Goal: Task Accomplishment & Management: Use online tool/utility

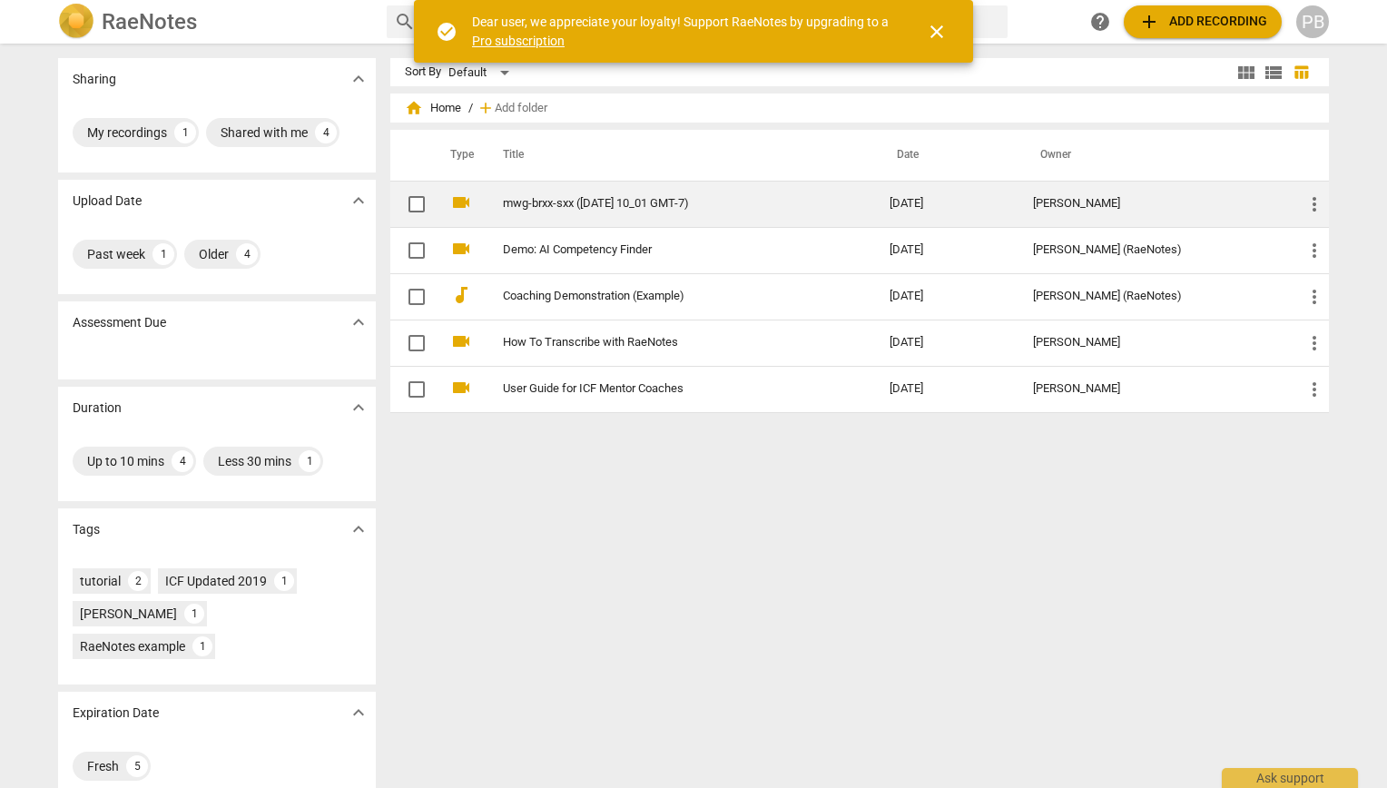
click at [523, 210] on link "mwg-brxx-sxx ([DATE] 10_01 GMT-7)" at bounding box center [663, 204] width 321 height 14
click at [523, 0] on html "RaeNotes search help add Add recording PB Sharing expand_more My recordings 1 S…" at bounding box center [693, 0] width 1387 height 0
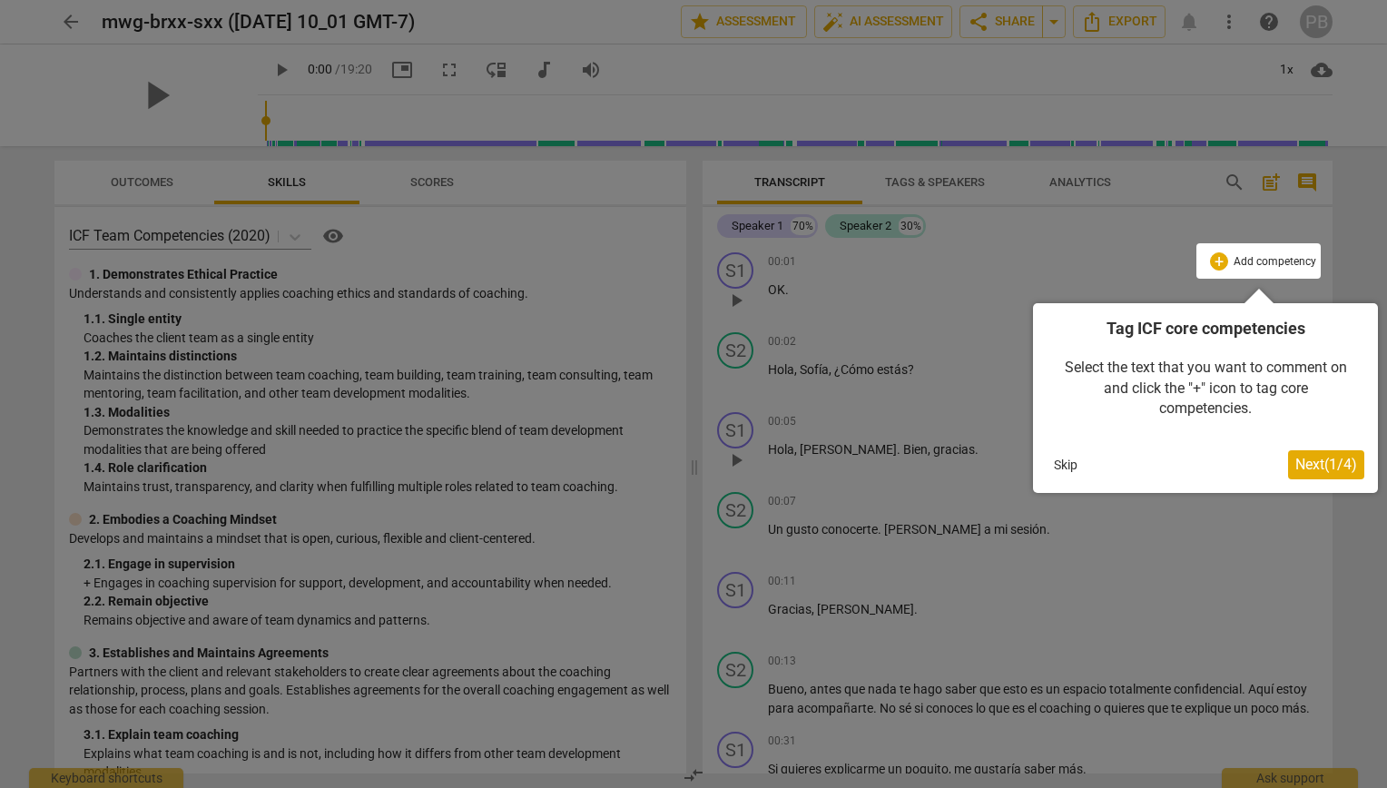
click at [1062, 465] on button "Skip" at bounding box center [1066, 464] width 38 height 27
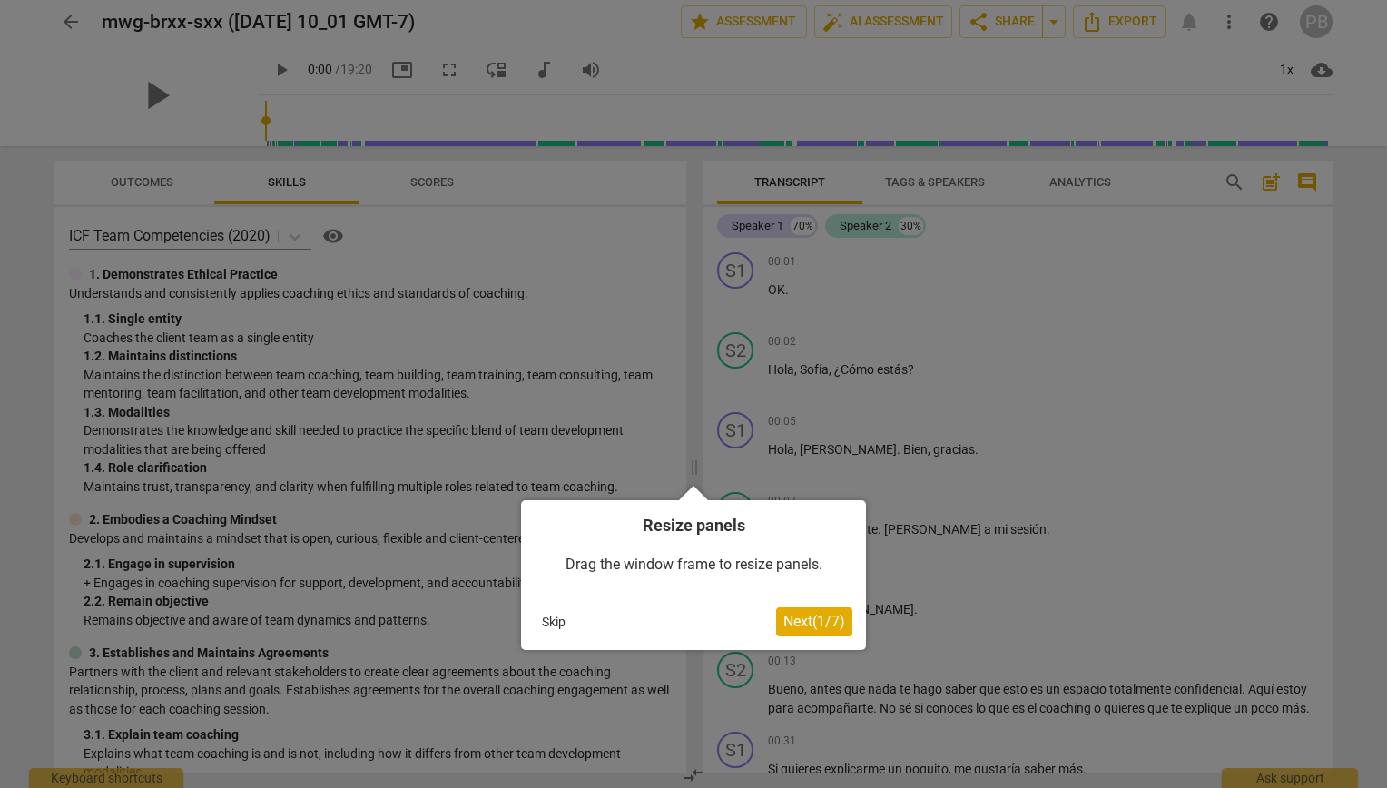
click at [797, 617] on span "Next ( 1 / 7 )" at bounding box center [815, 621] width 62 height 17
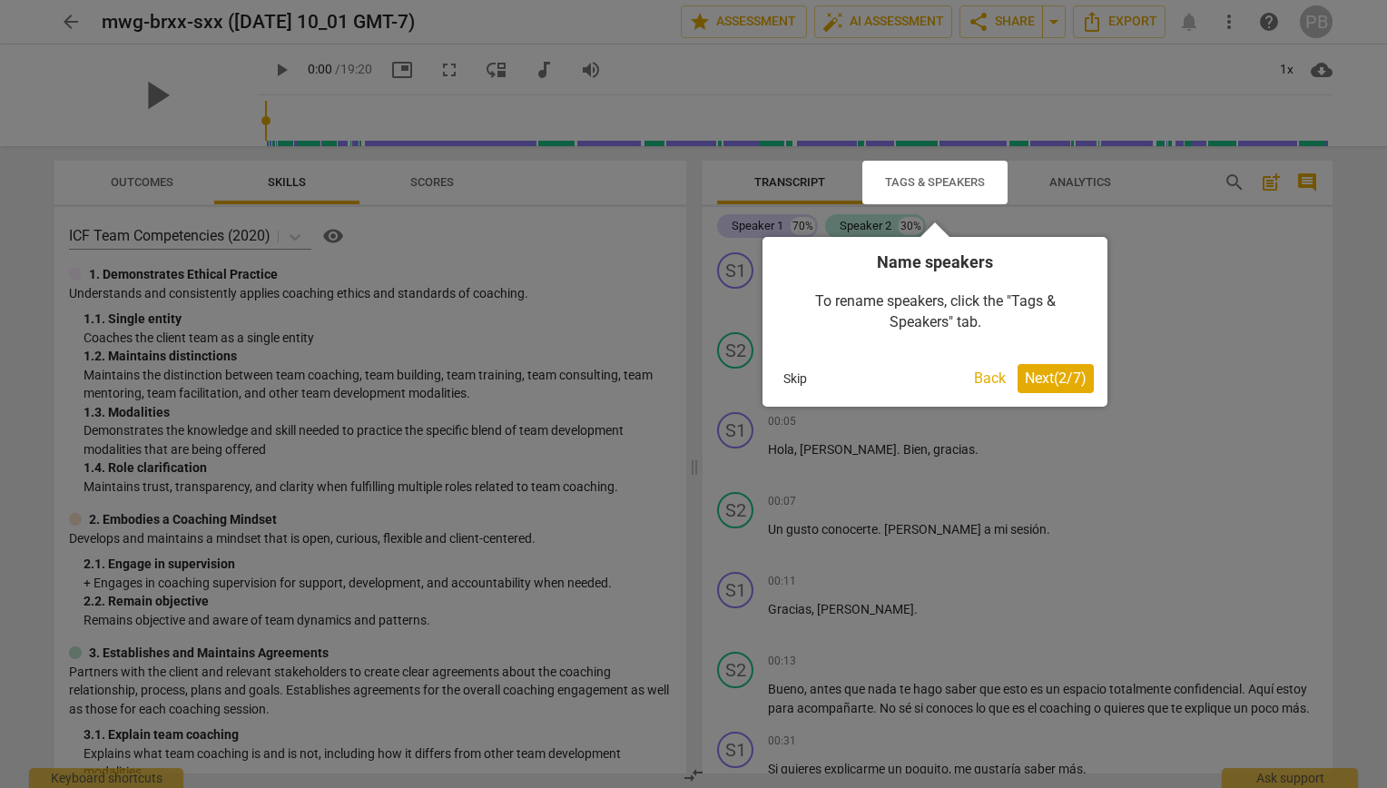
click at [1099, 173] on div at bounding box center [693, 394] width 1387 height 788
click at [1044, 383] on span "Next ( 2 / 7 )" at bounding box center [1056, 378] width 62 height 17
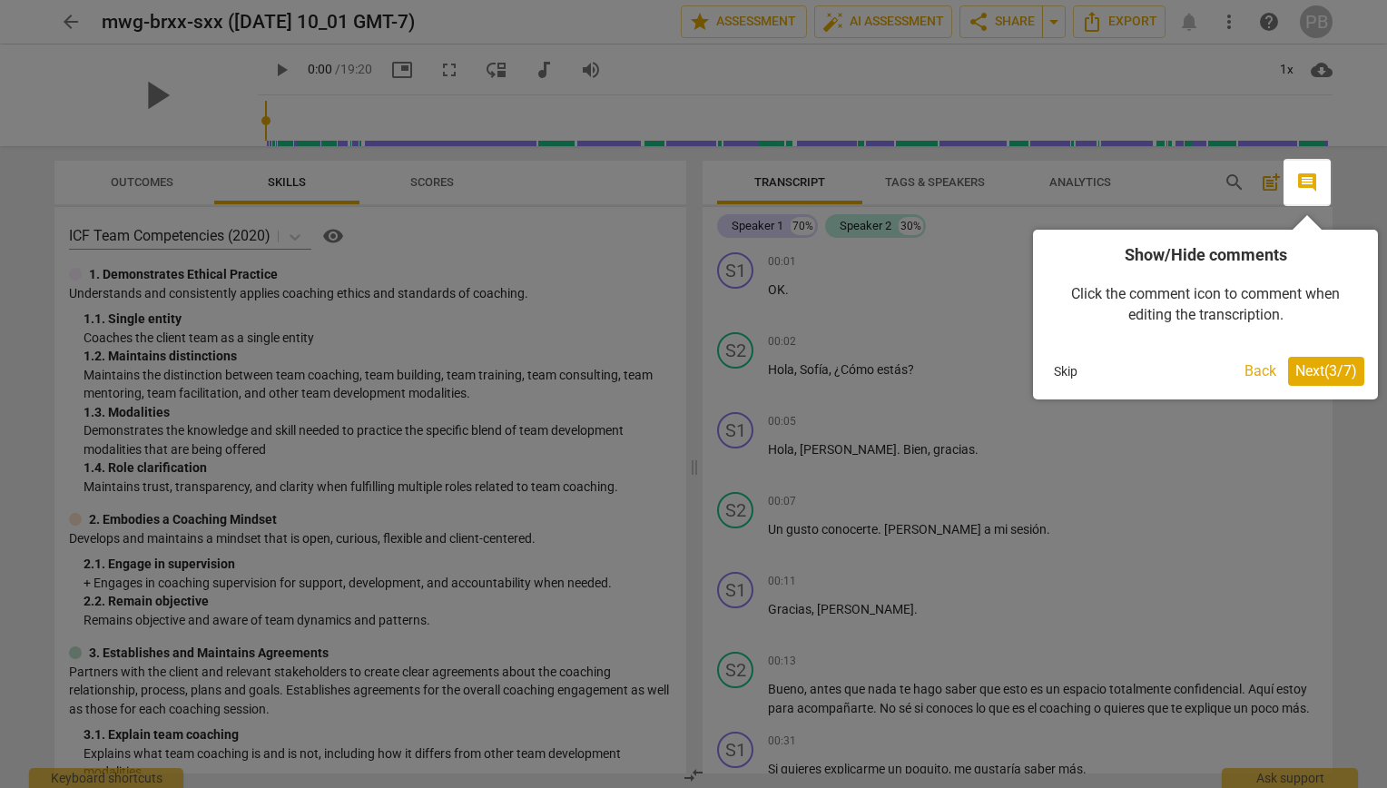
click at [1329, 367] on span "Next ( 3 / 7 )" at bounding box center [1327, 370] width 62 height 17
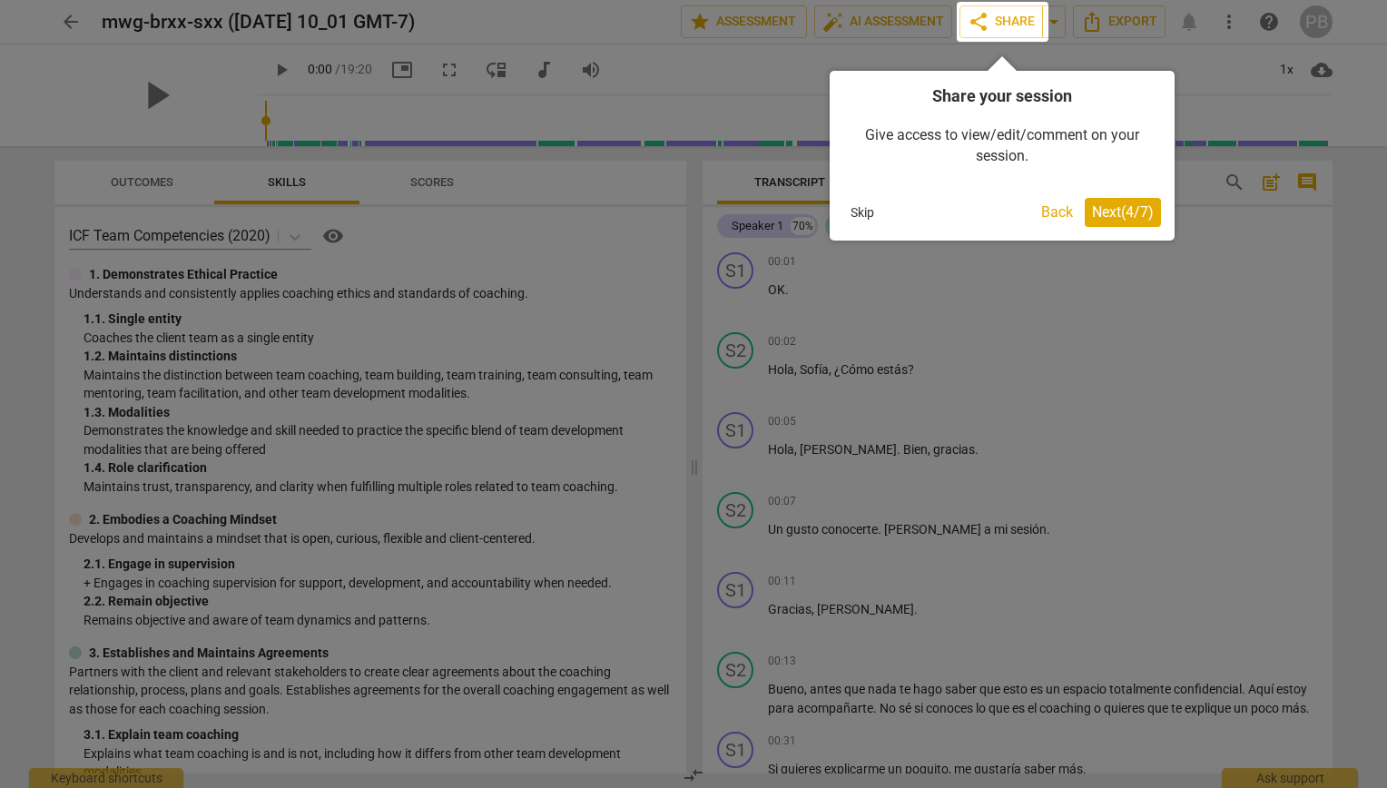
click at [1126, 212] on span "Next ( 4 / 7 )" at bounding box center [1123, 211] width 62 height 17
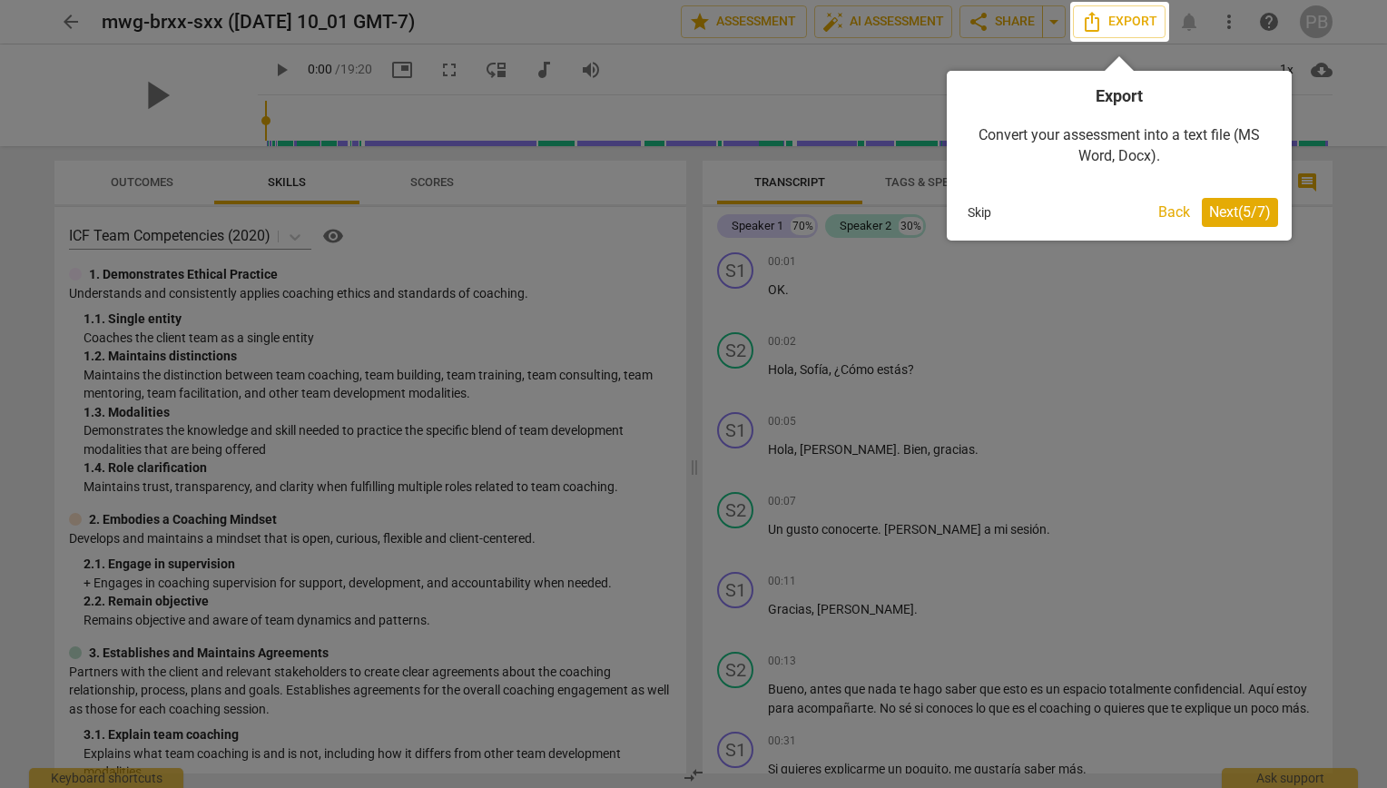
click at [1237, 214] on span "Next ( 5 / 7 )" at bounding box center [1241, 211] width 62 height 17
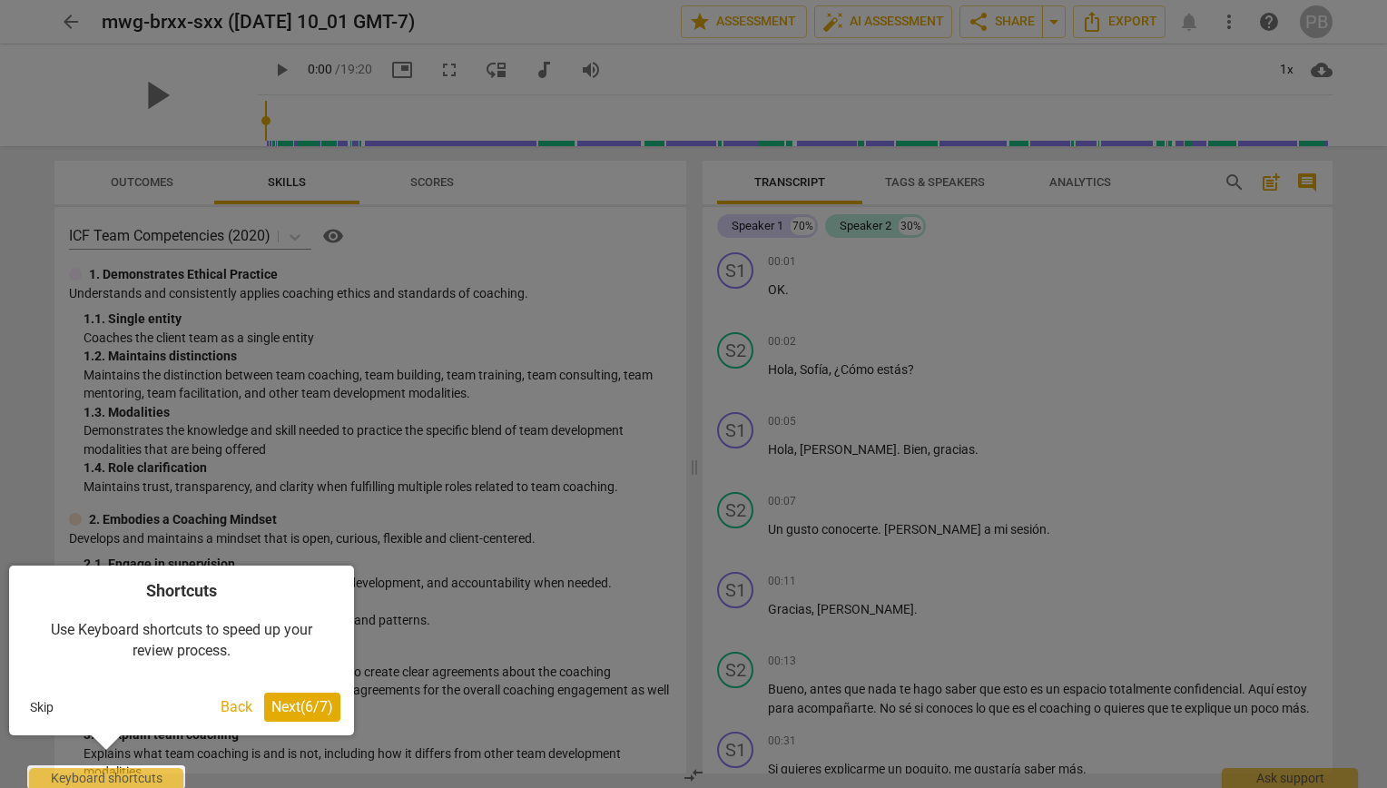
click at [314, 706] on span "Next ( 6 / 7 )" at bounding box center [303, 706] width 62 height 17
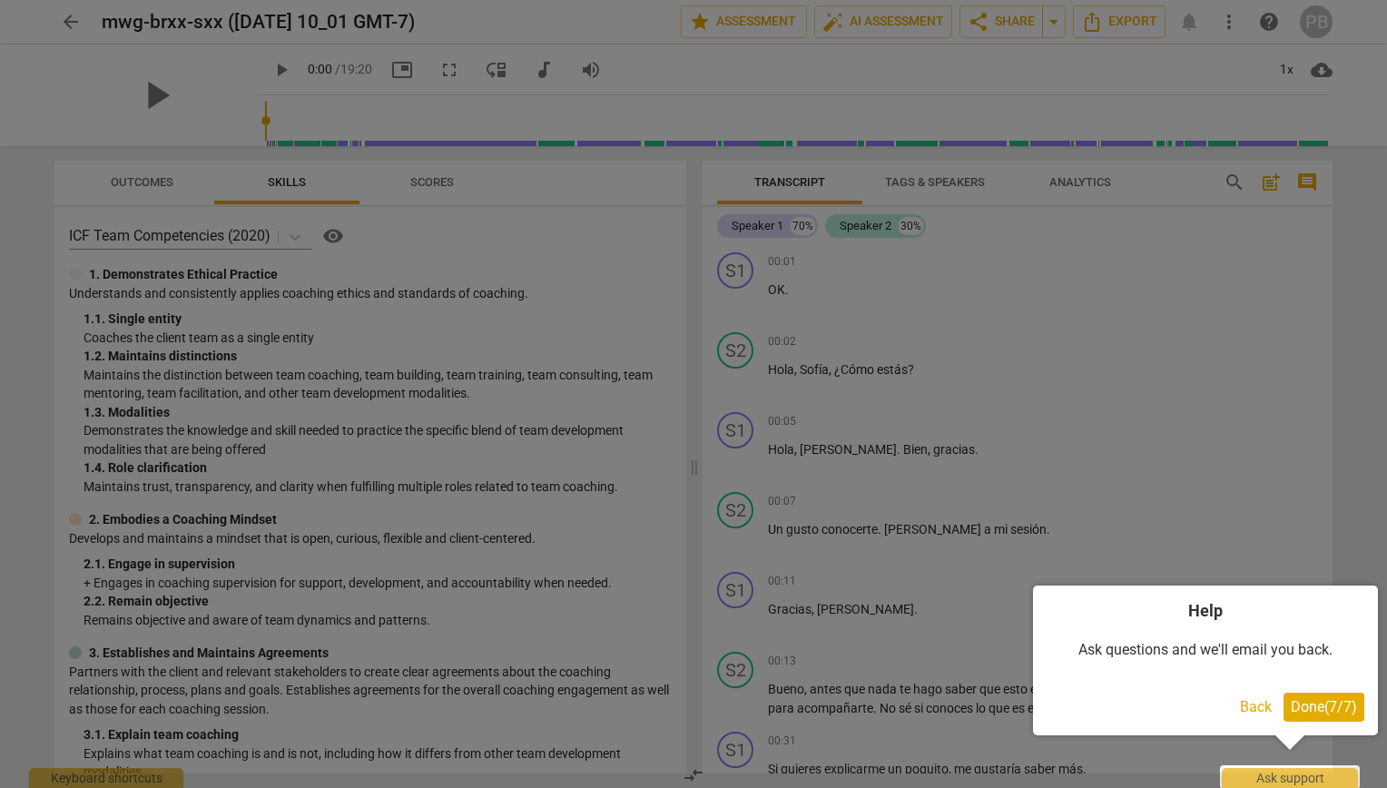
click at [1306, 438] on div at bounding box center [693, 394] width 1387 height 788
drag, startPoint x: 1326, startPoint y: 429, endPoint x: 1314, endPoint y: 461, distance: 34.8
click at [1320, 437] on div at bounding box center [693, 394] width 1387 height 788
click at [1322, 712] on span "Done ( 7 / 7 )" at bounding box center [1324, 706] width 66 height 17
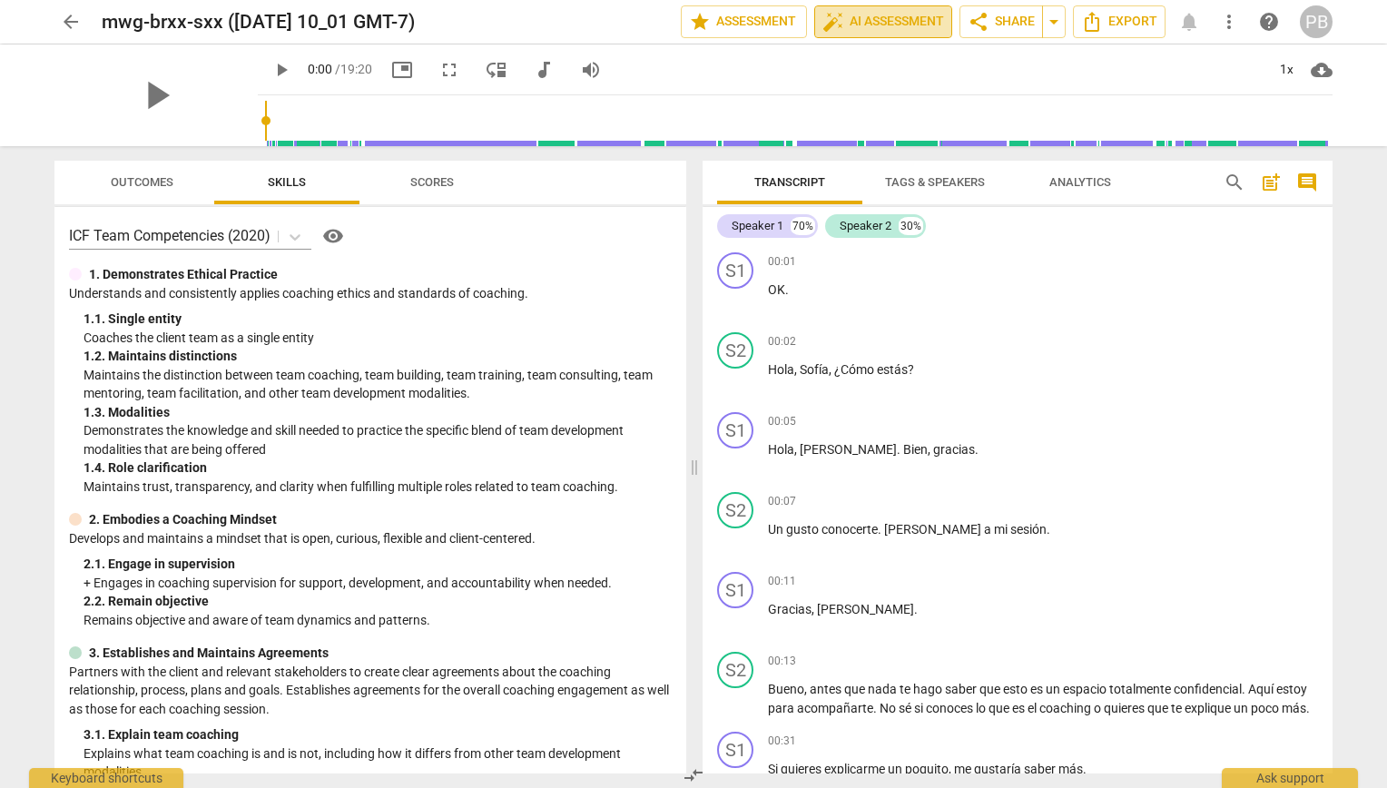
click at [894, 24] on span "auto_fix_high AI Assessment" at bounding box center [884, 22] width 122 height 22
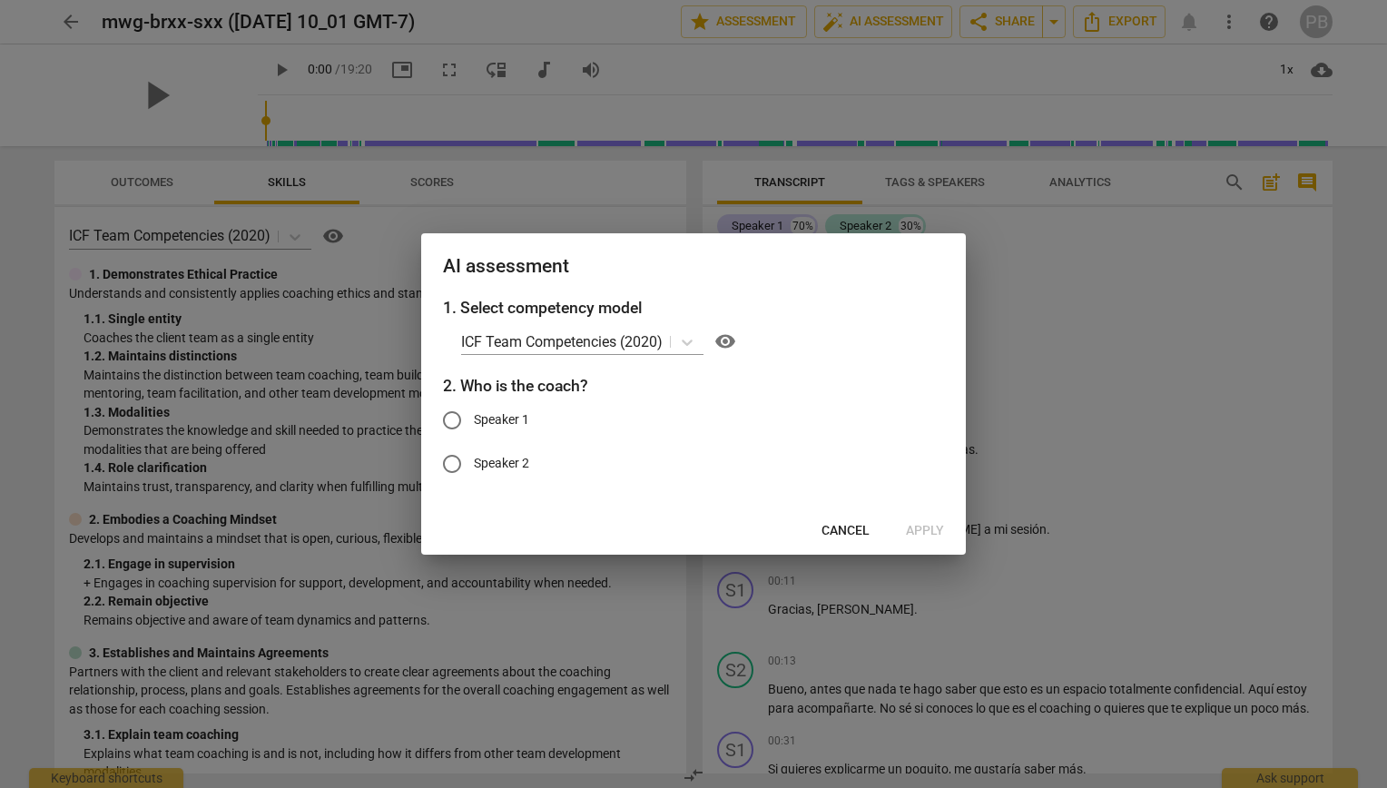
click at [1273, 310] on div at bounding box center [693, 394] width 1387 height 788
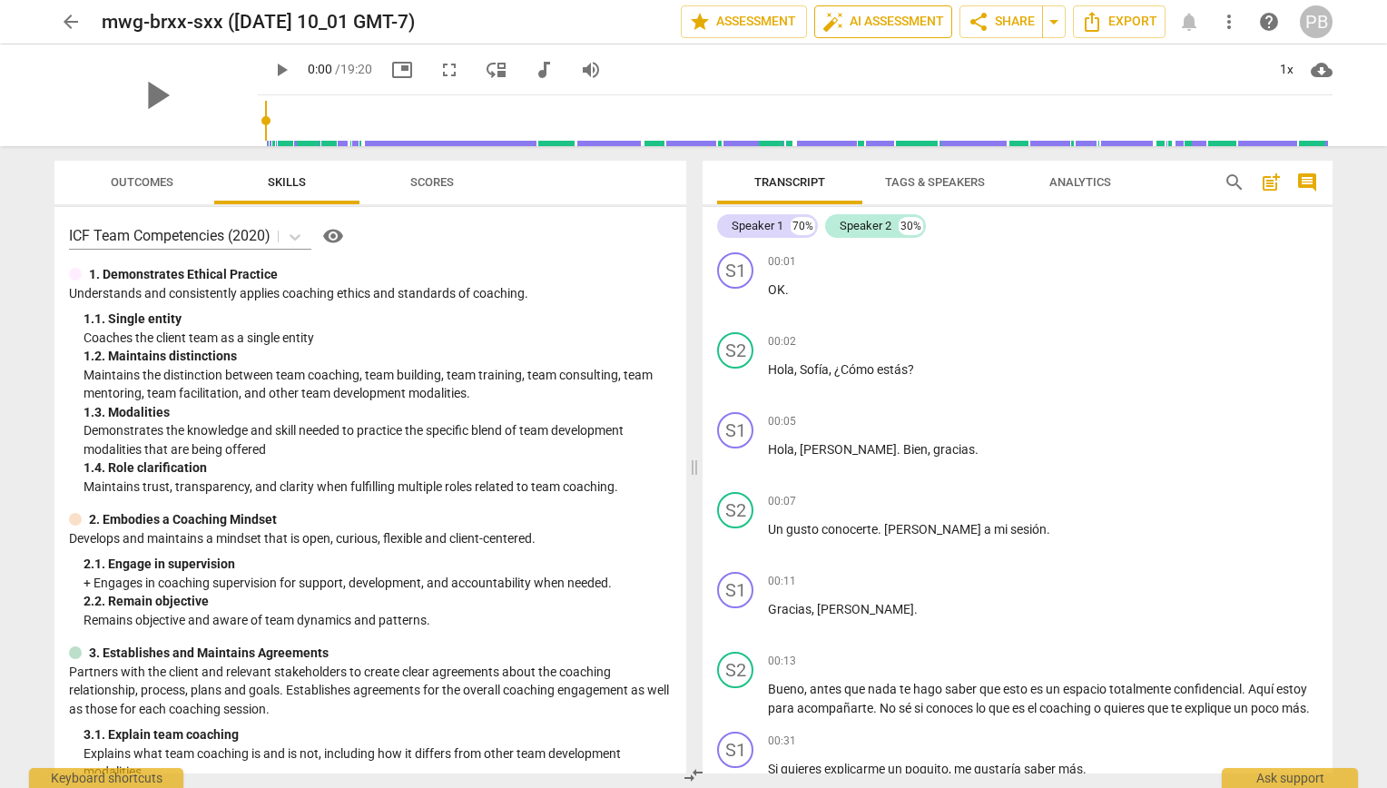
click at [859, 23] on span "auto_fix_high AI Assessment" at bounding box center [884, 22] width 122 height 22
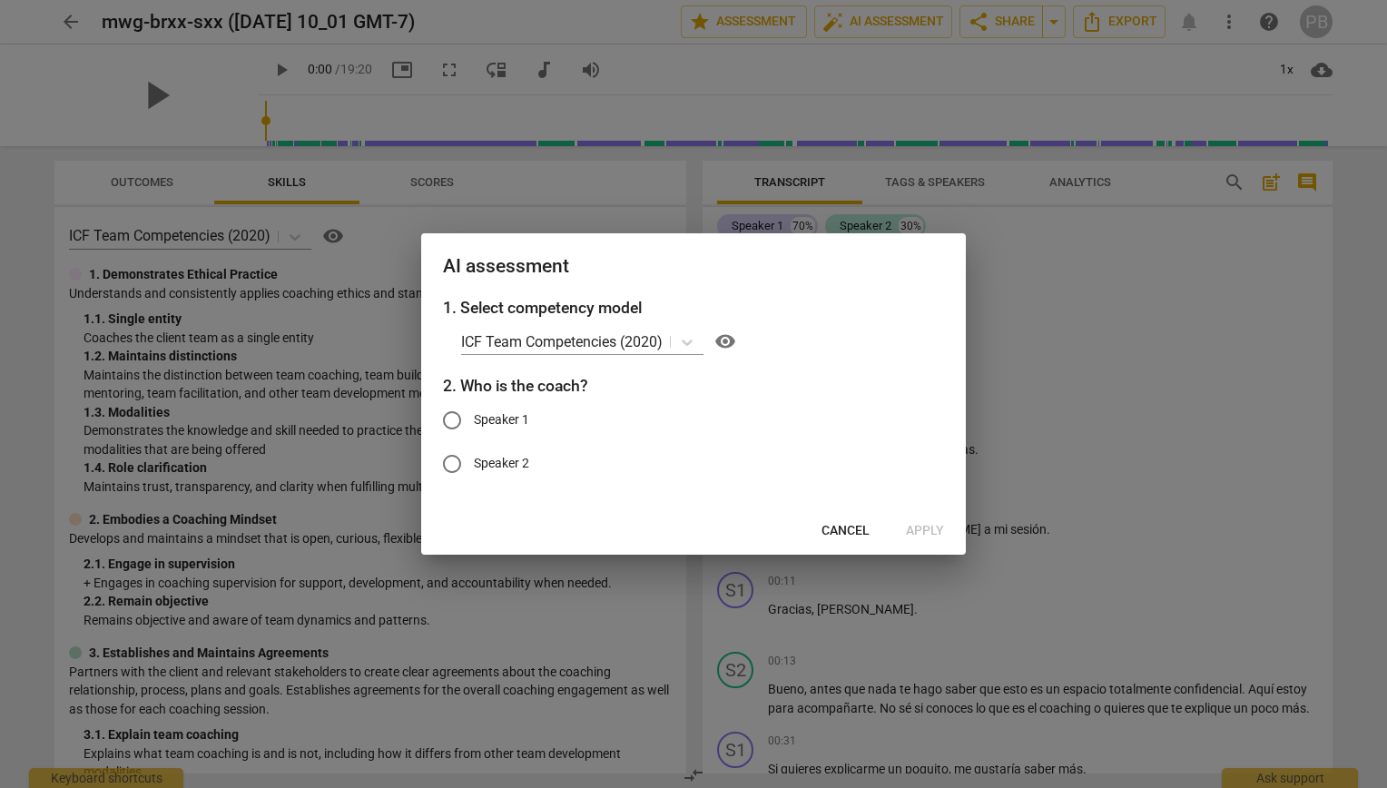
click at [492, 459] on span "Speaker 2" at bounding box center [501, 463] width 55 height 19
click at [474, 459] on input "Speaker 2" at bounding box center [452, 464] width 44 height 44
radio input "true"
click at [937, 531] on span "Apply" at bounding box center [925, 531] width 38 height 18
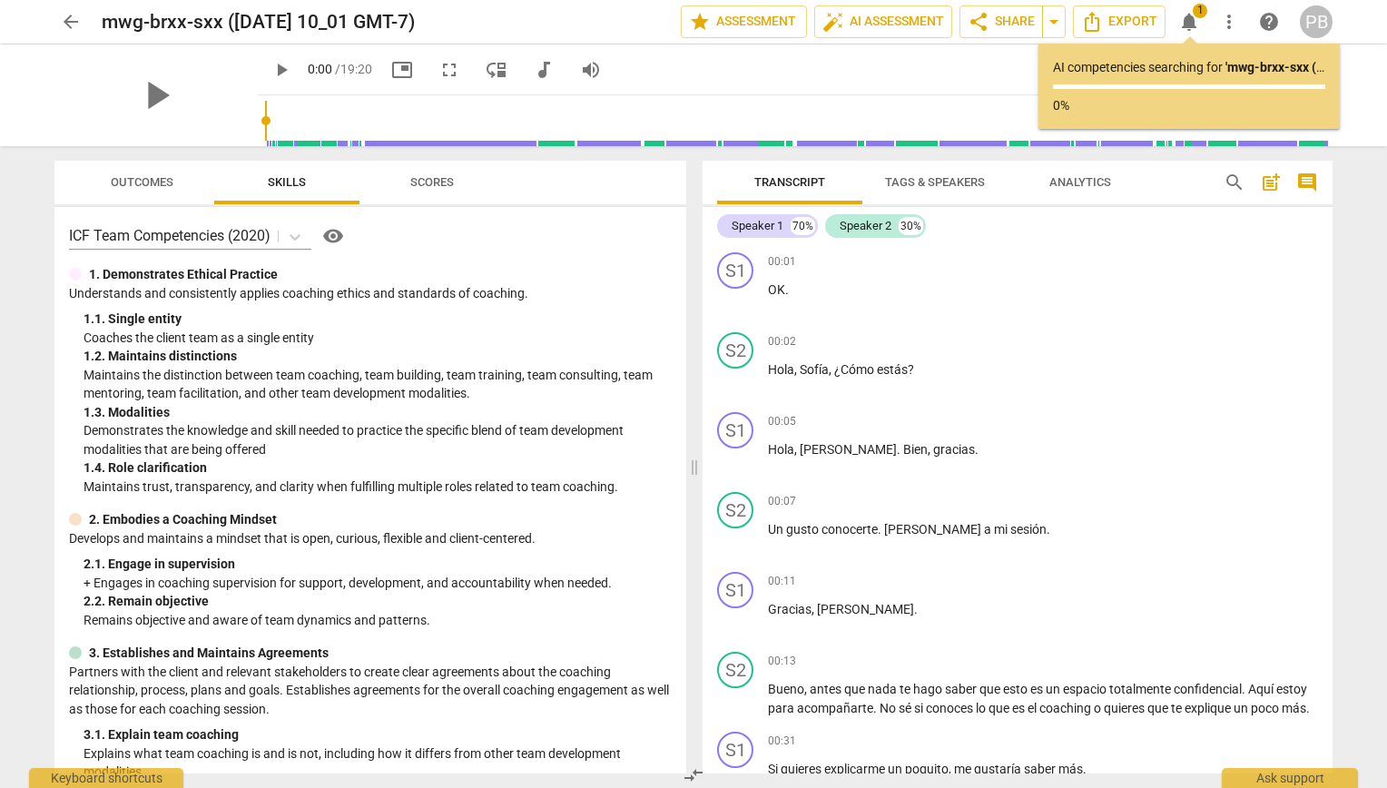
click at [1190, 25] on span "notifications" at bounding box center [1190, 22] width 22 height 22
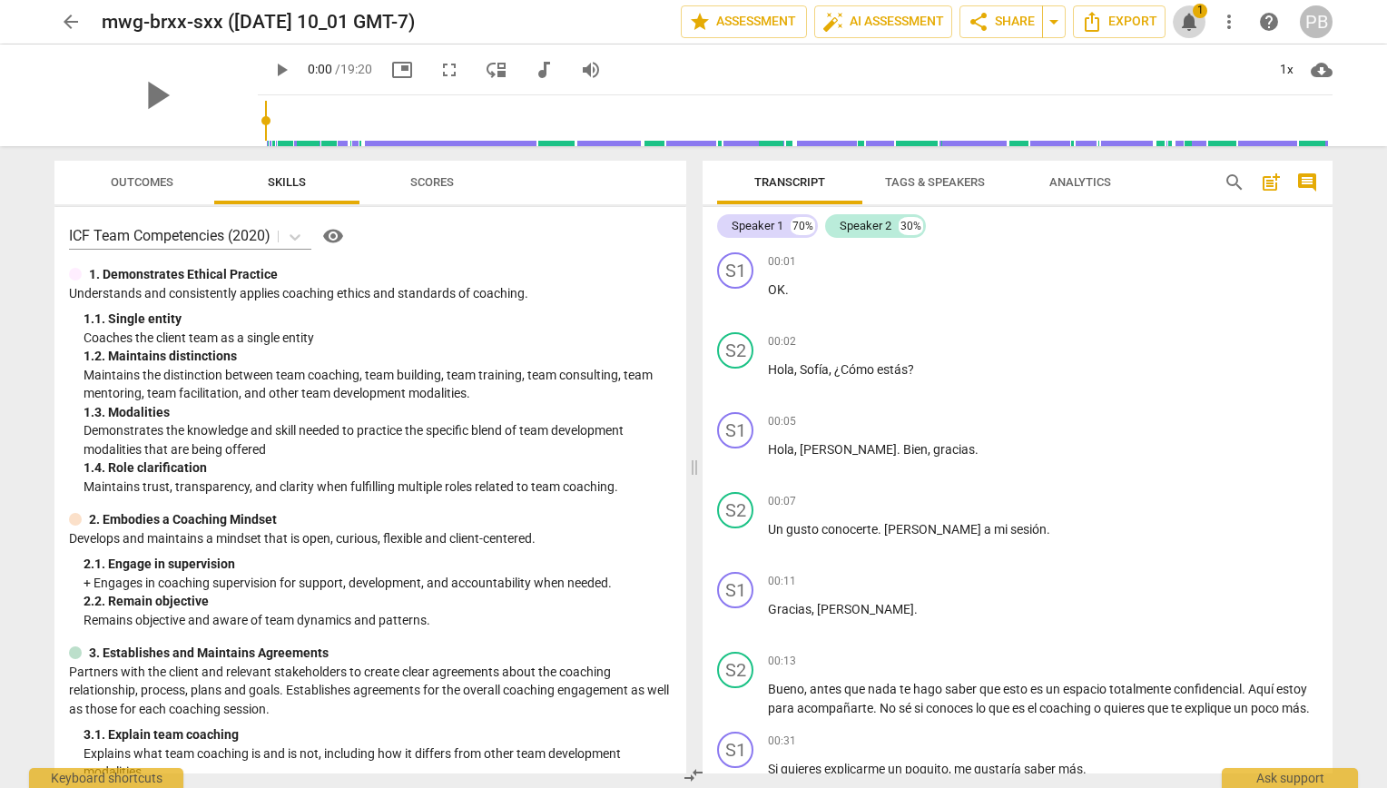
click at [1193, 31] on span "notifications" at bounding box center [1190, 22] width 22 height 22
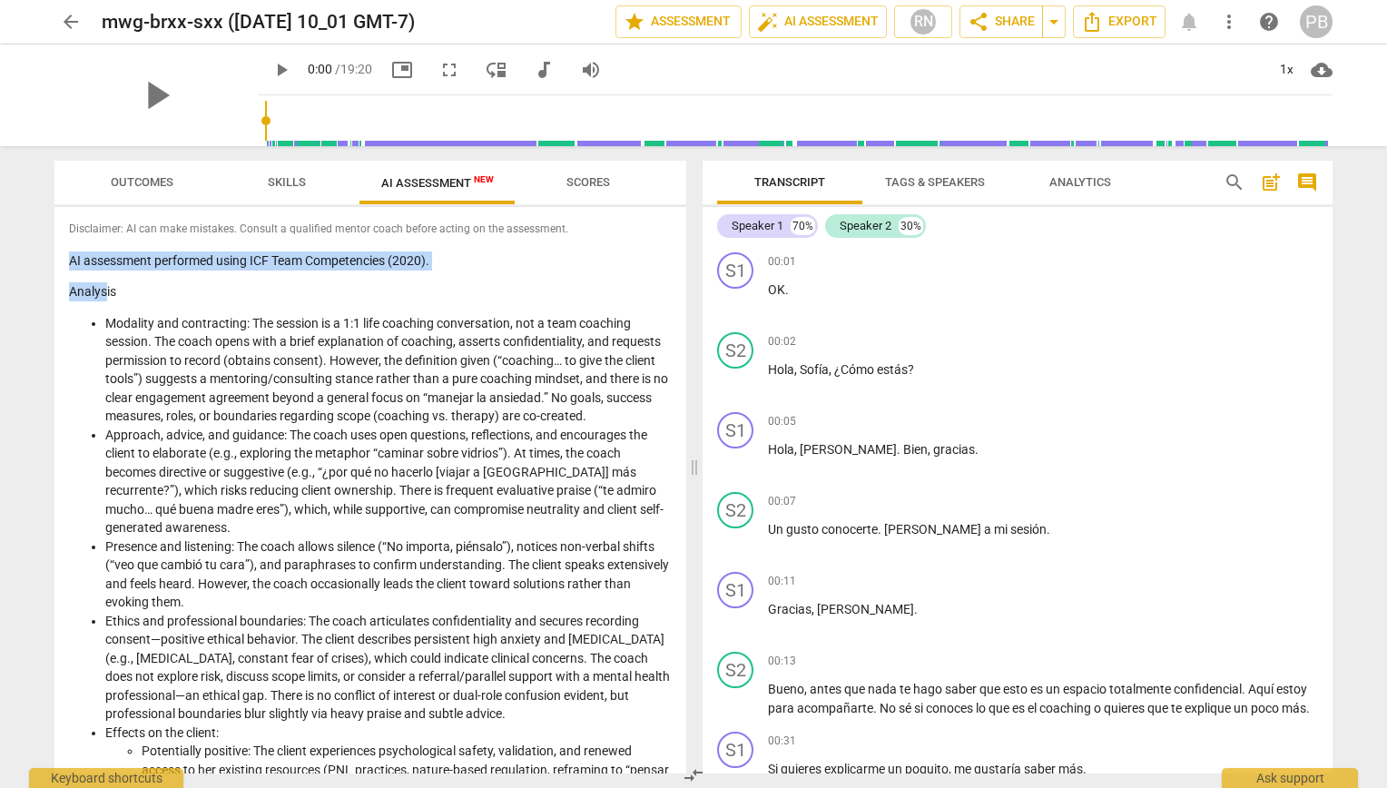
drag, startPoint x: 68, startPoint y: 261, endPoint x: 107, endPoint y: 281, distance: 44.3
click at [107, 281] on div "Disclaimer: AI can make mistakes. Consult a qualified mentor coach before actin…" at bounding box center [370, 490] width 632 height 567
click at [229, 292] on p "Analysis" at bounding box center [370, 291] width 603 height 19
drag, startPoint x: 71, startPoint y: 258, endPoint x: 76, endPoint y: 243, distance: 15.5
click at [76, 243] on div "Disclaimer: AI can make mistakes. Consult a qualified mentor coach before actin…" at bounding box center [370, 490] width 632 height 567
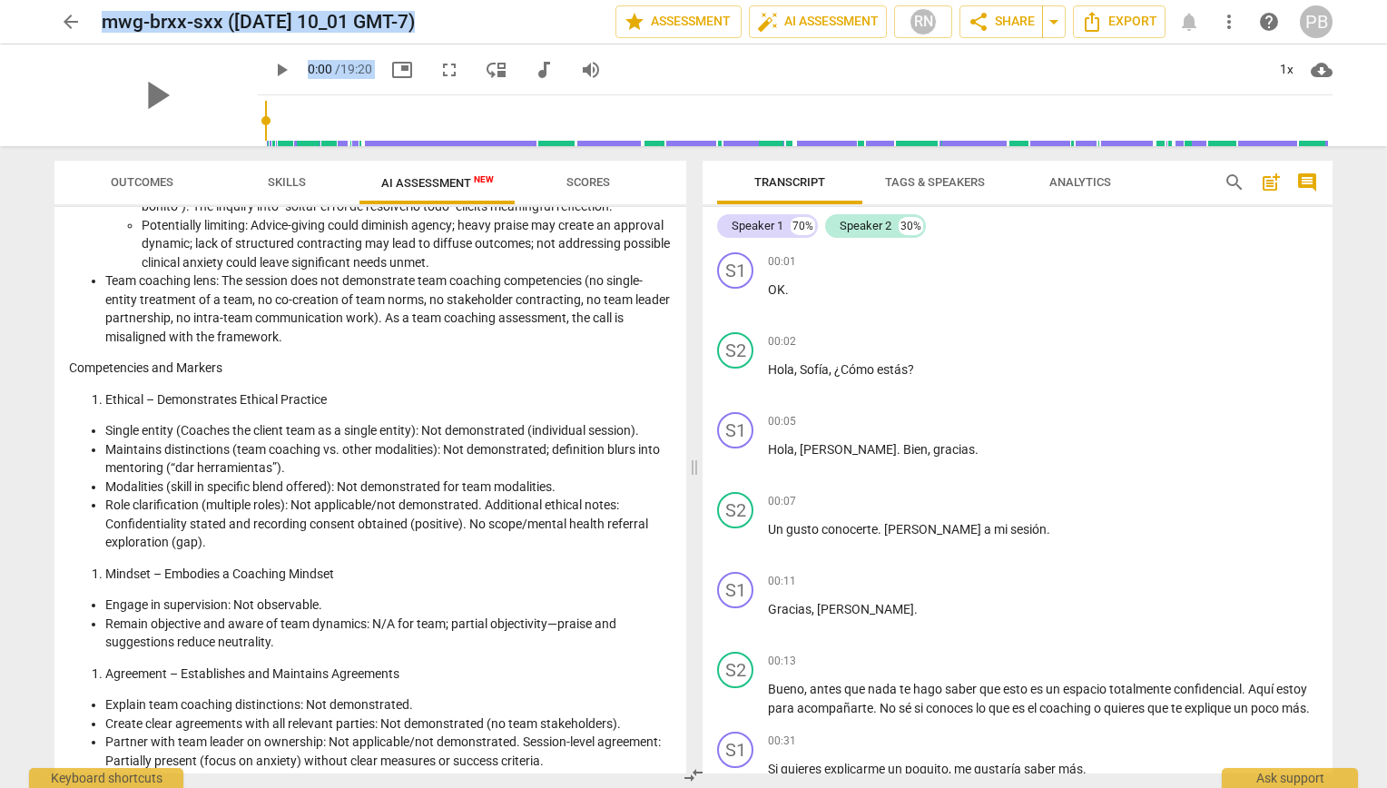
scroll to position [1733, 0]
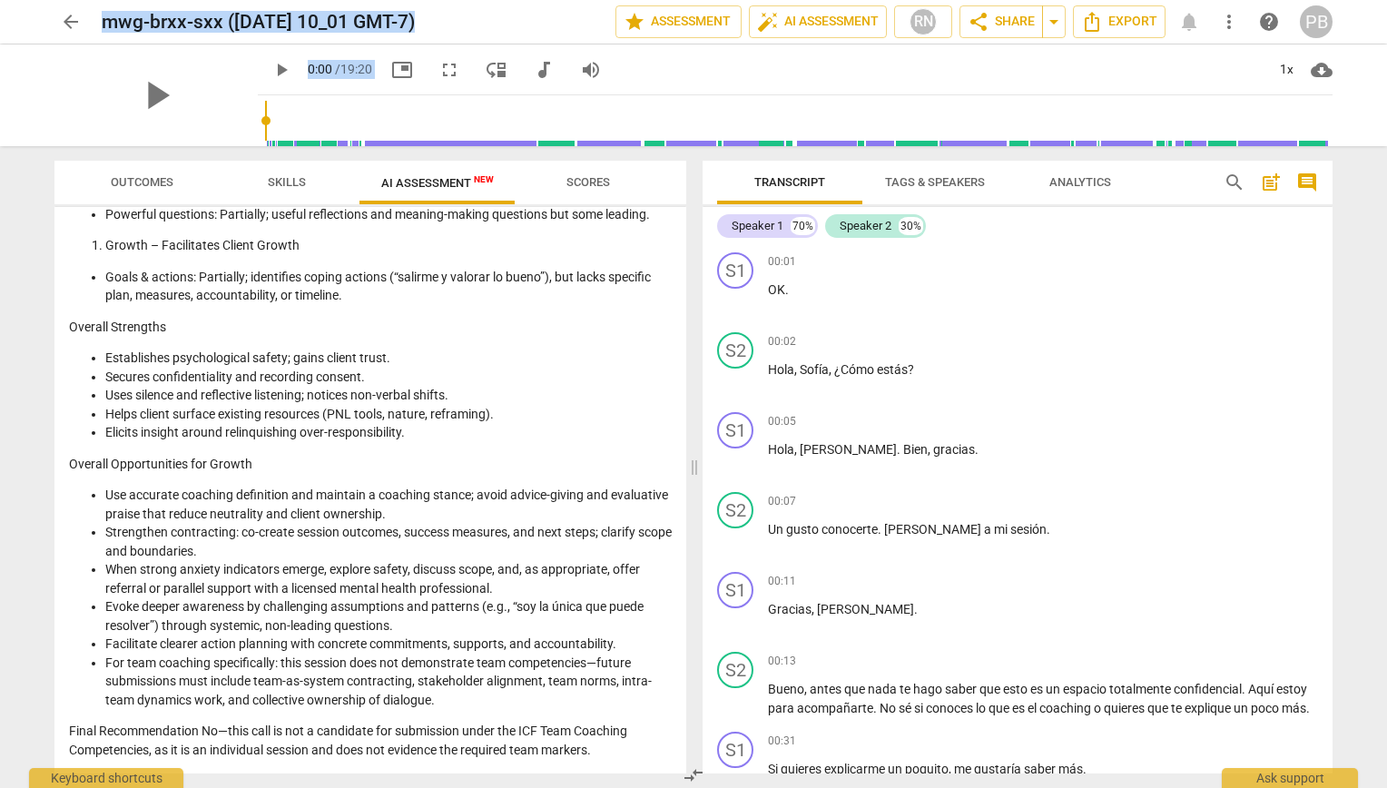
drag, startPoint x: 71, startPoint y: 260, endPoint x: 442, endPoint y: 834, distance: 684.3
click at [442, 0] on html "arrow_back mwg-brxx-sxx (2025-10-06 10_01 GMT-7) edit star Assessment auto_fix_…" at bounding box center [693, 0] width 1387 height 0
click at [563, 415] on li "Helps client surface existing resources (PNL tools, nature, reframing)." at bounding box center [388, 414] width 567 height 19
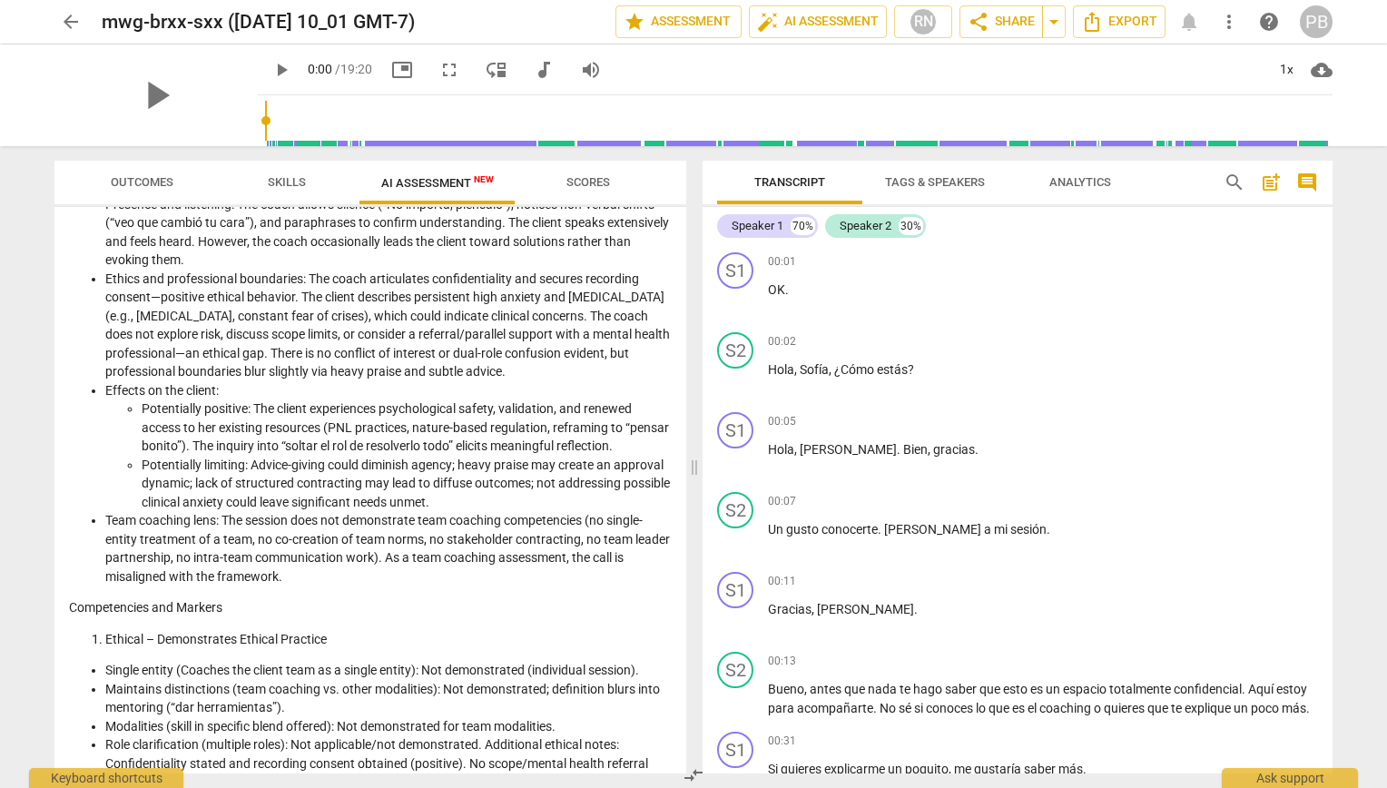
scroll to position [0, 0]
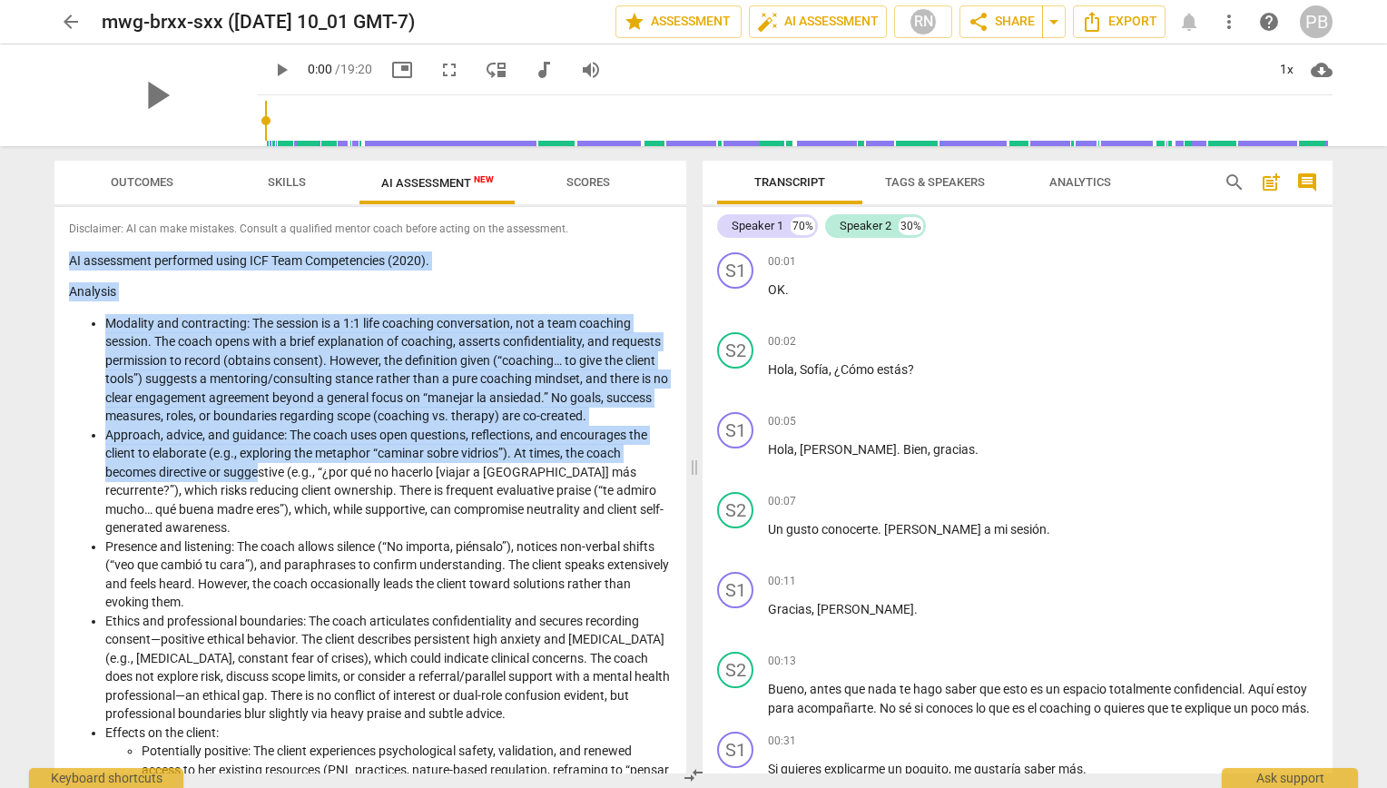
drag, startPoint x: 67, startPoint y: 259, endPoint x: 258, endPoint y: 471, distance: 285.5
click at [258, 471] on div "Disclaimer: AI can make mistakes. Consult a qualified mentor coach before actin…" at bounding box center [370, 490] width 632 height 567
copy div "AI assessment performed using ICF Team Competencies (2020). Analysis Modality a…"
click at [295, 283] on p "Analysis" at bounding box center [370, 291] width 603 height 19
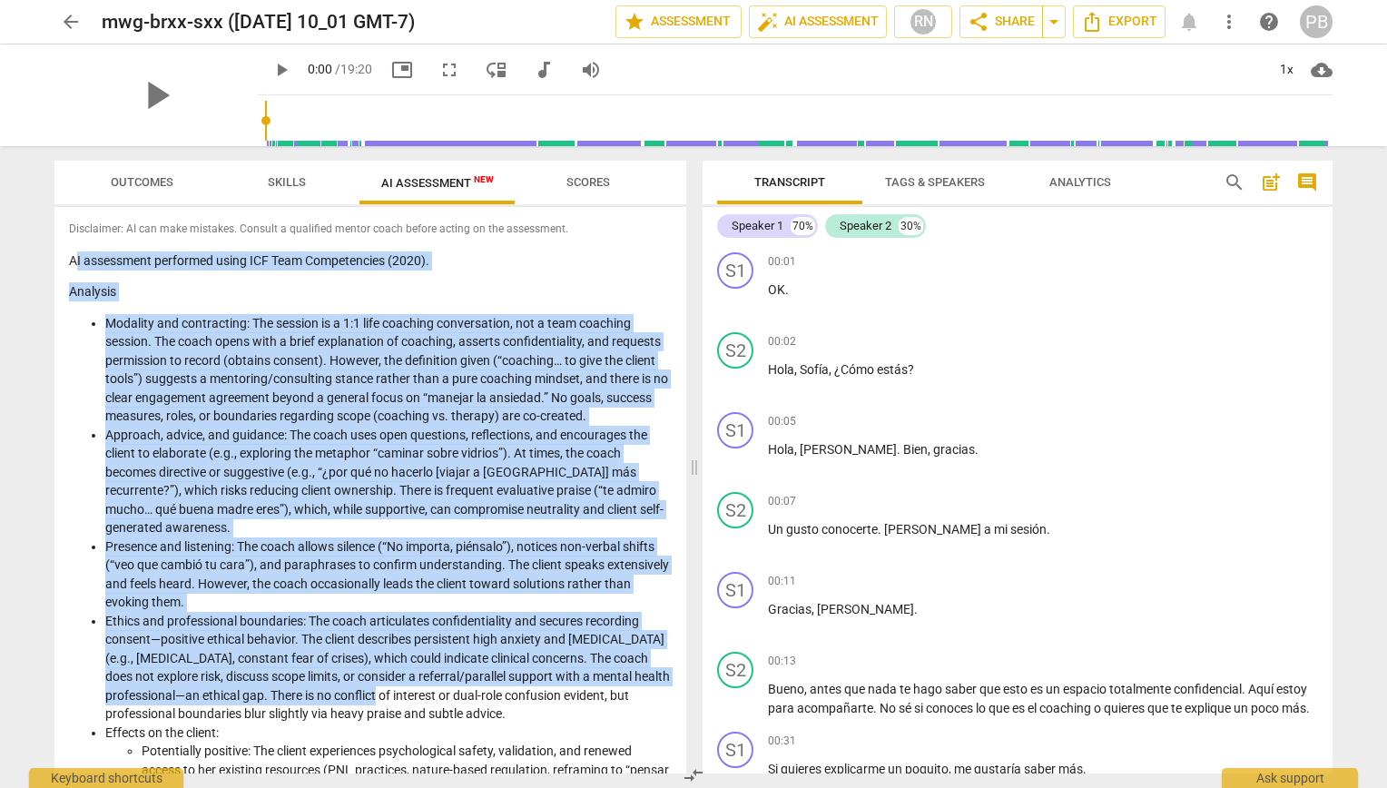
drag, startPoint x: 74, startPoint y: 260, endPoint x: 407, endPoint y: 687, distance: 542.2
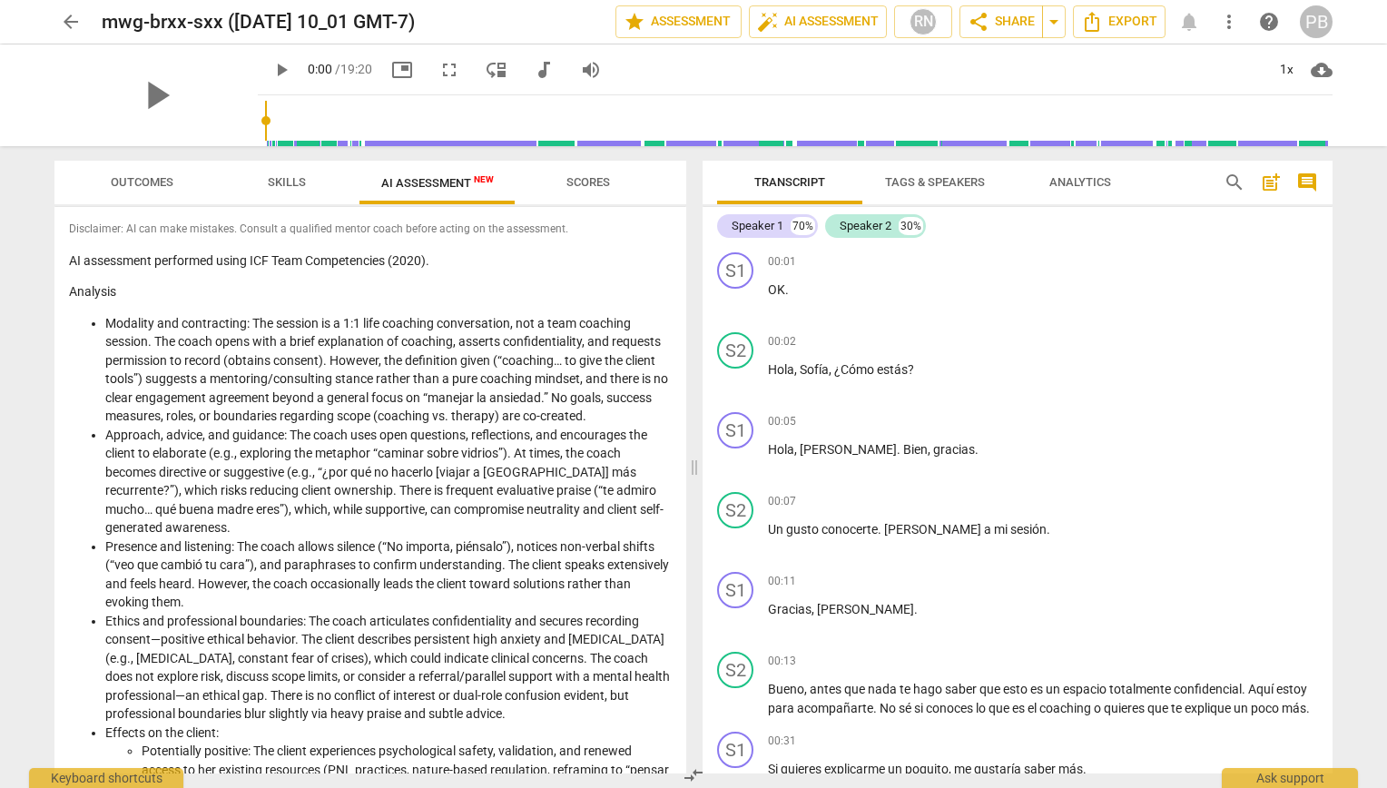
click at [70, 254] on p "A I assessment performed using ICF Team Competencies (2020)." at bounding box center [370, 261] width 603 height 19
click at [120, 249] on div "Disclaimer: AI can make mistakes. Consult a qualified mentor coach before actin…" at bounding box center [370, 490] width 632 height 567
drag, startPoint x: 76, startPoint y: 264, endPoint x: 88, endPoint y: 249, distance: 19.4
click at [88, 249] on div "Disclaimer: AI can make mistakes. Consult a qualified mentor coach before actin…" at bounding box center [370, 490] width 632 height 567
drag, startPoint x: 88, startPoint y: 249, endPoint x: 142, endPoint y: 283, distance: 63.7
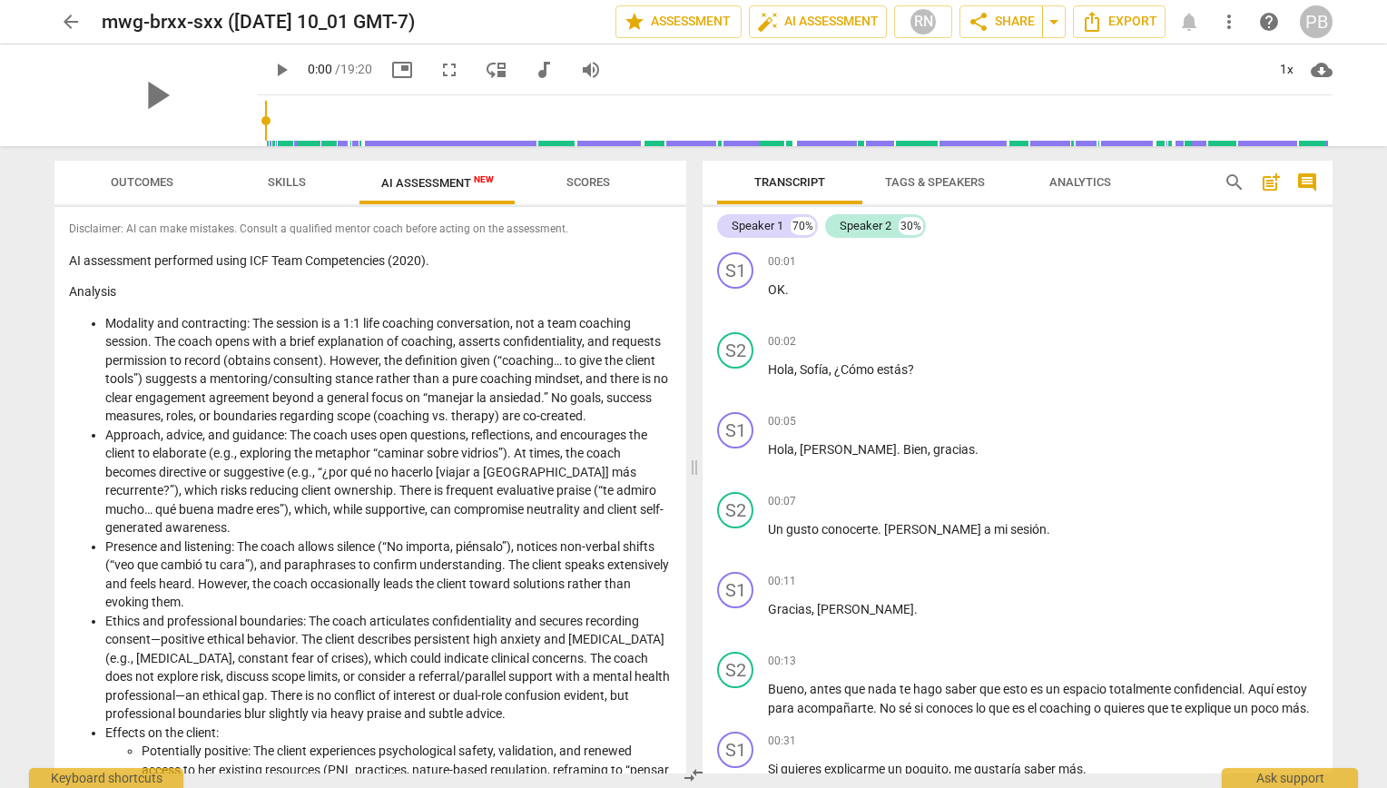
click at [142, 283] on p "Analysis" at bounding box center [370, 291] width 603 height 19
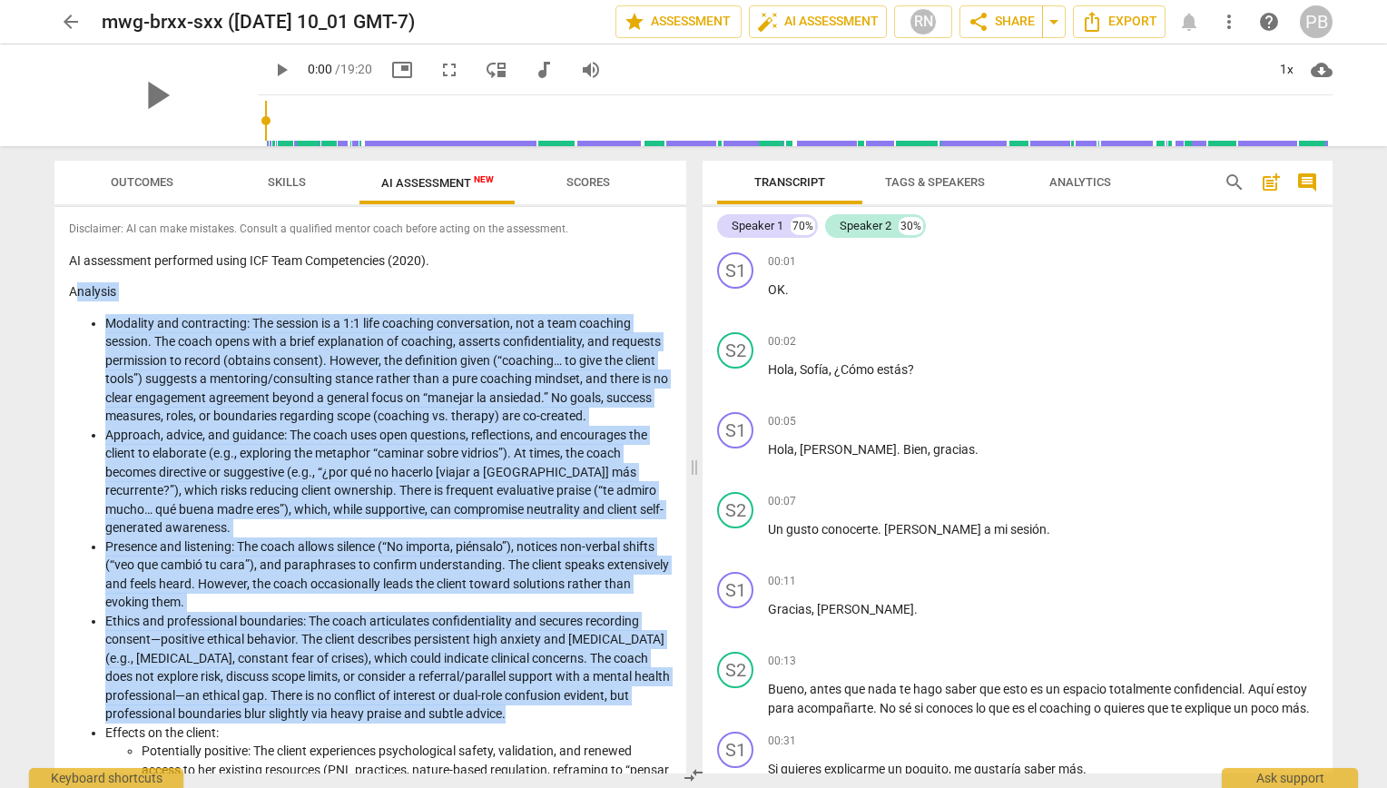
drag, startPoint x: 76, startPoint y: 293, endPoint x: 552, endPoint y: 714, distance: 634.9
drag, startPoint x: 552, startPoint y: 714, endPoint x: 522, endPoint y: 648, distance: 71.9
copy div "Analysis Modality and contracting: The session is a 1:1 life coaching conversat…"
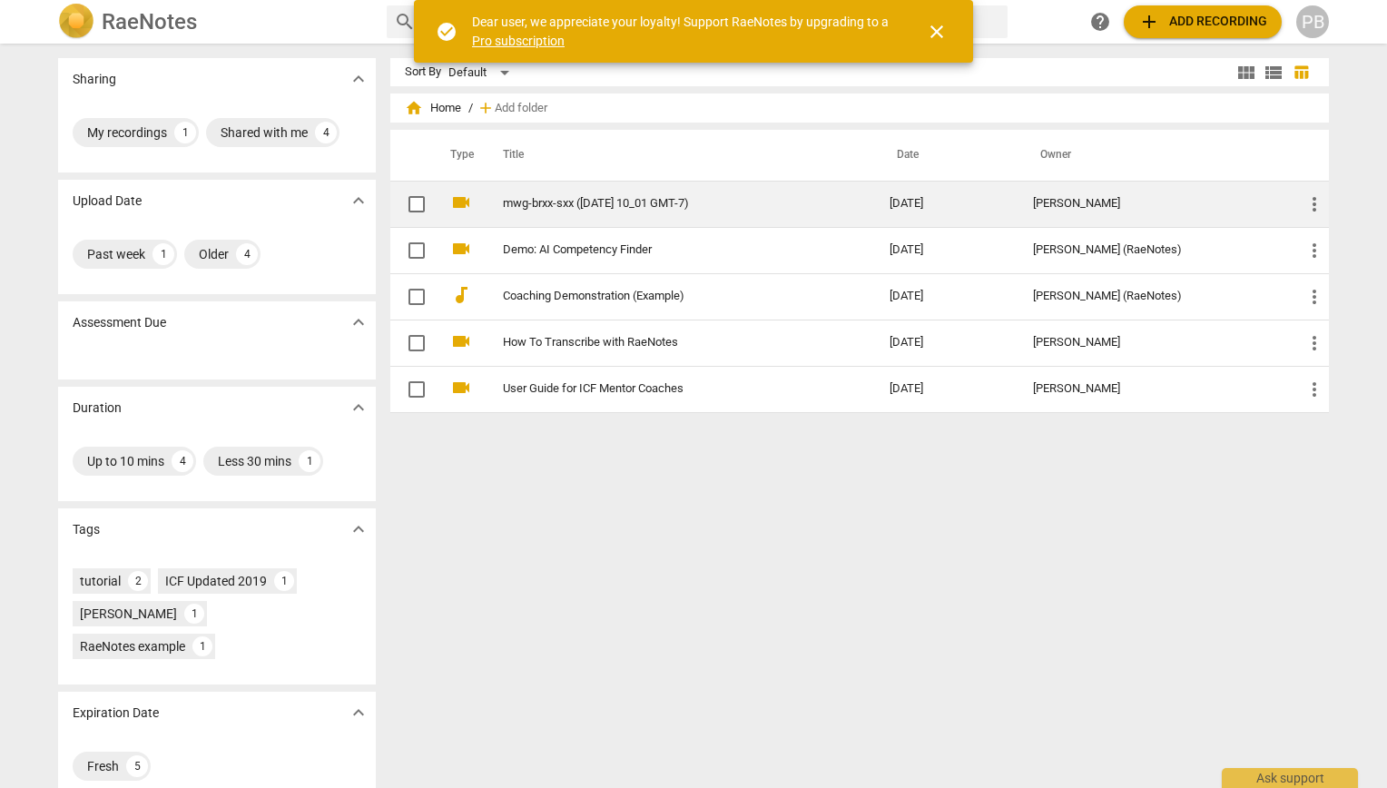
click at [636, 203] on link "mwg-brxx-sxx ([DATE] 10_01 GMT-7)" at bounding box center [663, 204] width 321 height 14
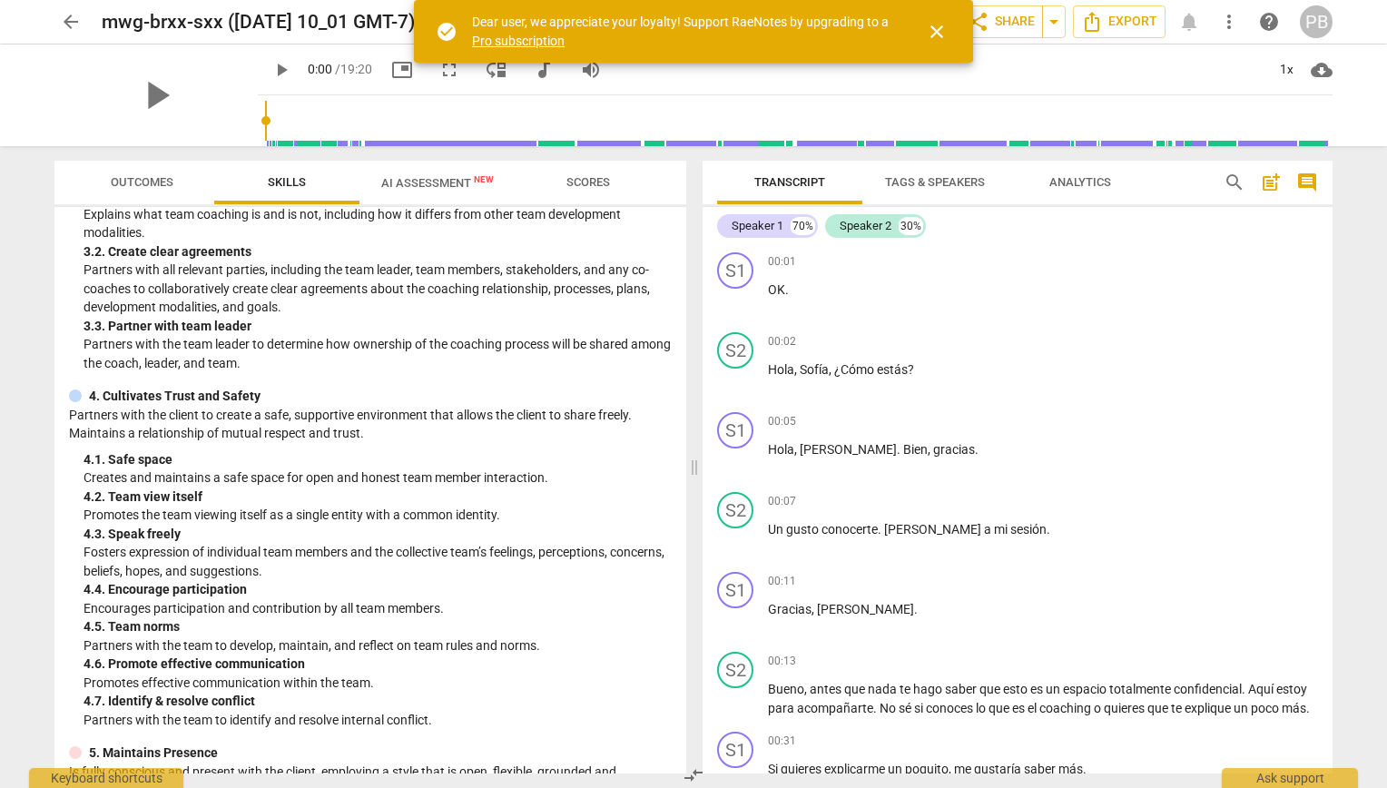
scroll to position [540, 0]
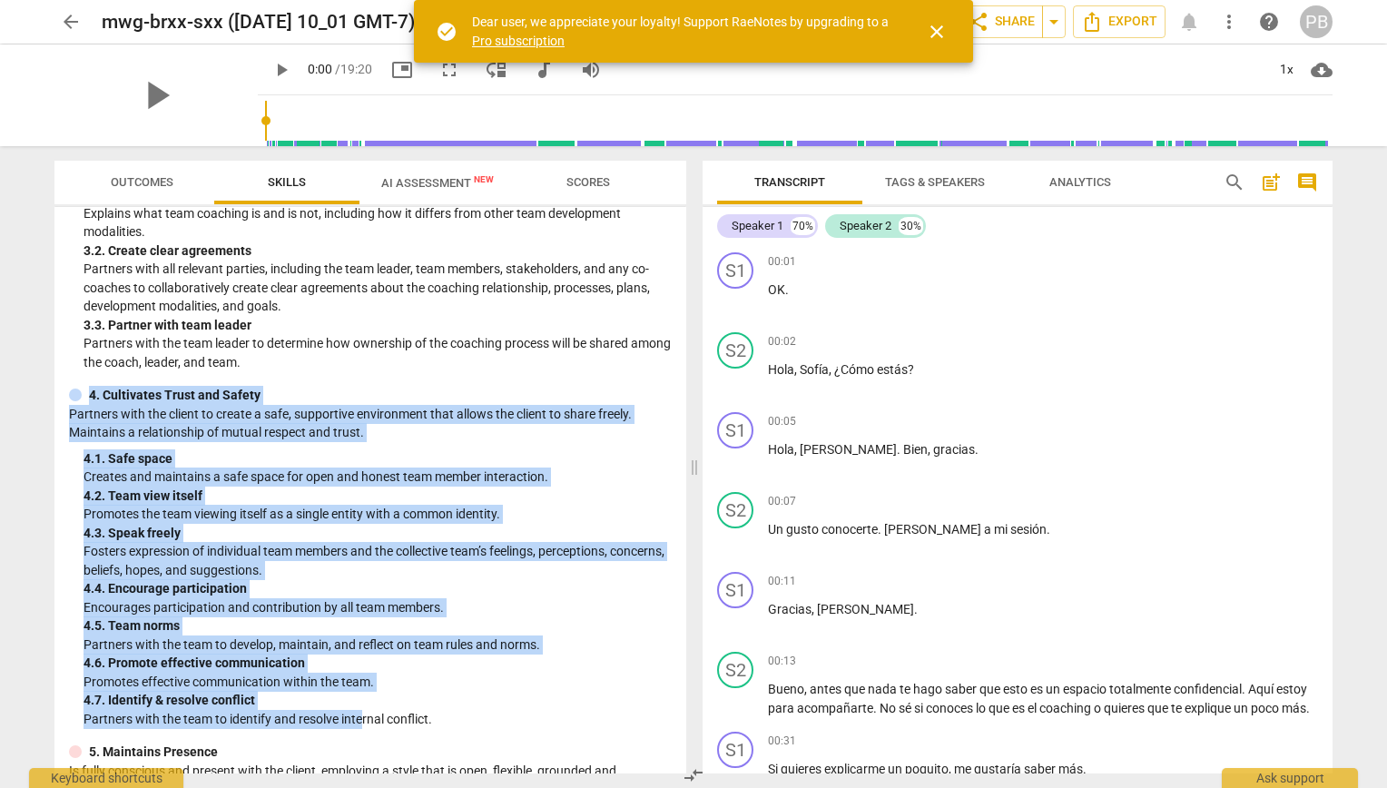
drag, startPoint x: 90, startPoint y: 392, endPoint x: 362, endPoint y: 721, distance: 426.9
click at [362, 721] on div "4. Cultivates Trust and Safety Partners with the client to create a safe, suppo…" at bounding box center [370, 557] width 603 height 342
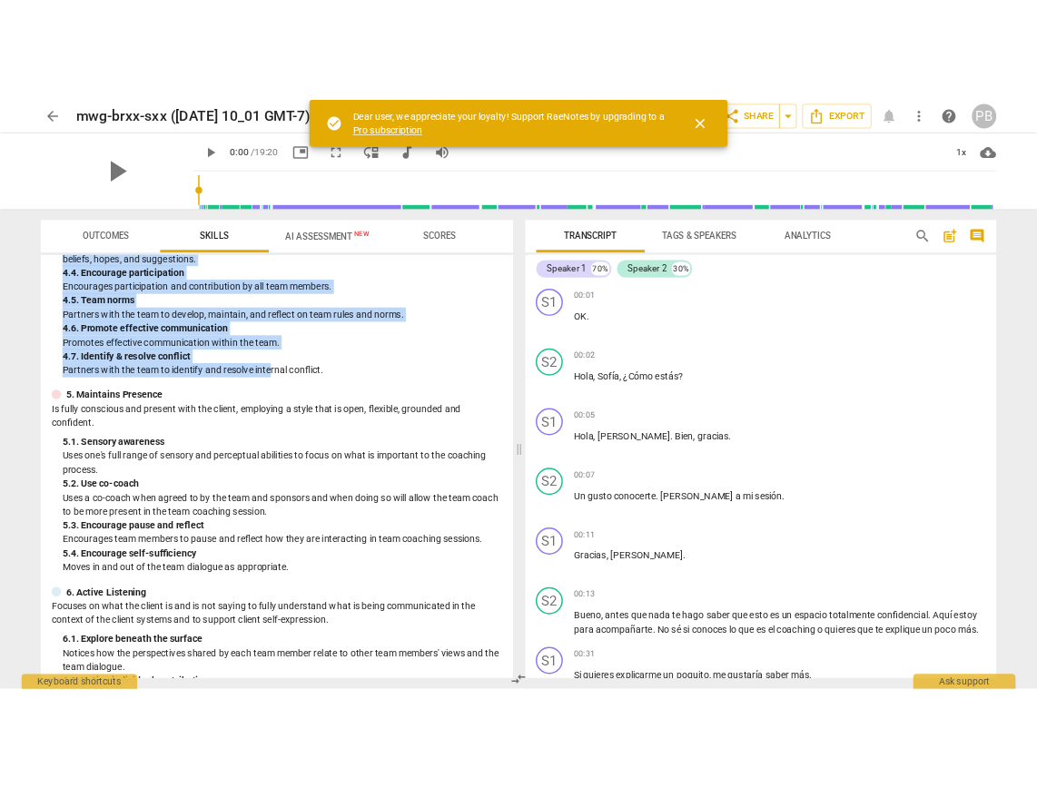
scroll to position [900, 0]
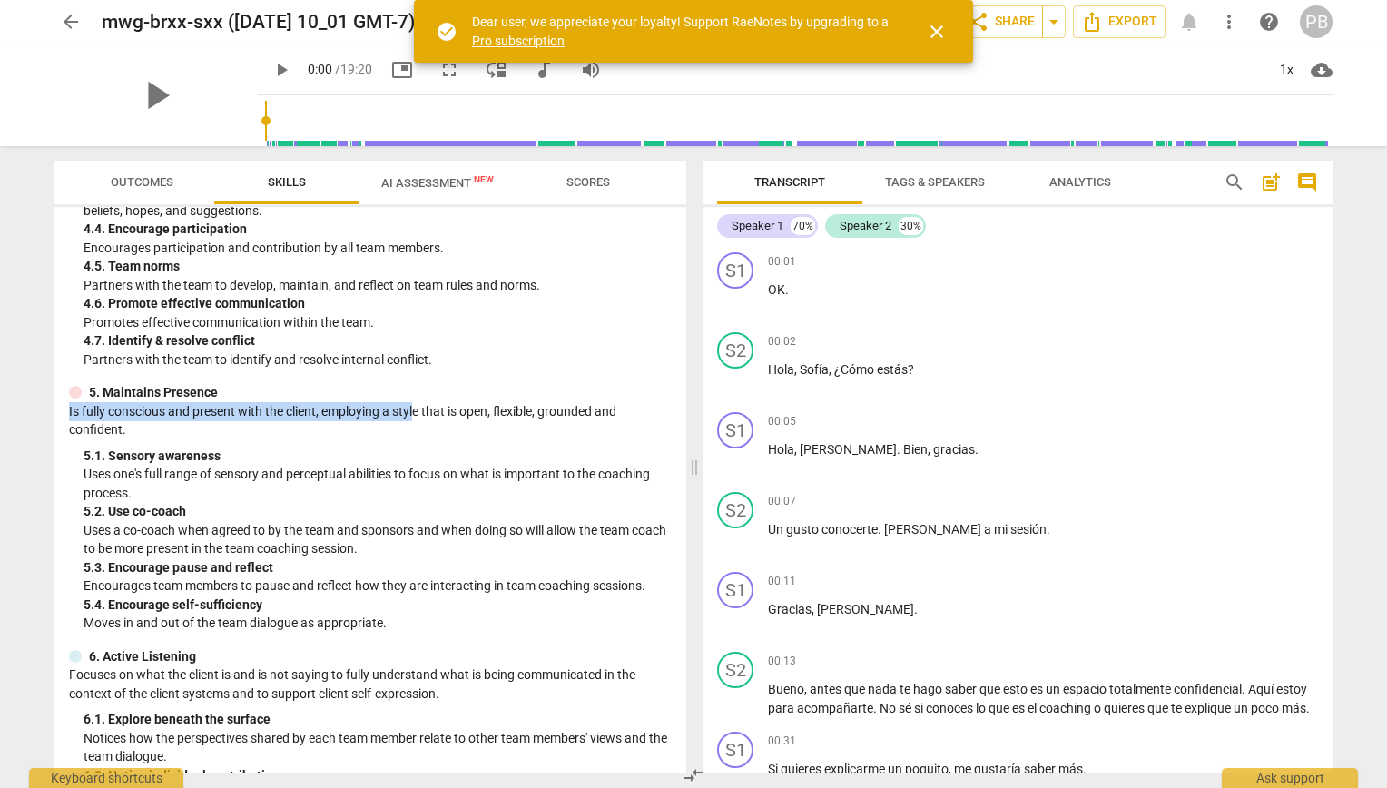
drag, startPoint x: 360, startPoint y: 370, endPoint x: 416, endPoint y: 414, distance: 71.0
click at [416, 414] on div "ICF Team Competencies (2020) visibility 1. Demonstrates Ethical Practice Unders…" at bounding box center [370, 490] width 632 height 567
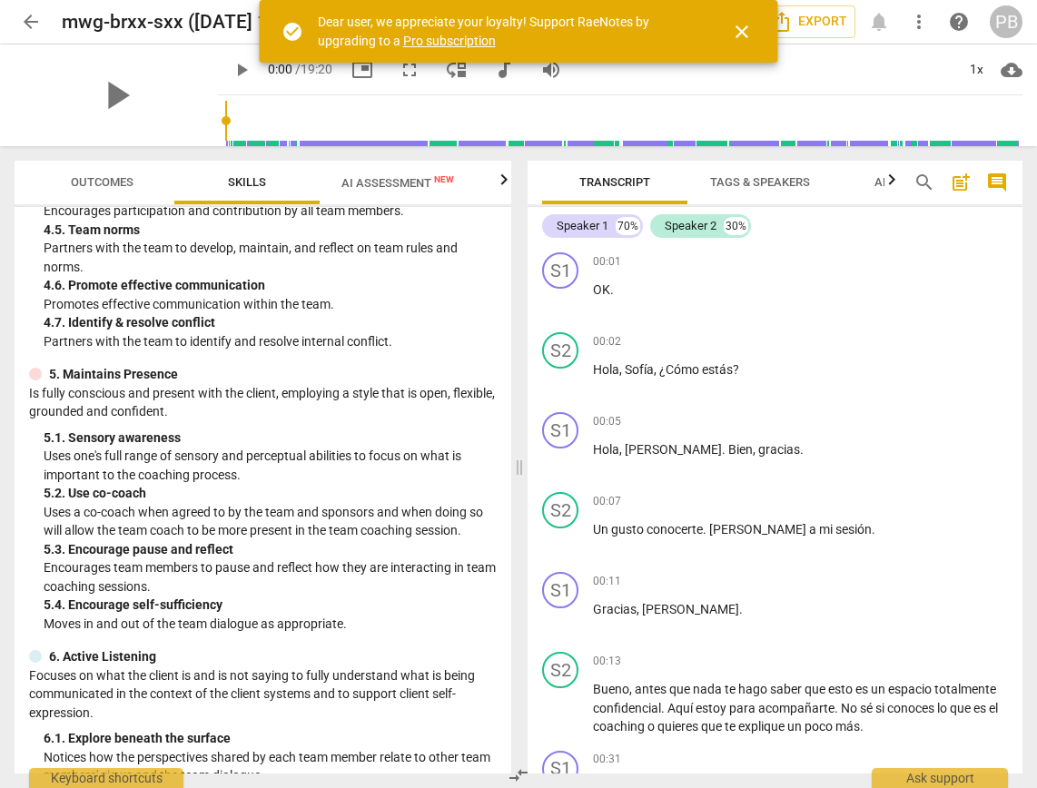
click at [490, 332] on div "4. 7. Identify & resolve conflict" at bounding box center [270, 322] width 453 height 19
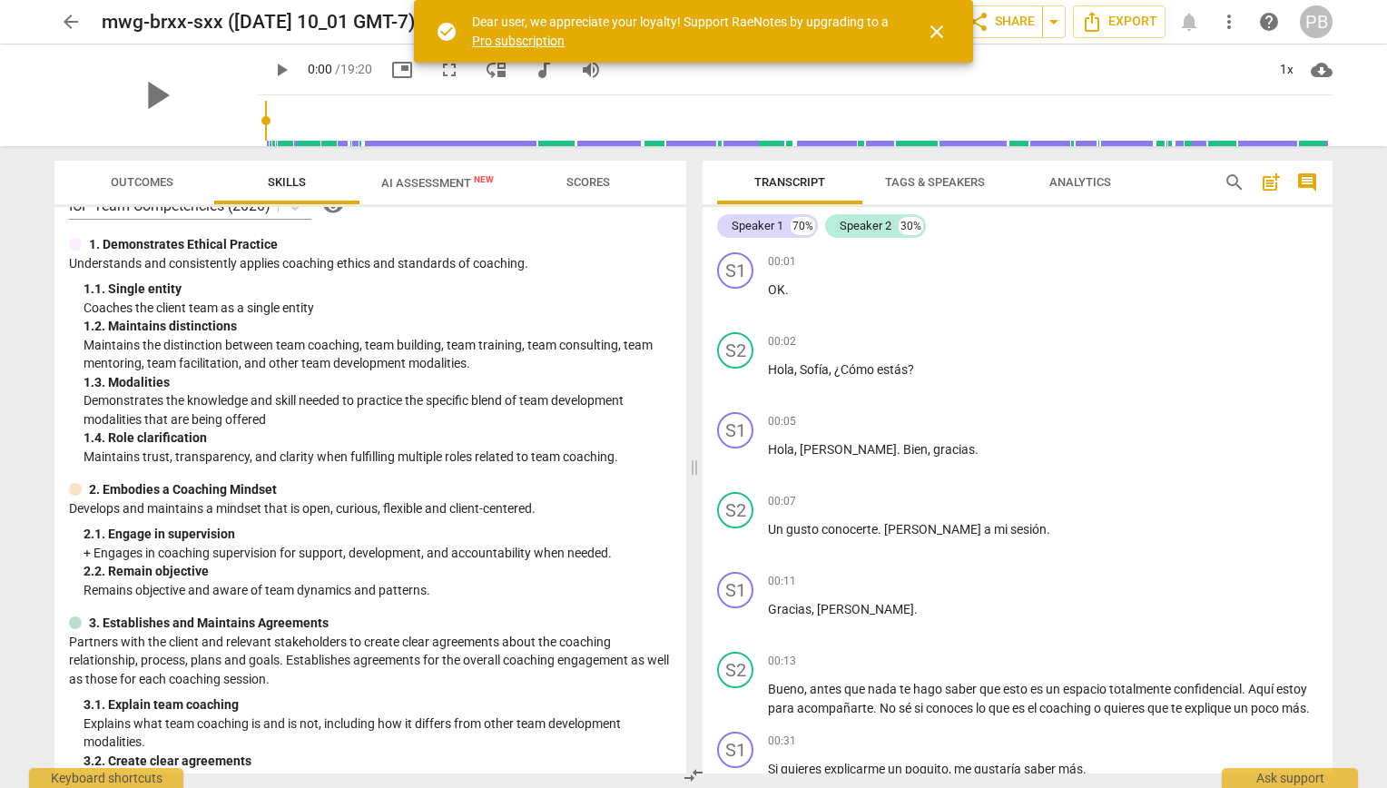
scroll to position [0, 0]
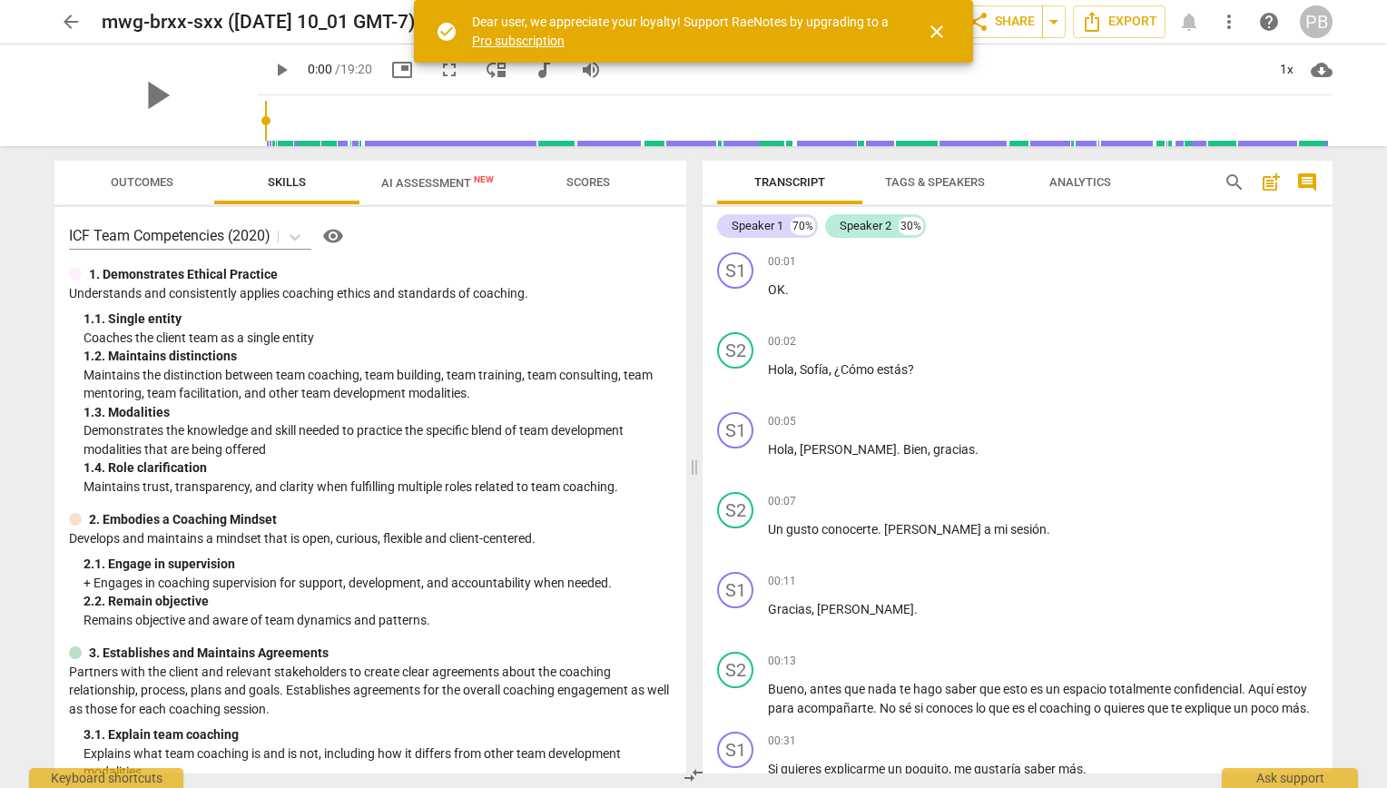
click at [330, 237] on span "visibility" at bounding box center [333, 236] width 22 height 22
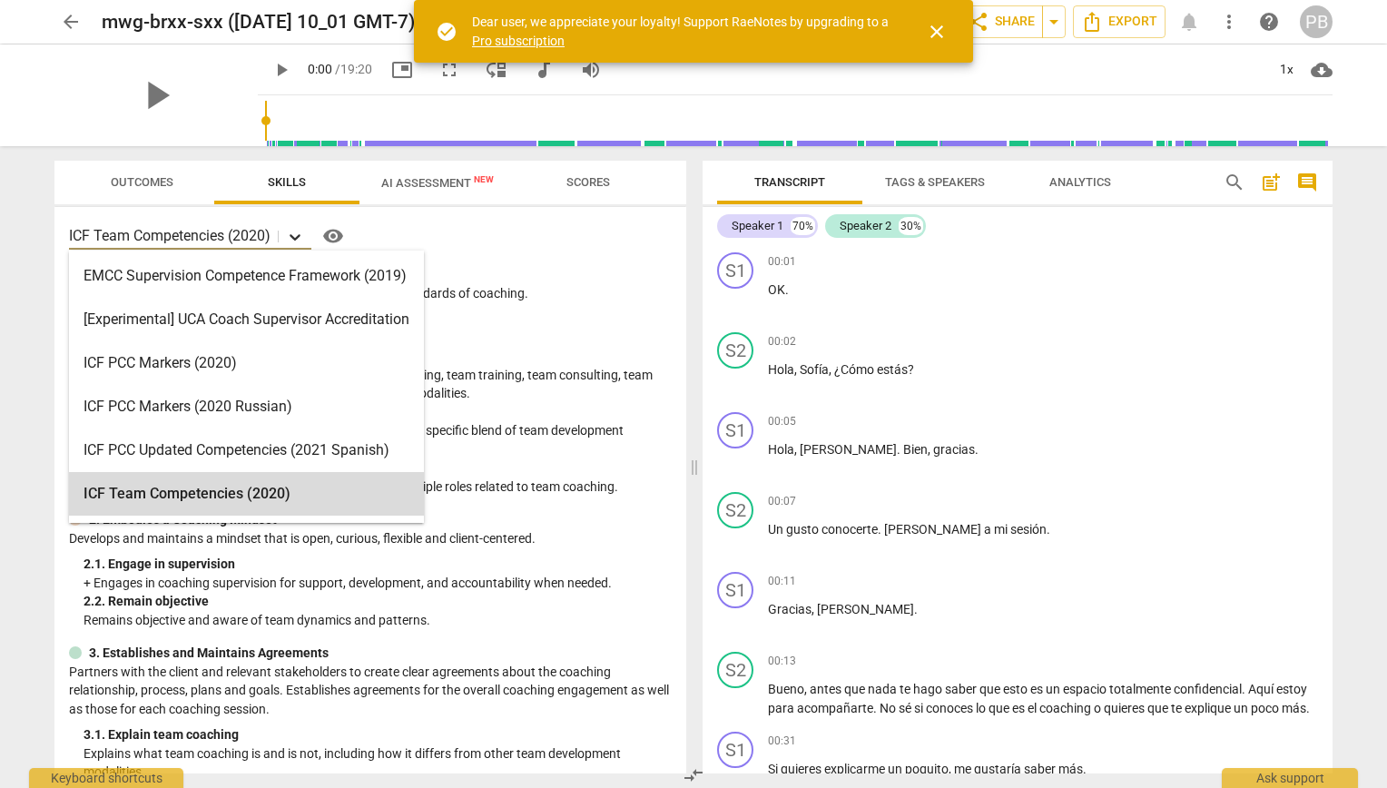
click at [298, 228] on icon at bounding box center [295, 237] width 18 height 18
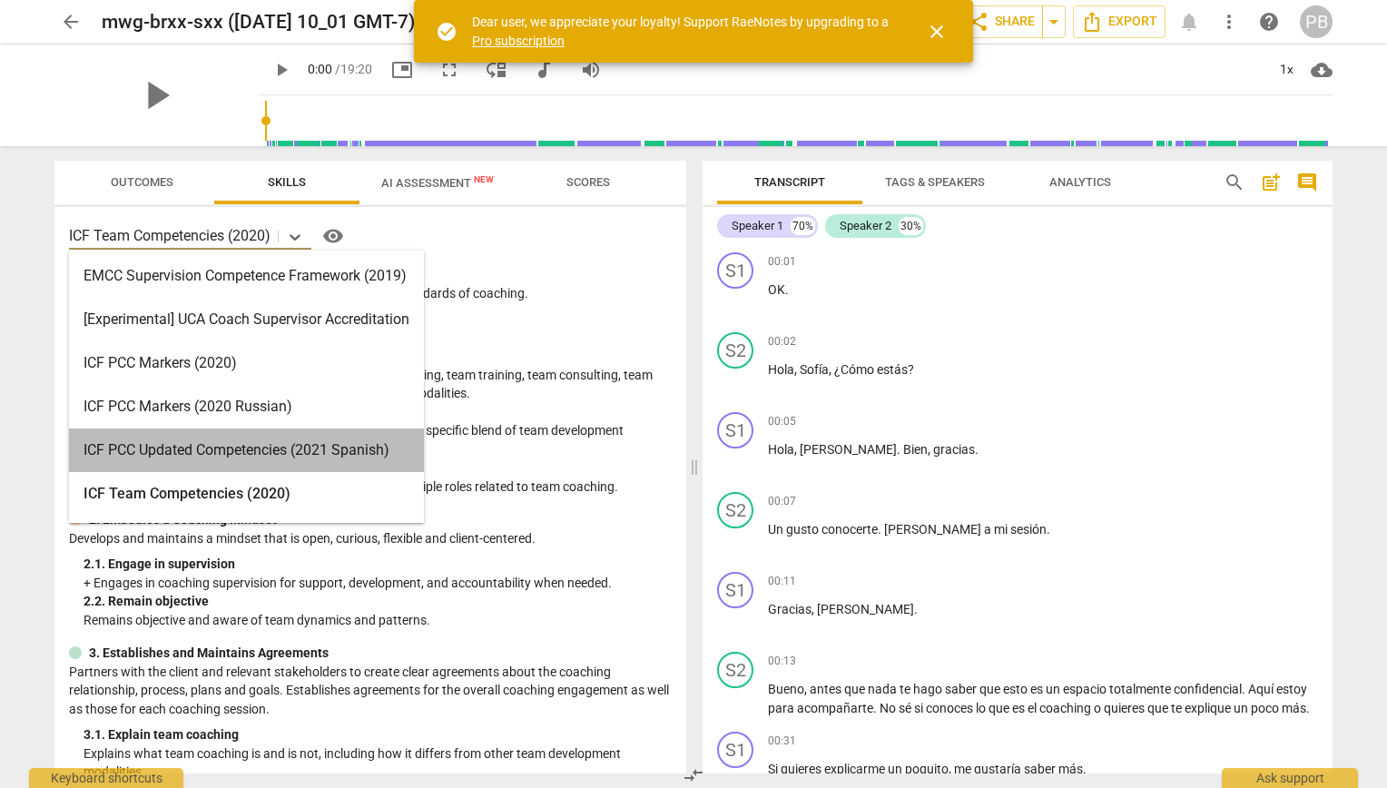
click at [380, 439] on div "ICF PCC Updated Competencies (2021 Spanish)" at bounding box center [246, 451] width 355 height 44
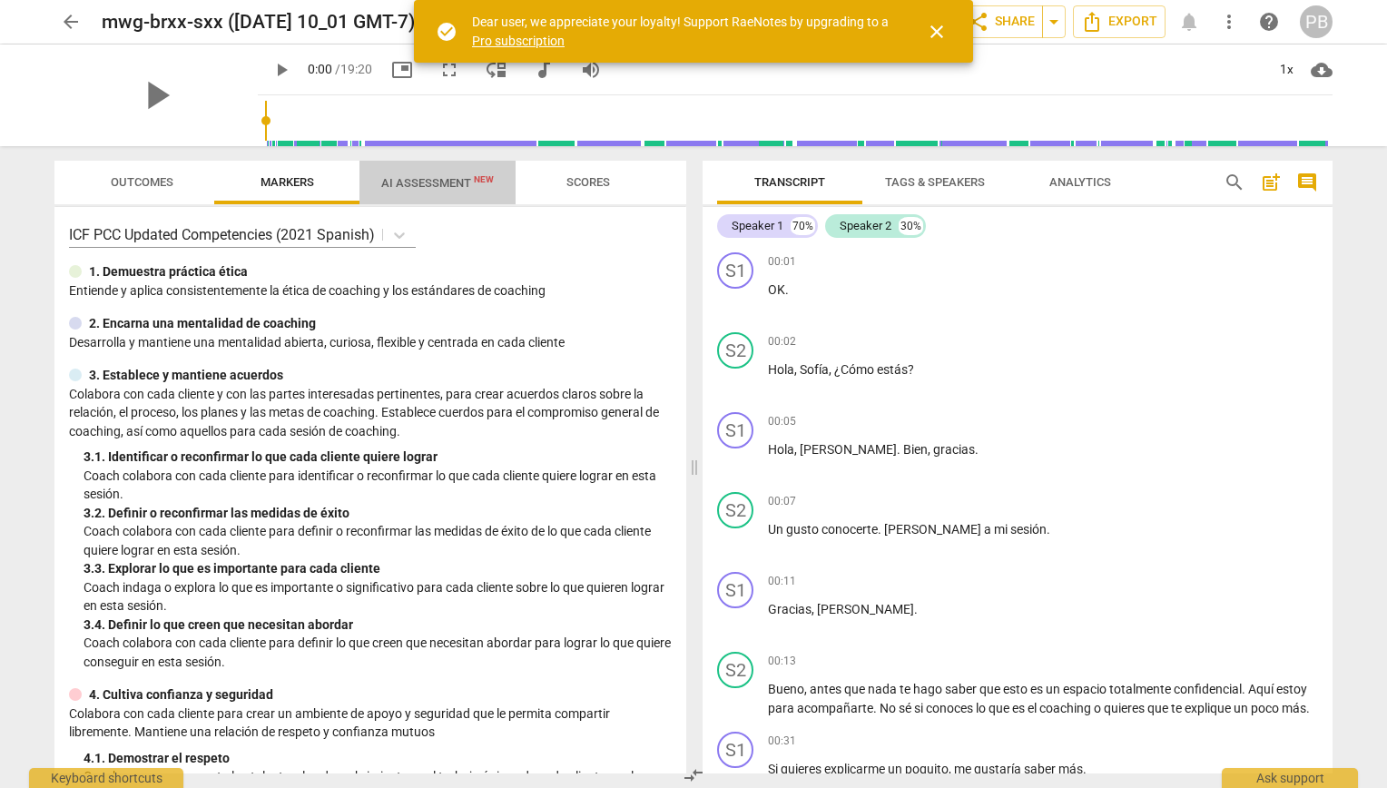
click at [457, 179] on span "AI Assessment New" at bounding box center [437, 183] width 113 height 14
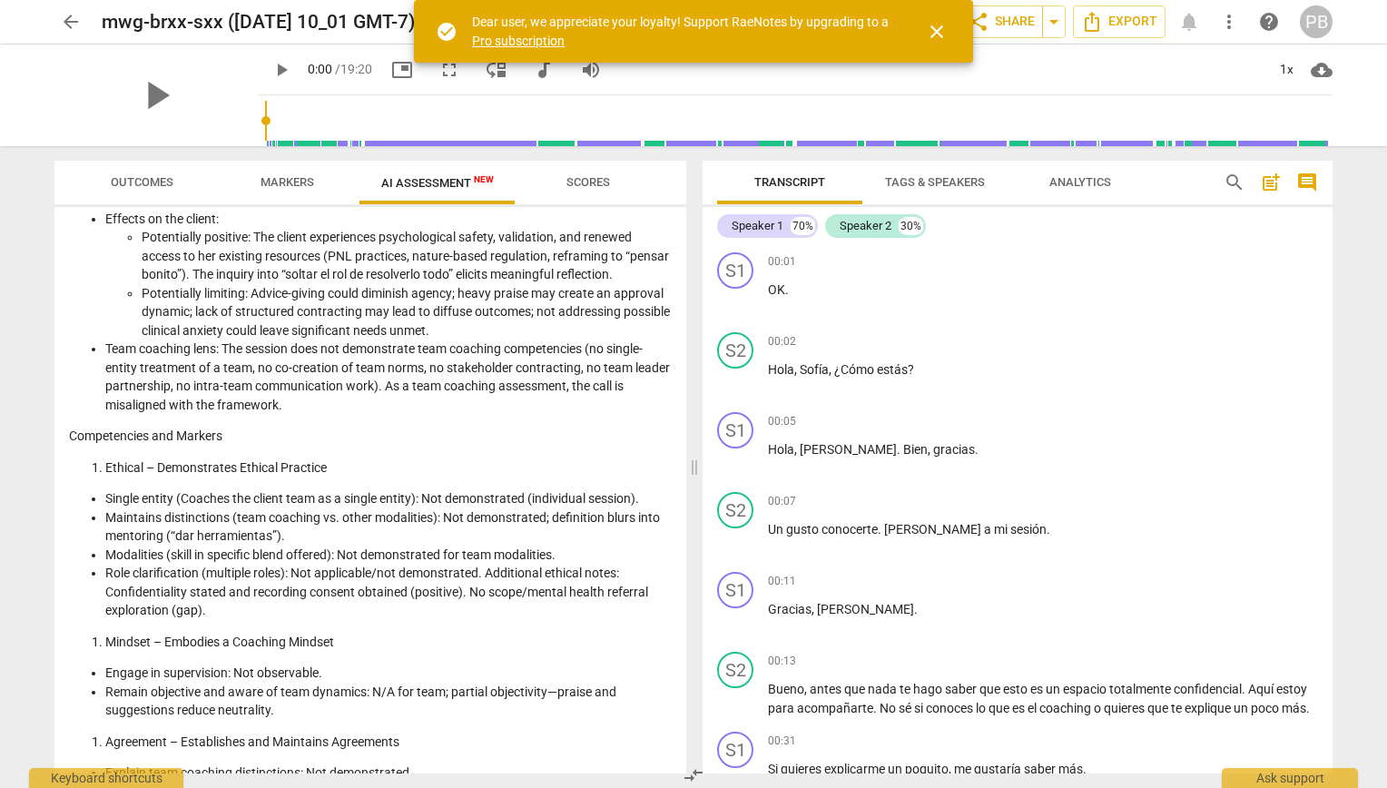
scroll to position [518, 0]
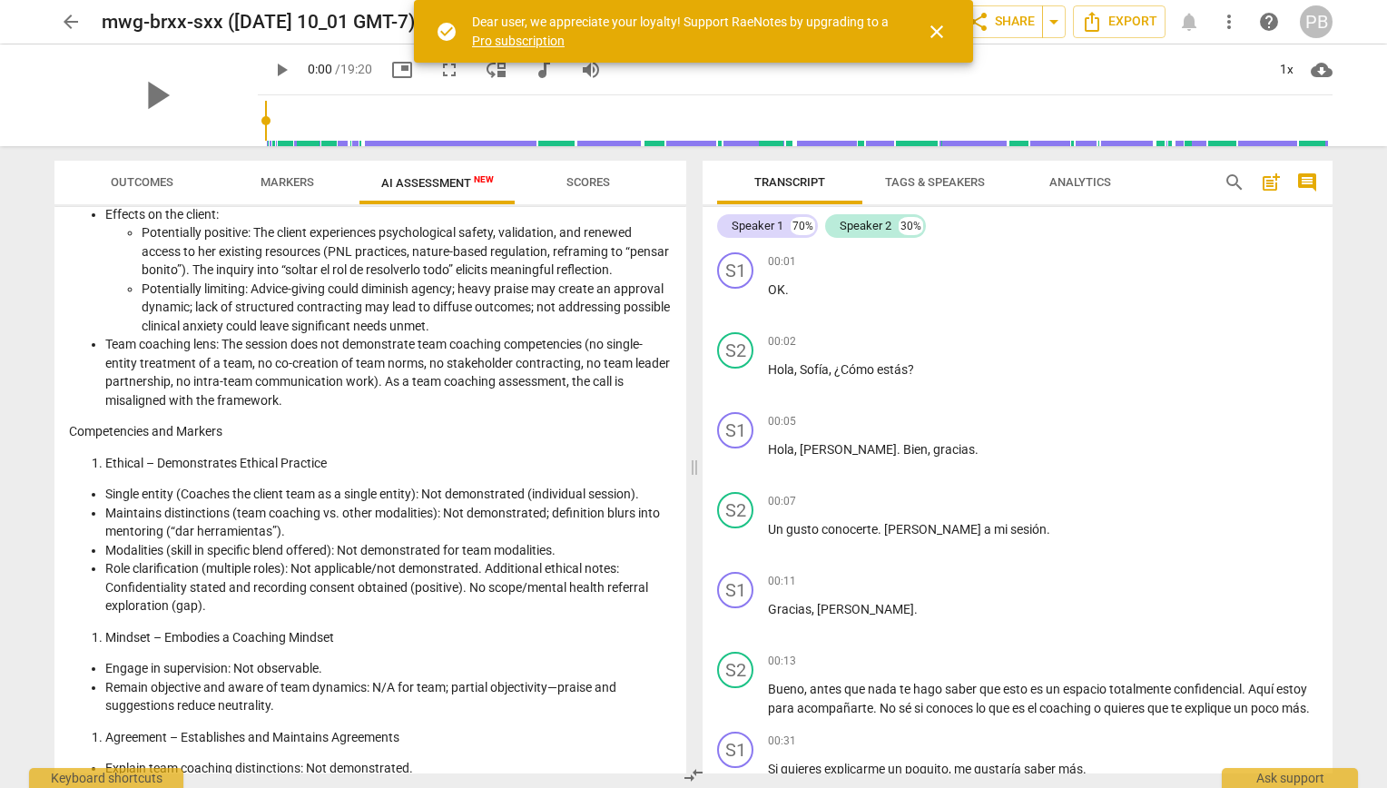
click at [1379, 211] on div "arrow_back mwg-brxx-sxx (2025-10-06 10_01 GMT-7) edit star Assessment auto_fix_…" at bounding box center [693, 394] width 1387 height 788
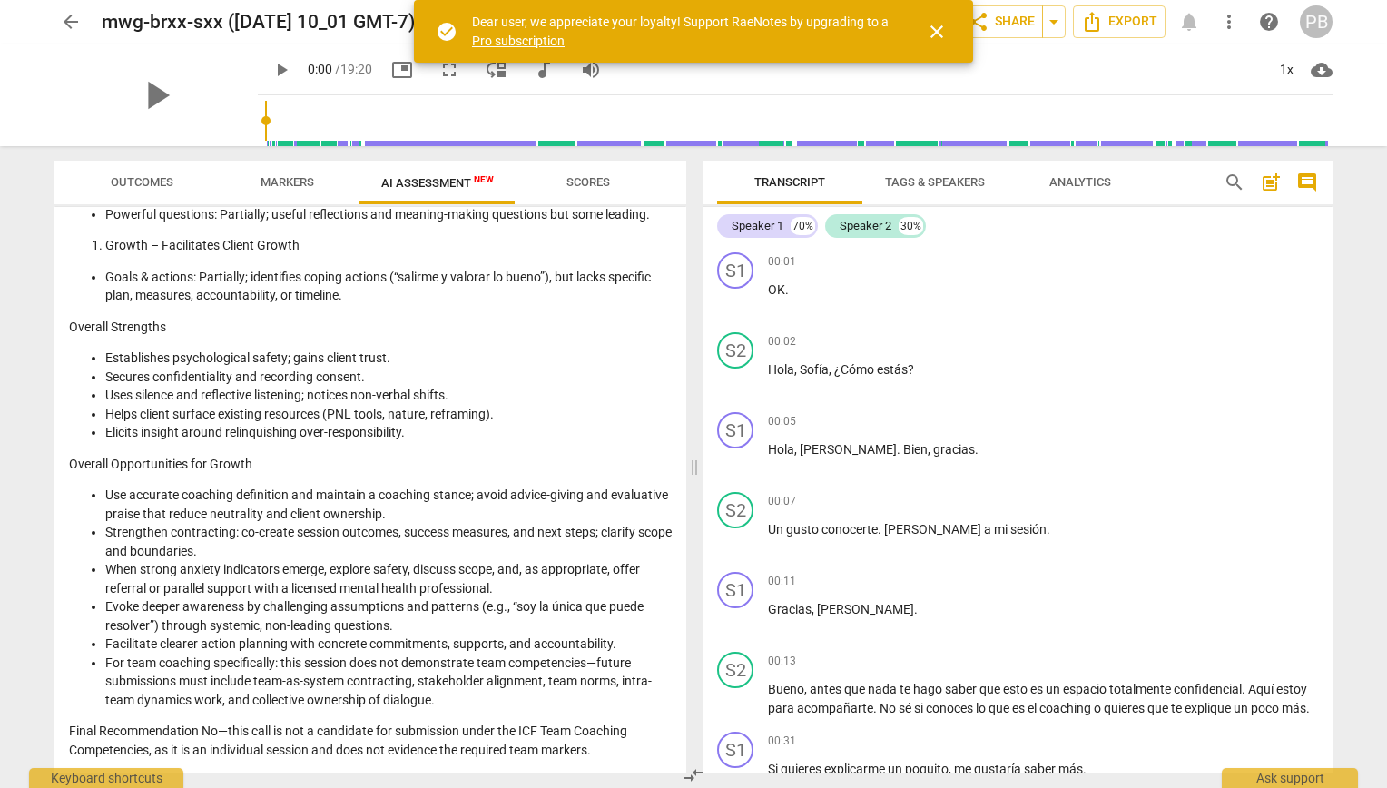
scroll to position [1733, 0]
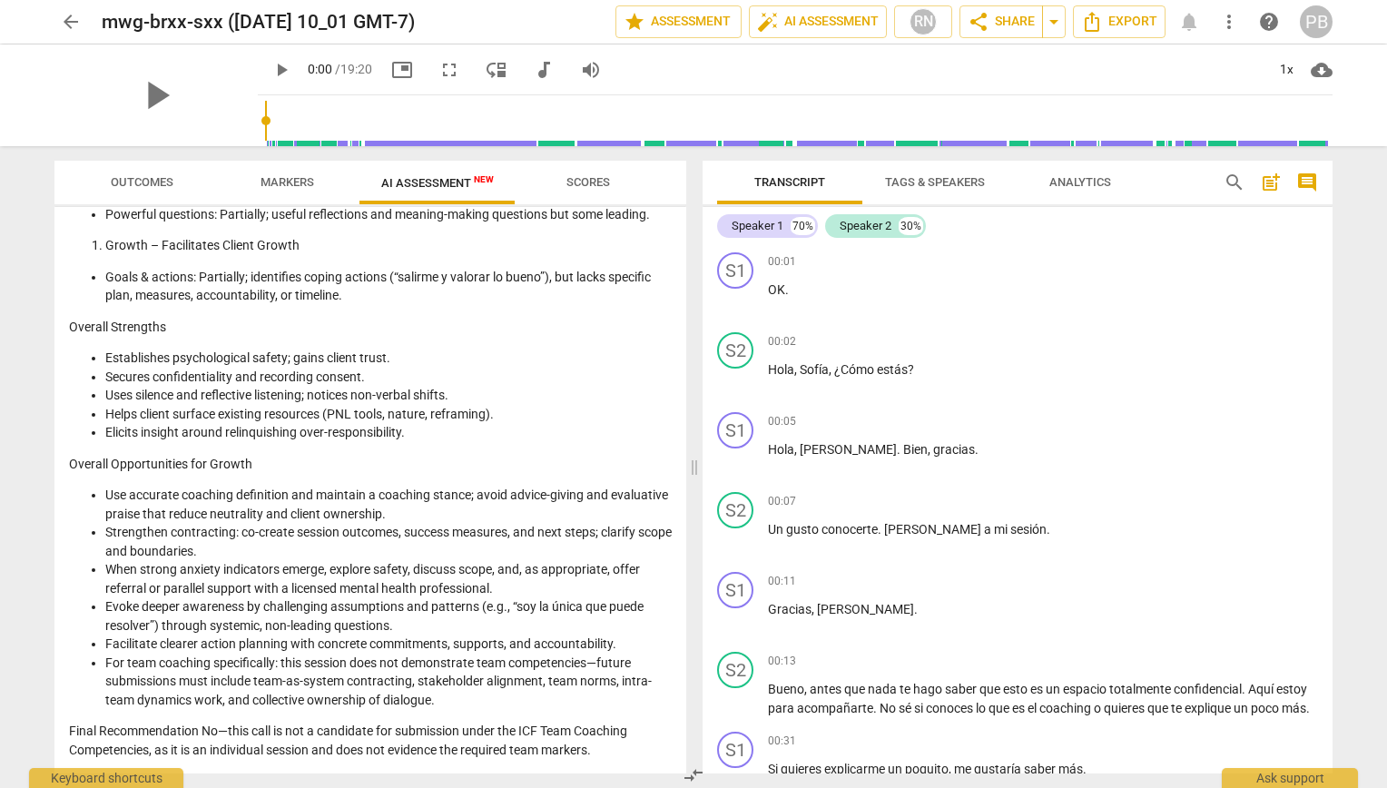
click at [1229, 17] on span "more_vert" at bounding box center [1230, 22] width 22 height 22
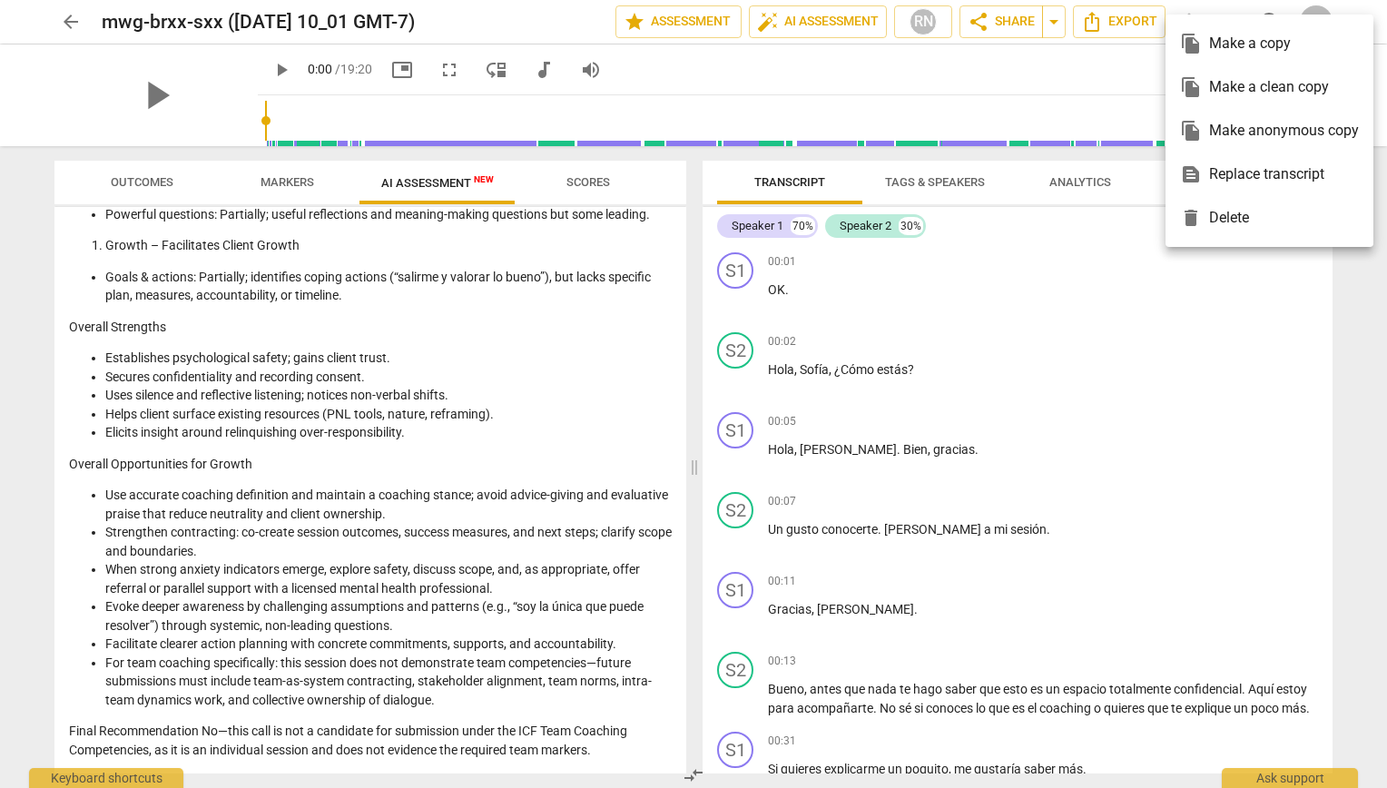
click at [72, 15] on div at bounding box center [693, 394] width 1387 height 788
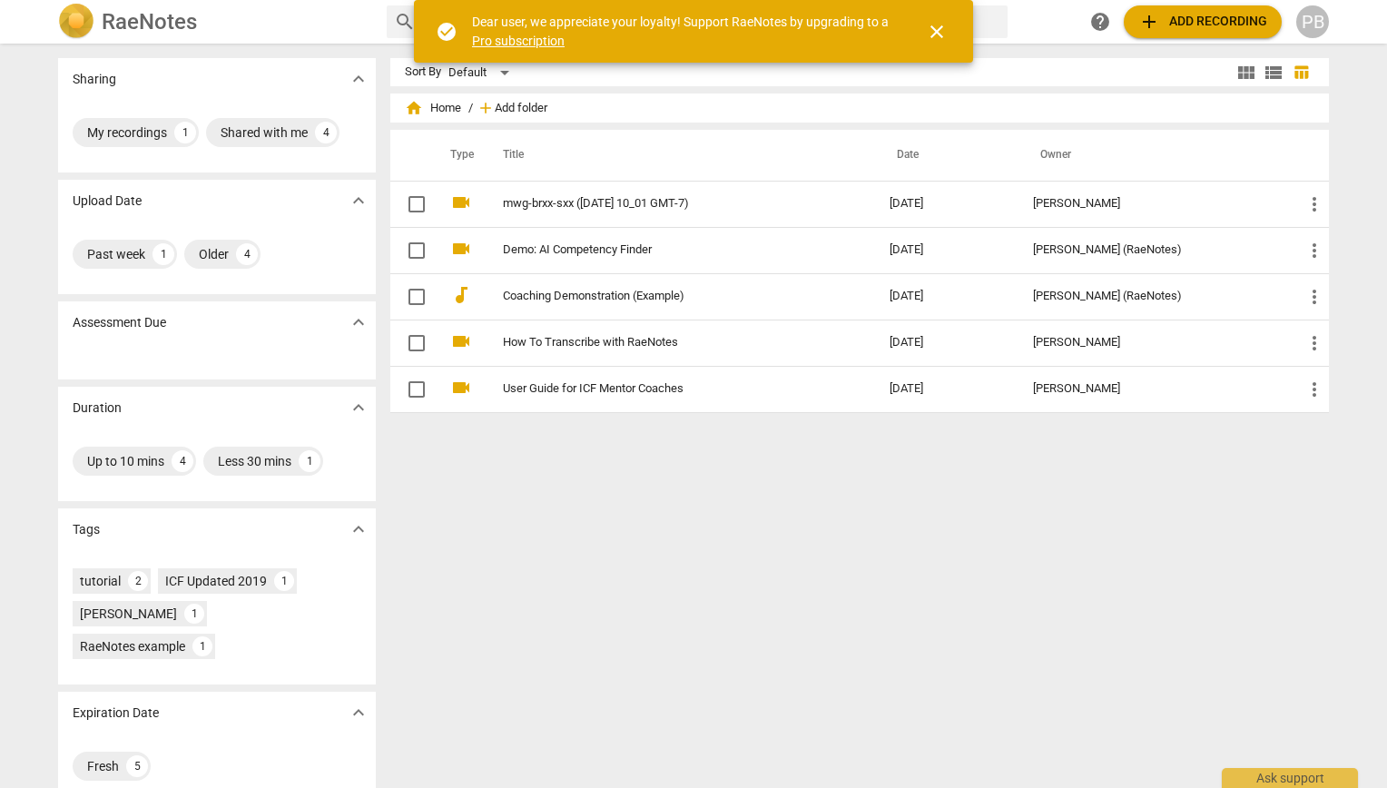
click at [522, 102] on span "Add folder" at bounding box center [521, 109] width 53 height 14
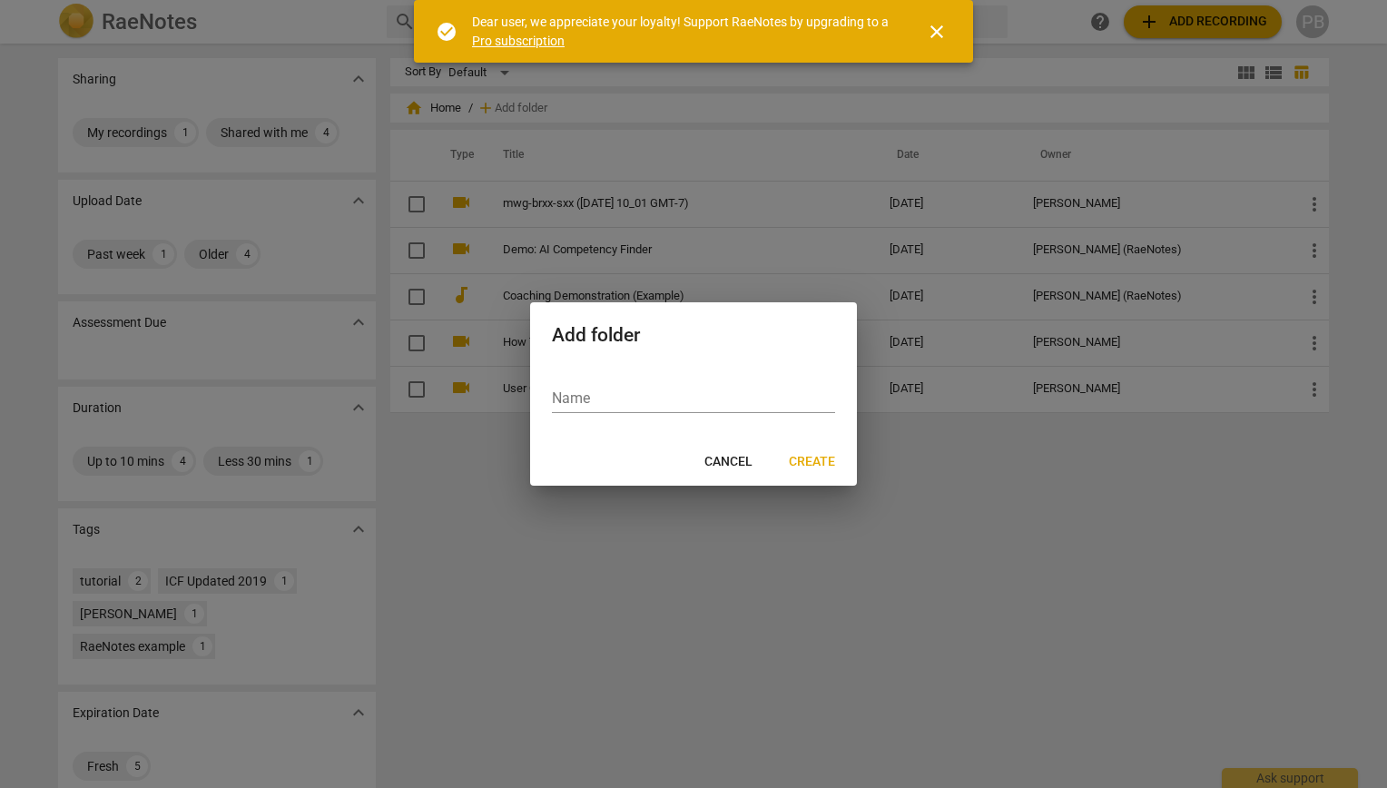
click at [420, 532] on div at bounding box center [693, 394] width 1387 height 788
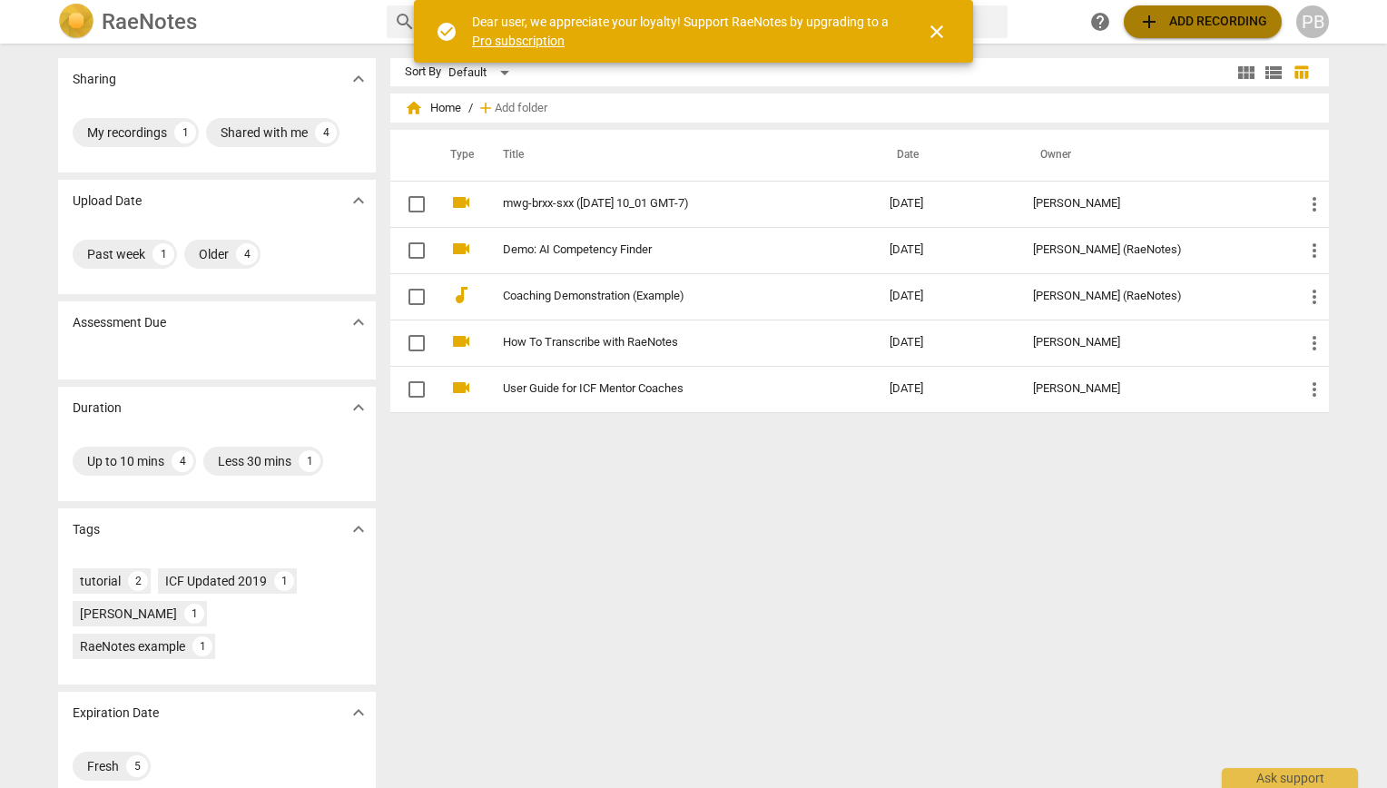
click at [1163, 20] on span "add Add recording" at bounding box center [1203, 22] width 129 height 22
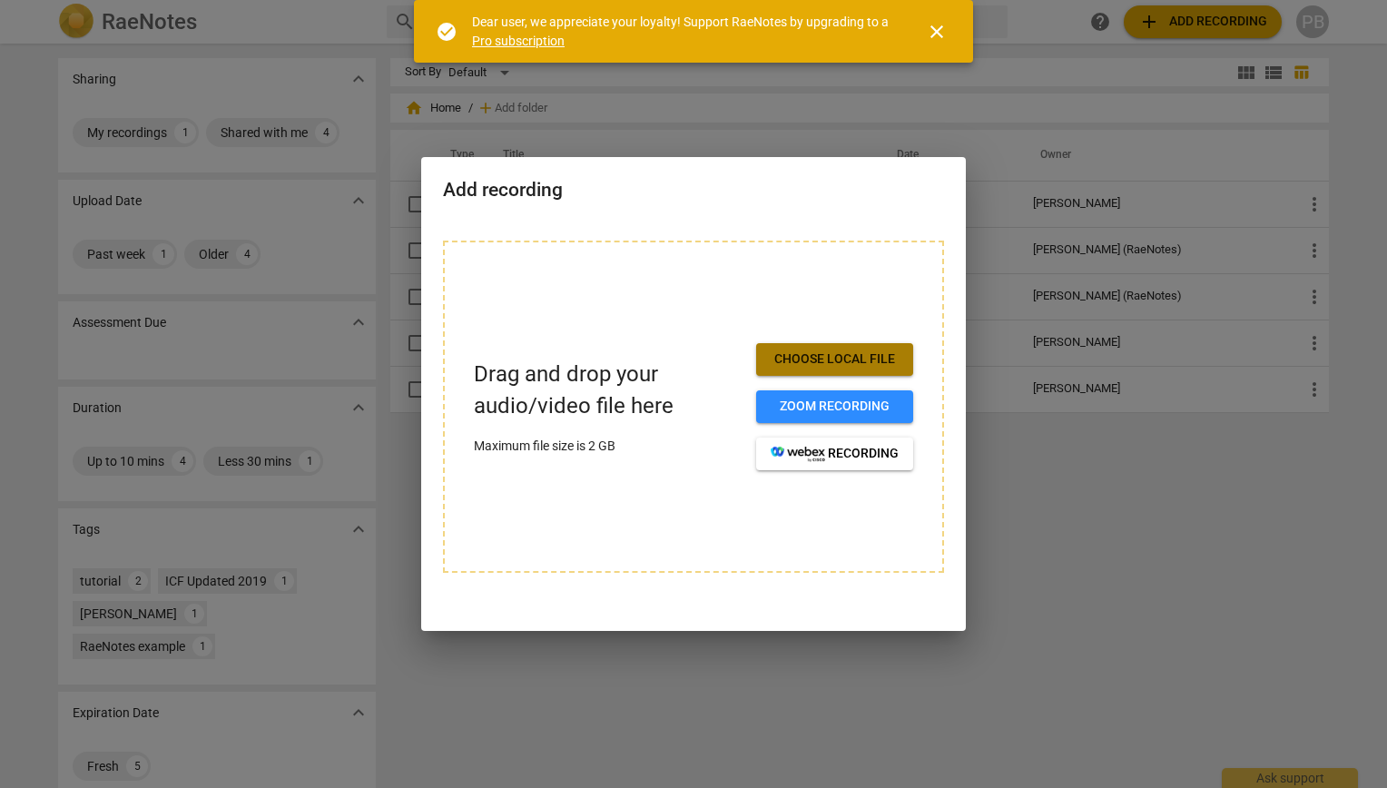
click at [846, 362] on span "Choose local file" at bounding box center [835, 360] width 128 height 18
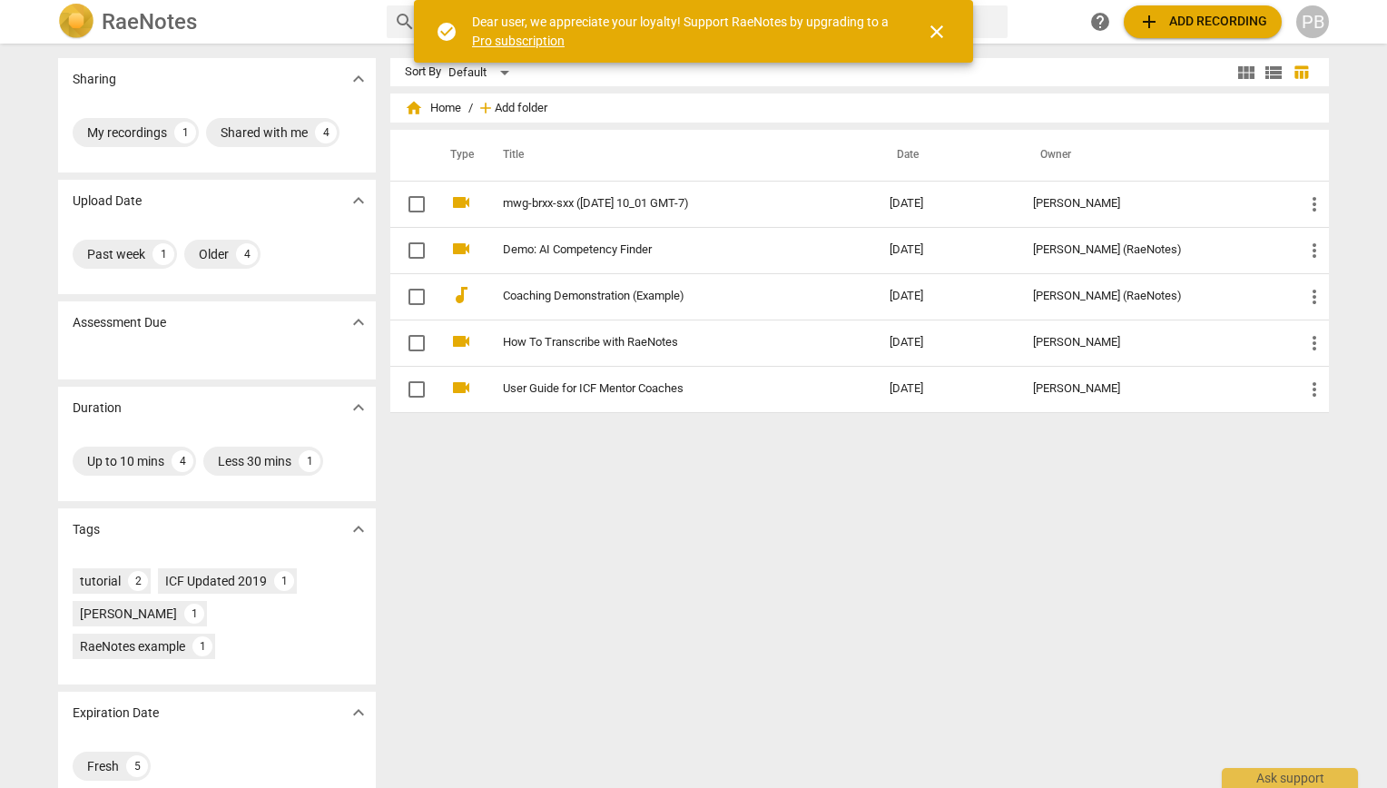
click at [525, 105] on span "Add folder" at bounding box center [521, 109] width 53 height 14
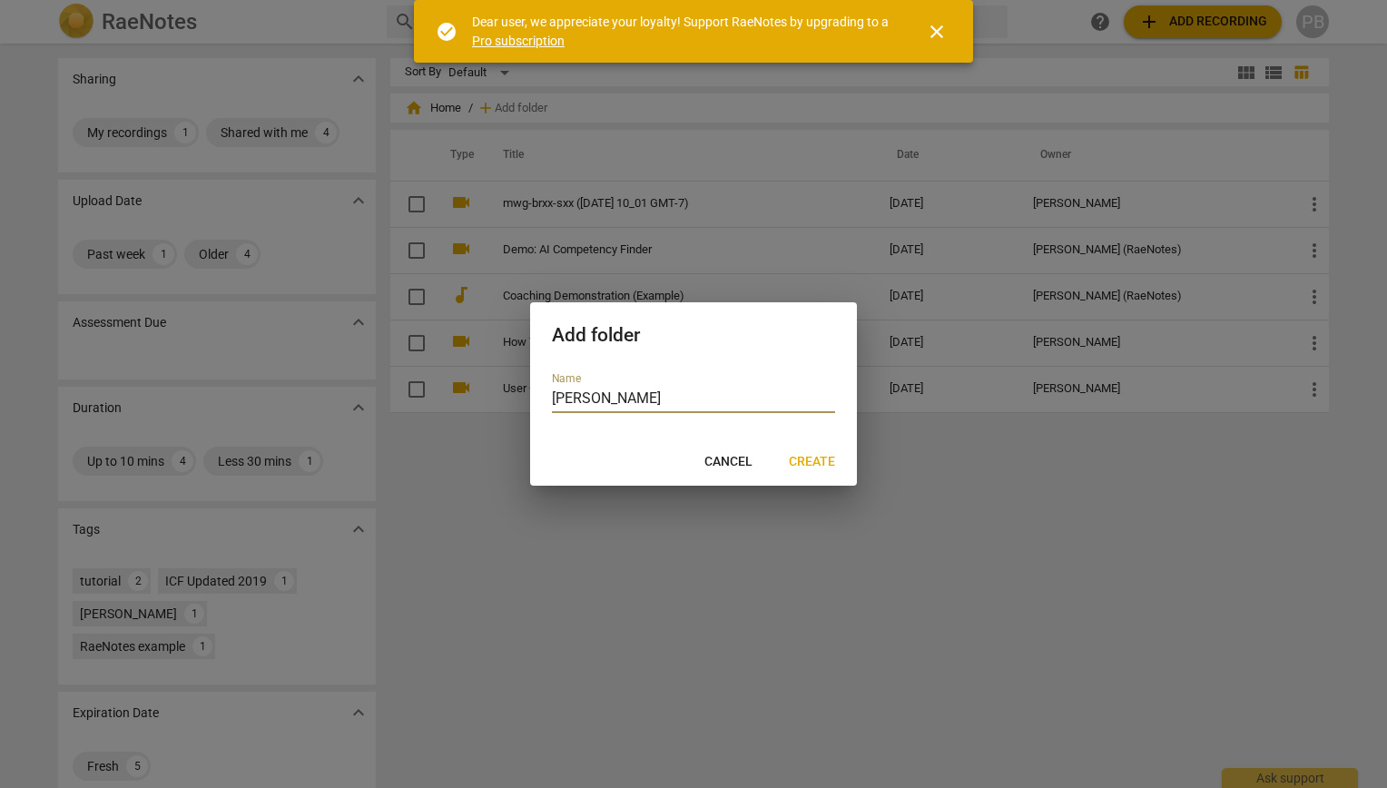
type input "Vero Mas"
click at [817, 455] on span "Create" at bounding box center [812, 462] width 46 height 18
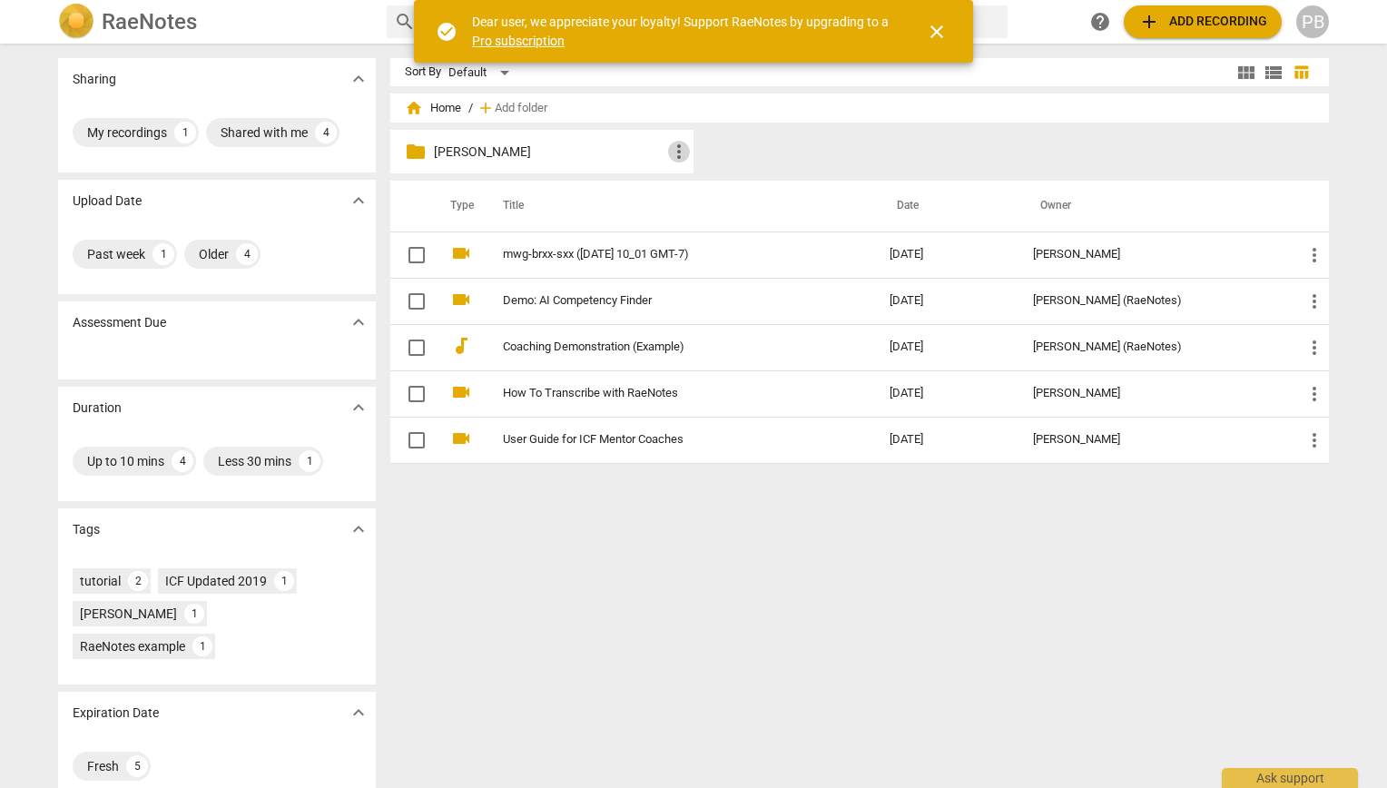
click at [674, 151] on span "more_vert" at bounding box center [679, 152] width 22 height 22
click at [699, 194] on li "Delete" at bounding box center [707, 195] width 82 height 44
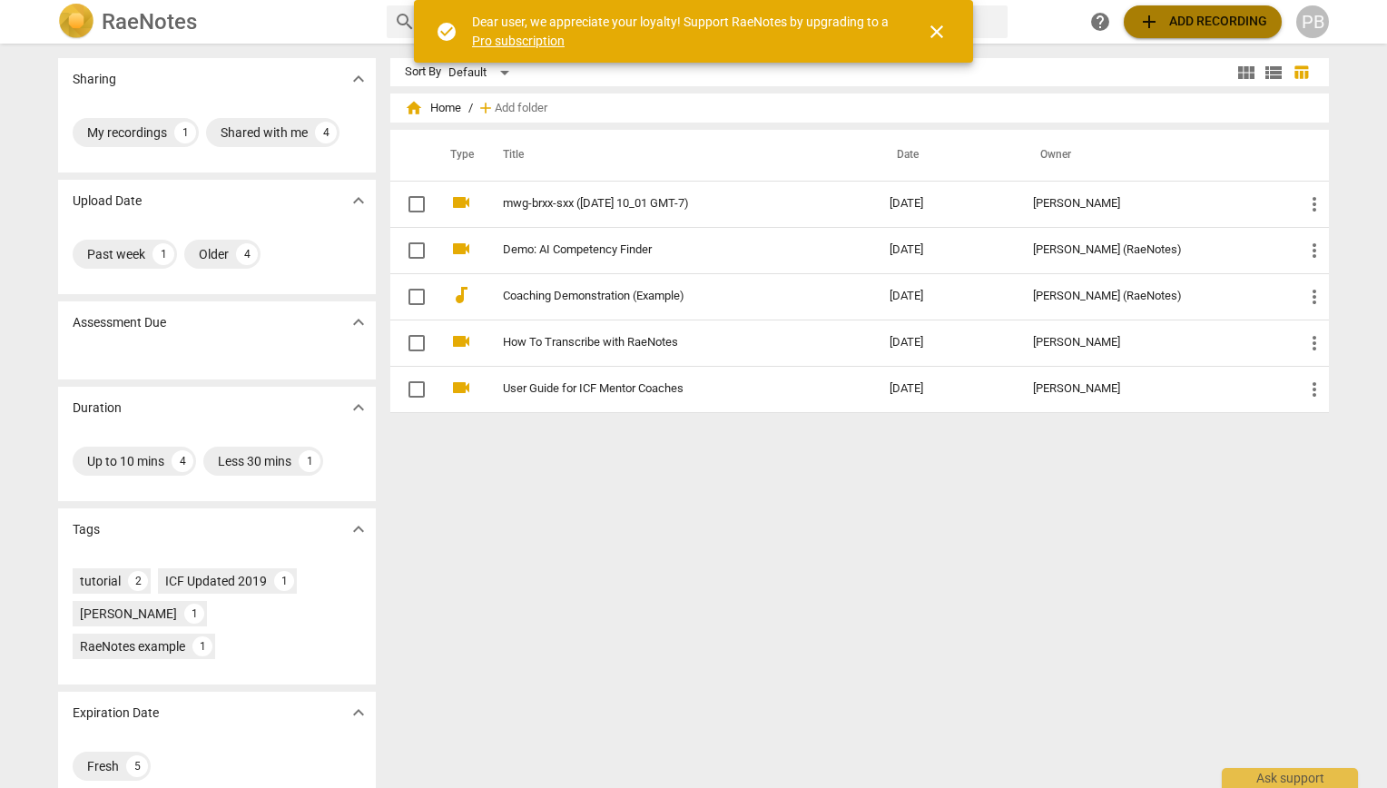
click at [1164, 14] on span "add Add recording" at bounding box center [1203, 22] width 129 height 22
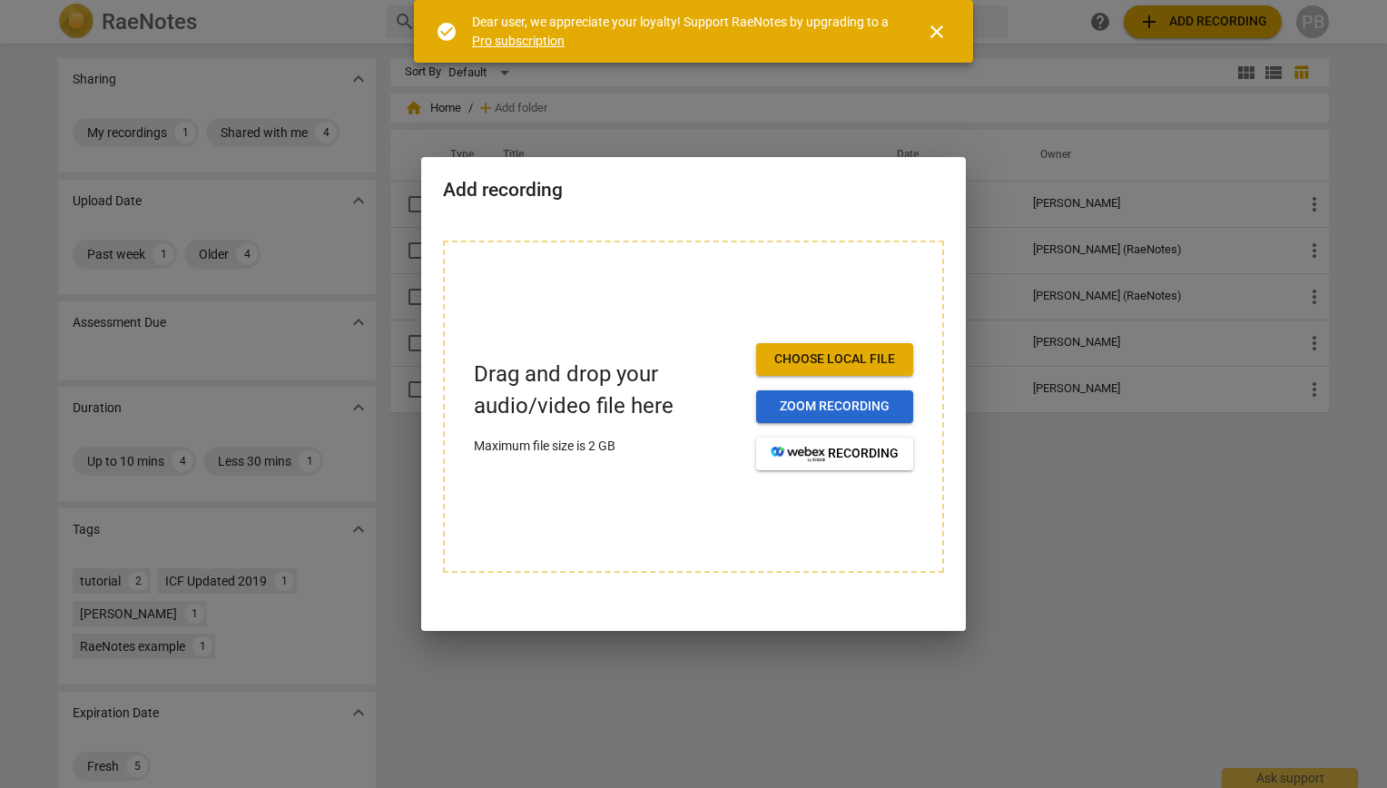
click at [879, 400] on span "Zoom recording" at bounding box center [835, 407] width 128 height 18
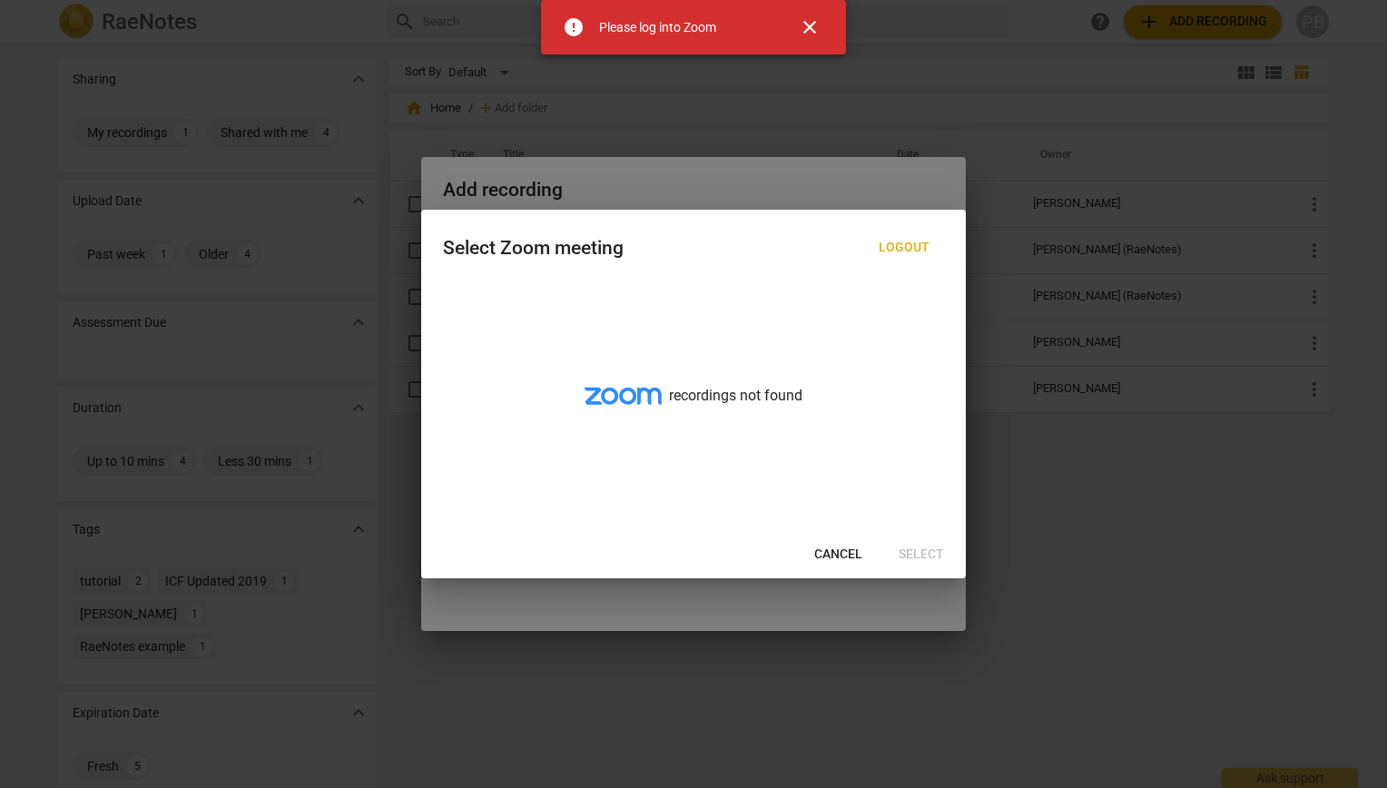
click at [834, 548] on span "Cancel" at bounding box center [839, 555] width 48 height 18
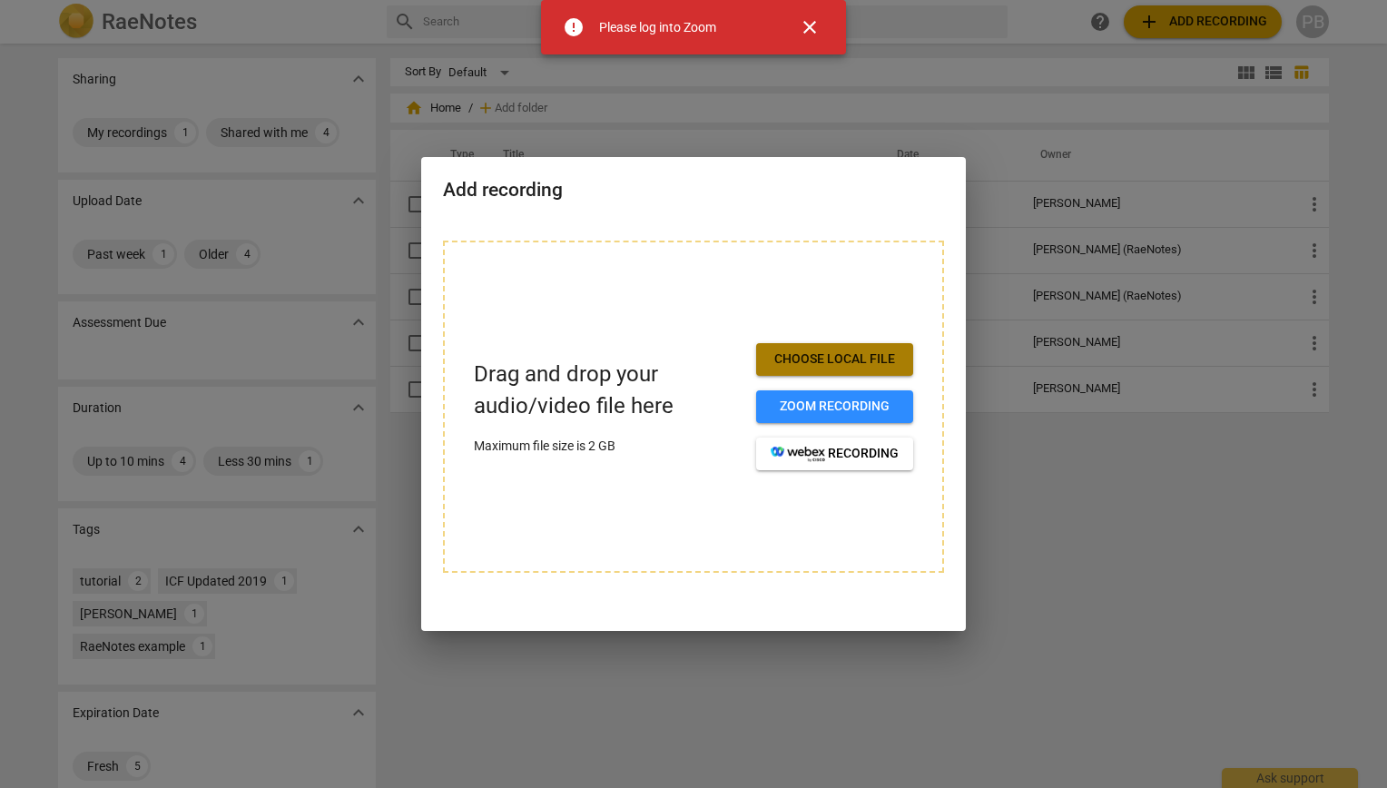
click at [827, 351] on span "Choose local file" at bounding box center [835, 360] width 128 height 18
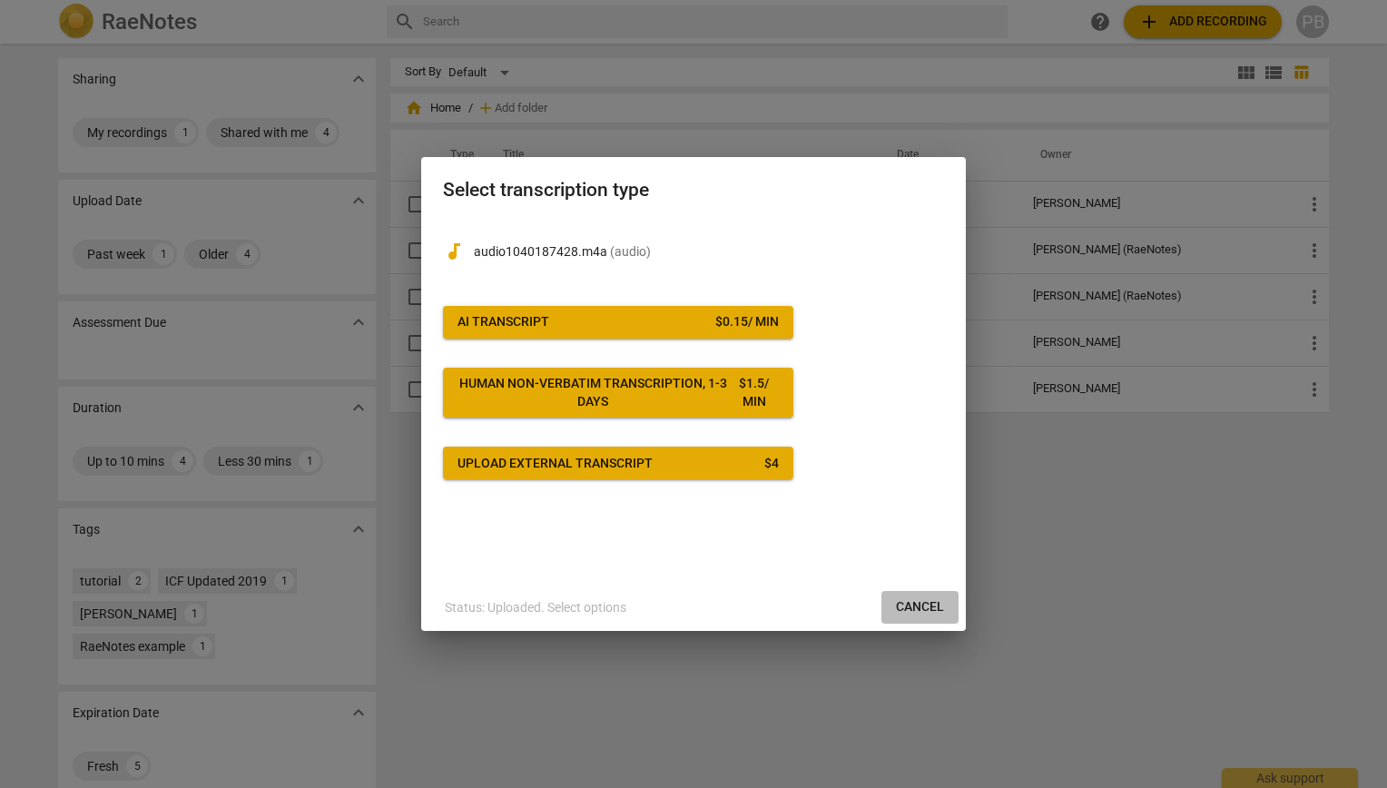
click at [928, 608] on span "Cancel" at bounding box center [920, 607] width 48 height 18
click at [919, 605] on span "Cancel" at bounding box center [920, 607] width 48 height 18
click at [1171, 578] on div at bounding box center [693, 394] width 1387 height 788
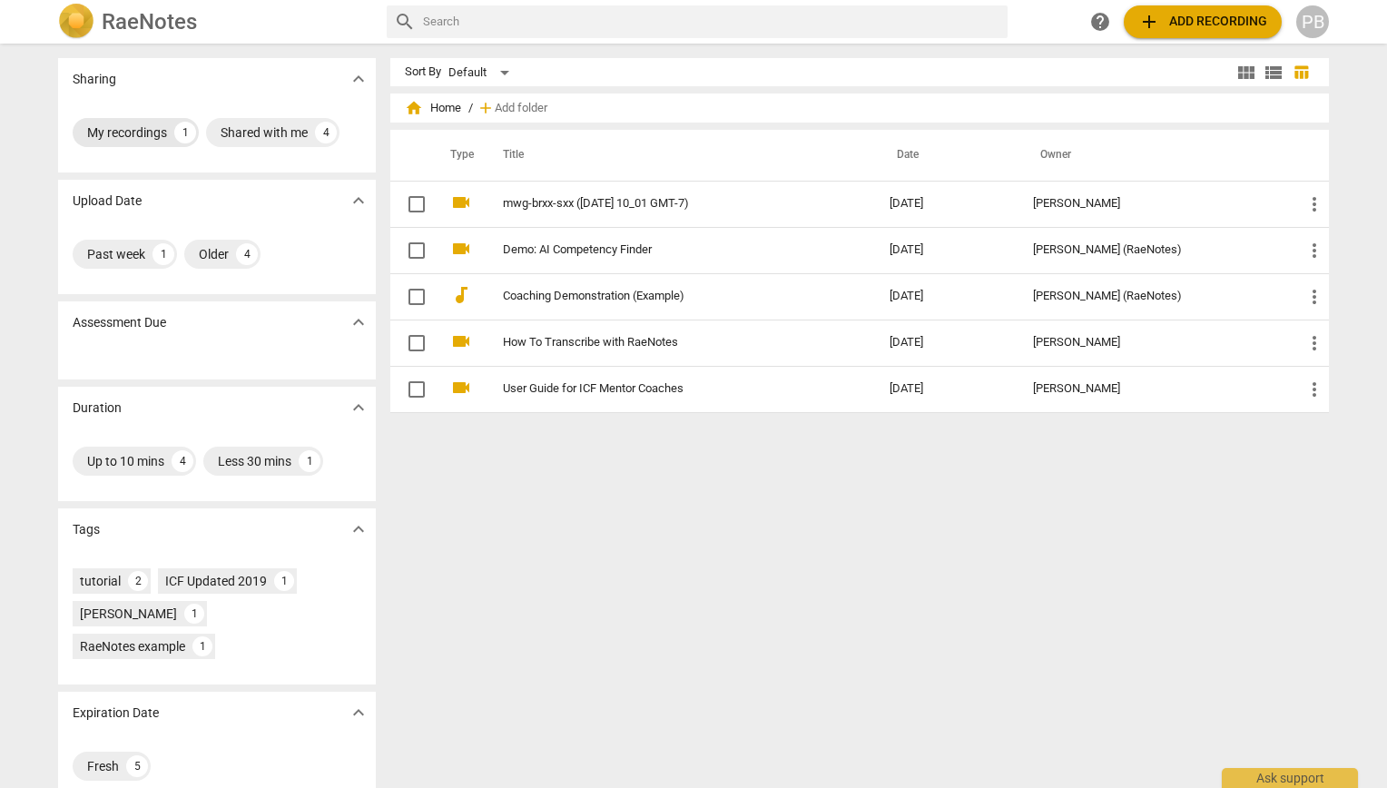
click at [144, 130] on div "My recordings" at bounding box center [127, 132] width 80 height 18
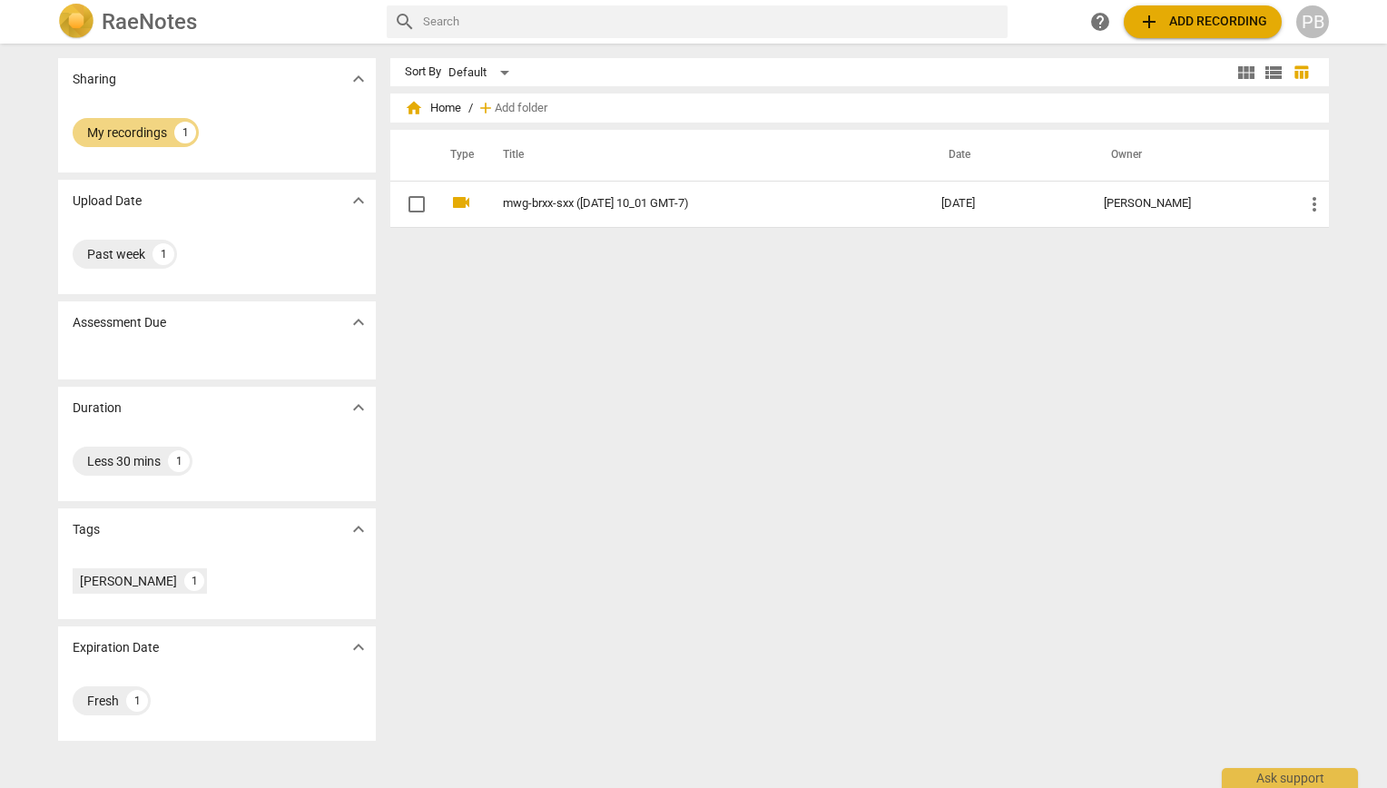
click at [158, 321] on p "Assessment Due" at bounding box center [120, 322] width 94 height 19
click at [1102, 24] on span "help" at bounding box center [1101, 22] width 22 height 22
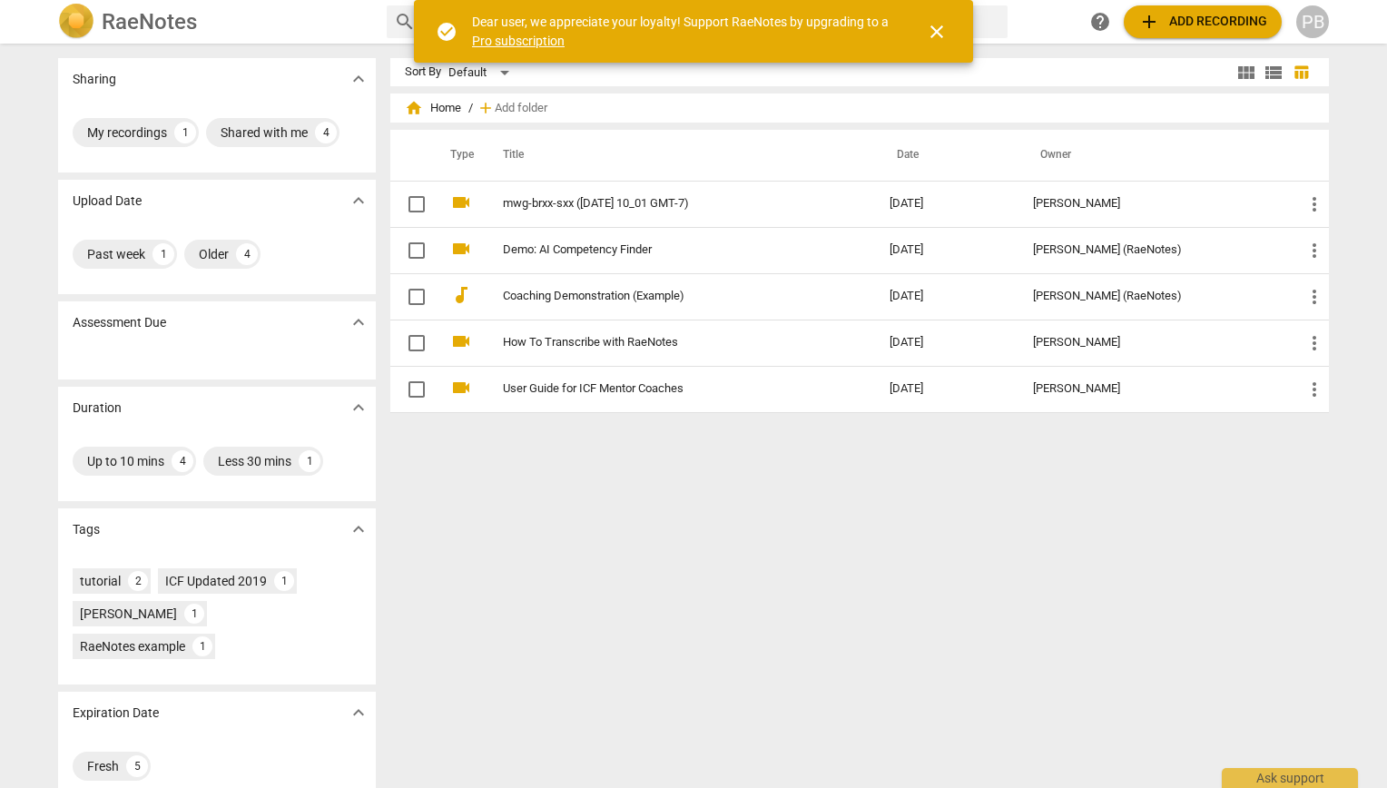
click at [546, 35] on link "Pro subscription" at bounding box center [518, 41] width 93 height 15
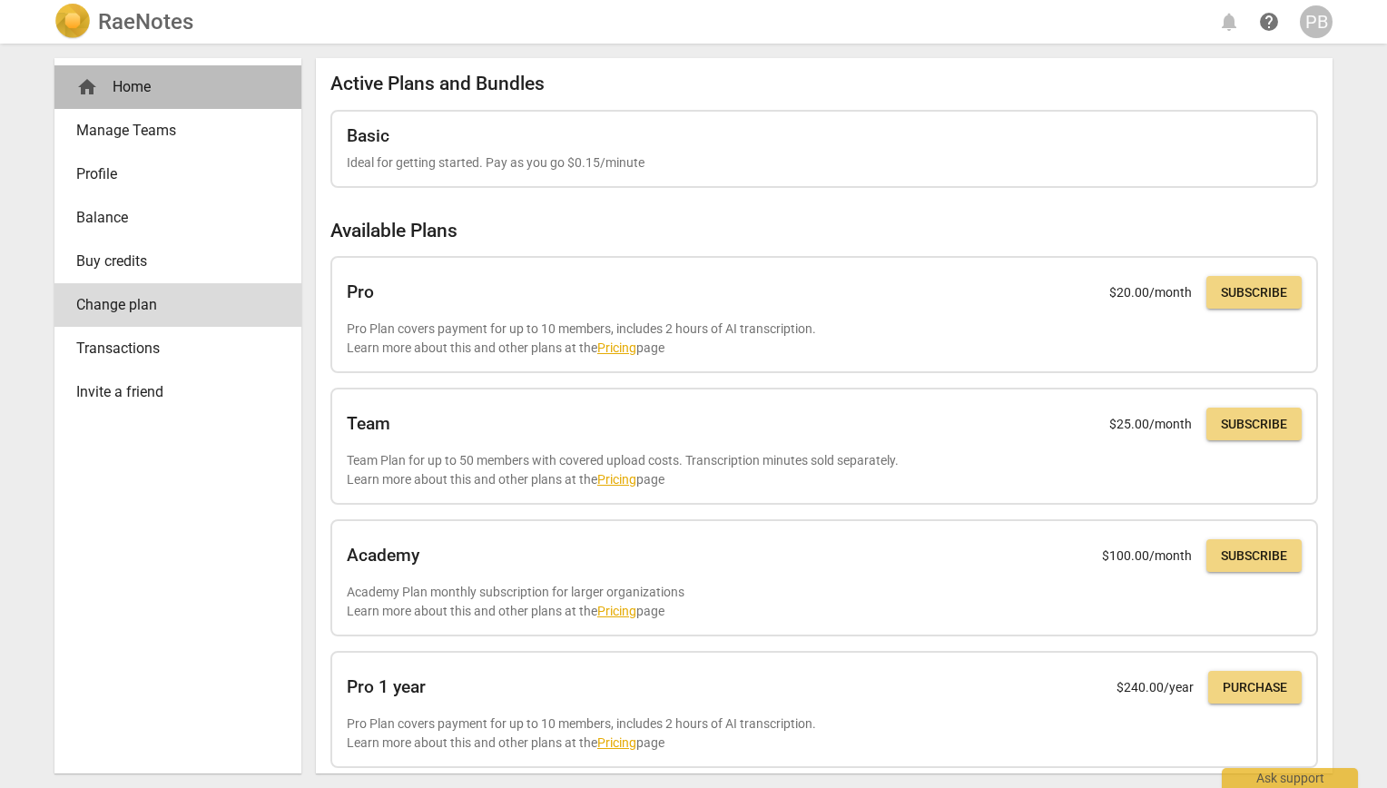
click at [111, 86] on div "home Home" at bounding box center [170, 87] width 189 height 22
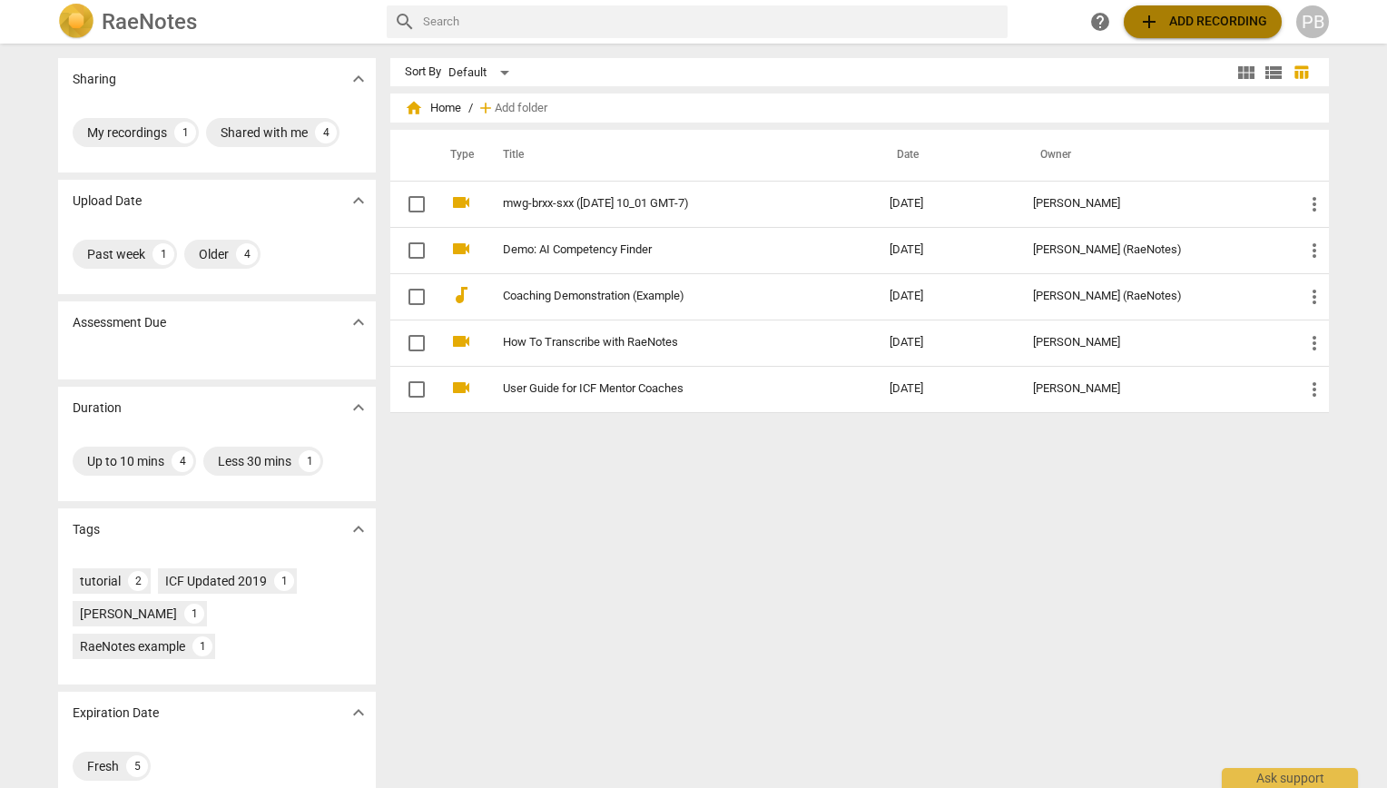
click at [1239, 18] on span "add Add recording" at bounding box center [1203, 22] width 129 height 22
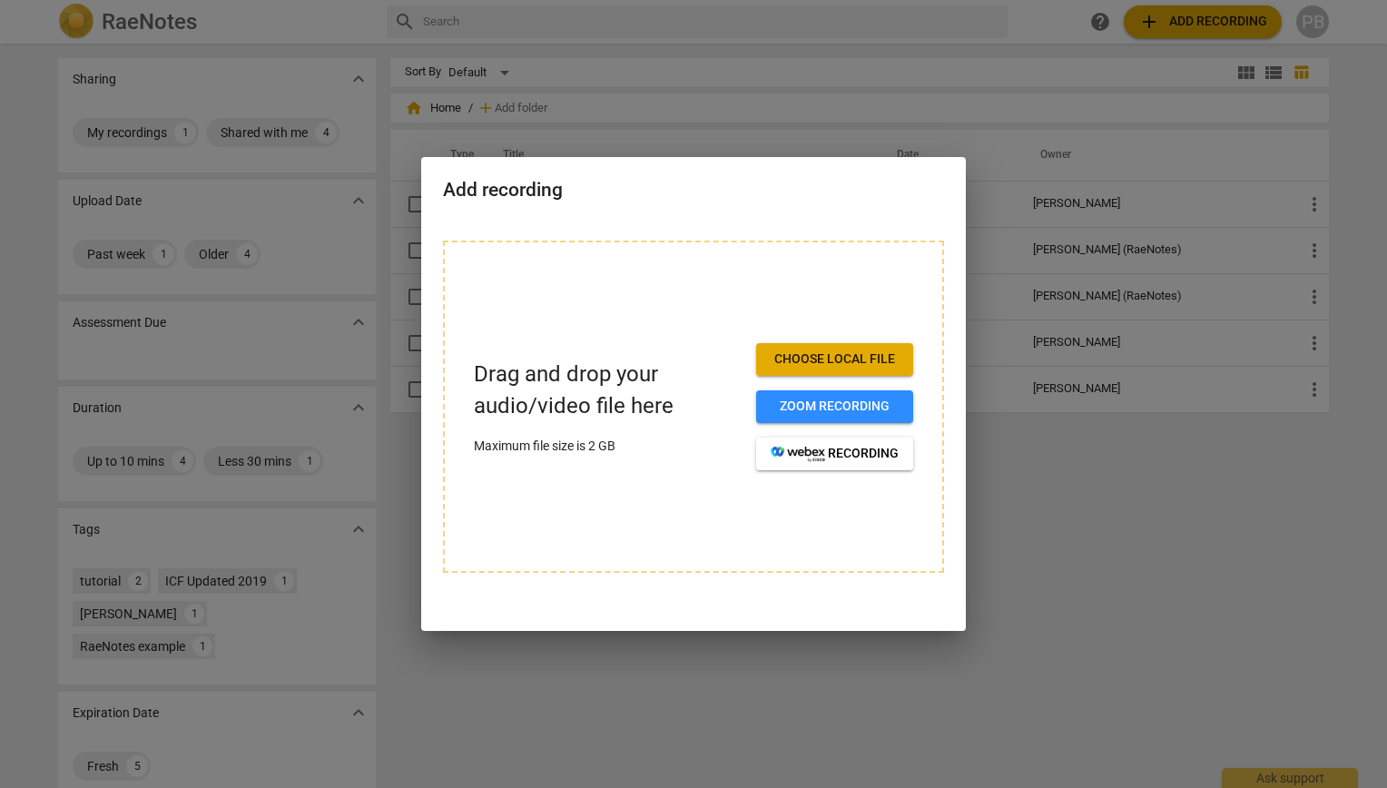
click at [847, 360] on span "Choose local file" at bounding box center [835, 360] width 128 height 18
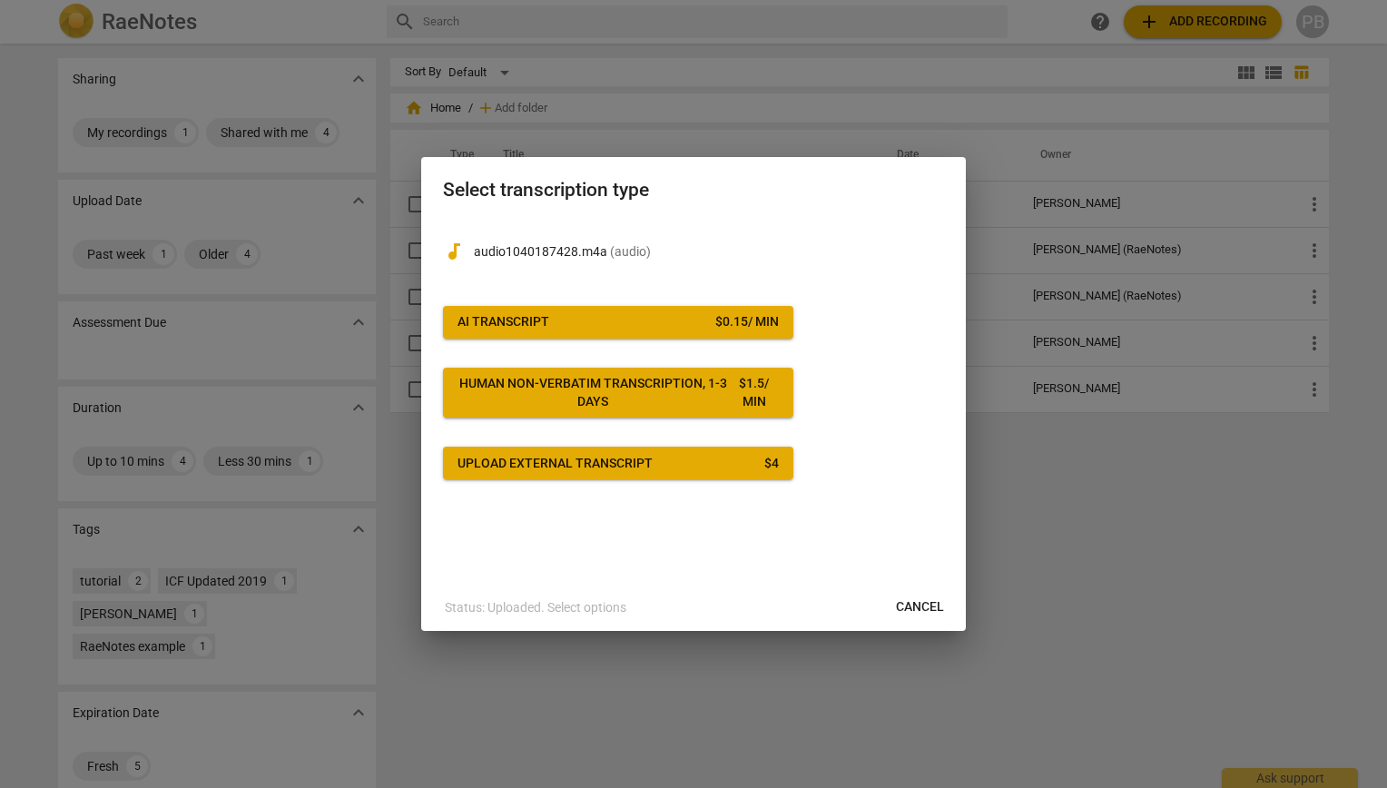
click at [624, 314] on span "AI Transcript $ 0.15 / min" at bounding box center [618, 322] width 321 height 18
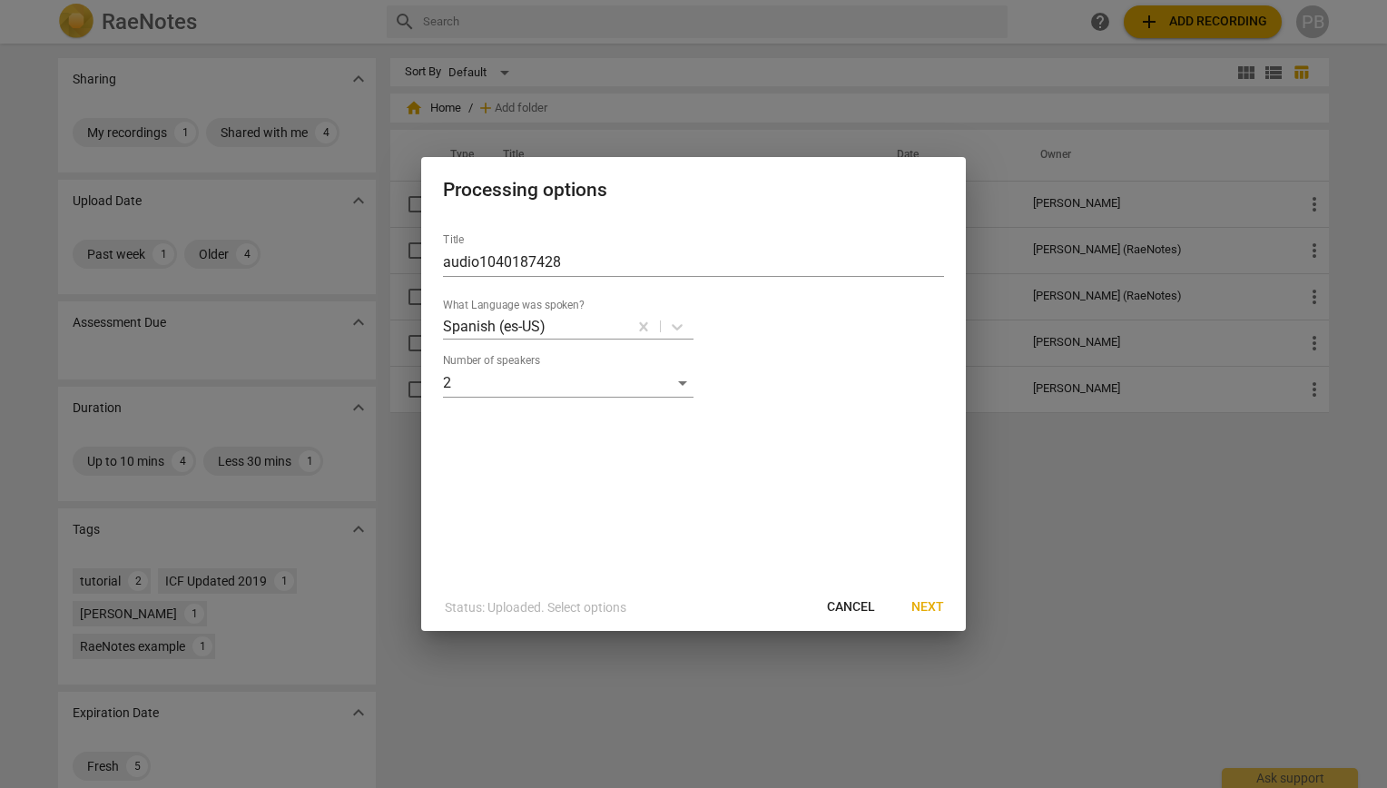
click at [939, 603] on span "Next" at bounding box center [928, 607] width 33 height 18
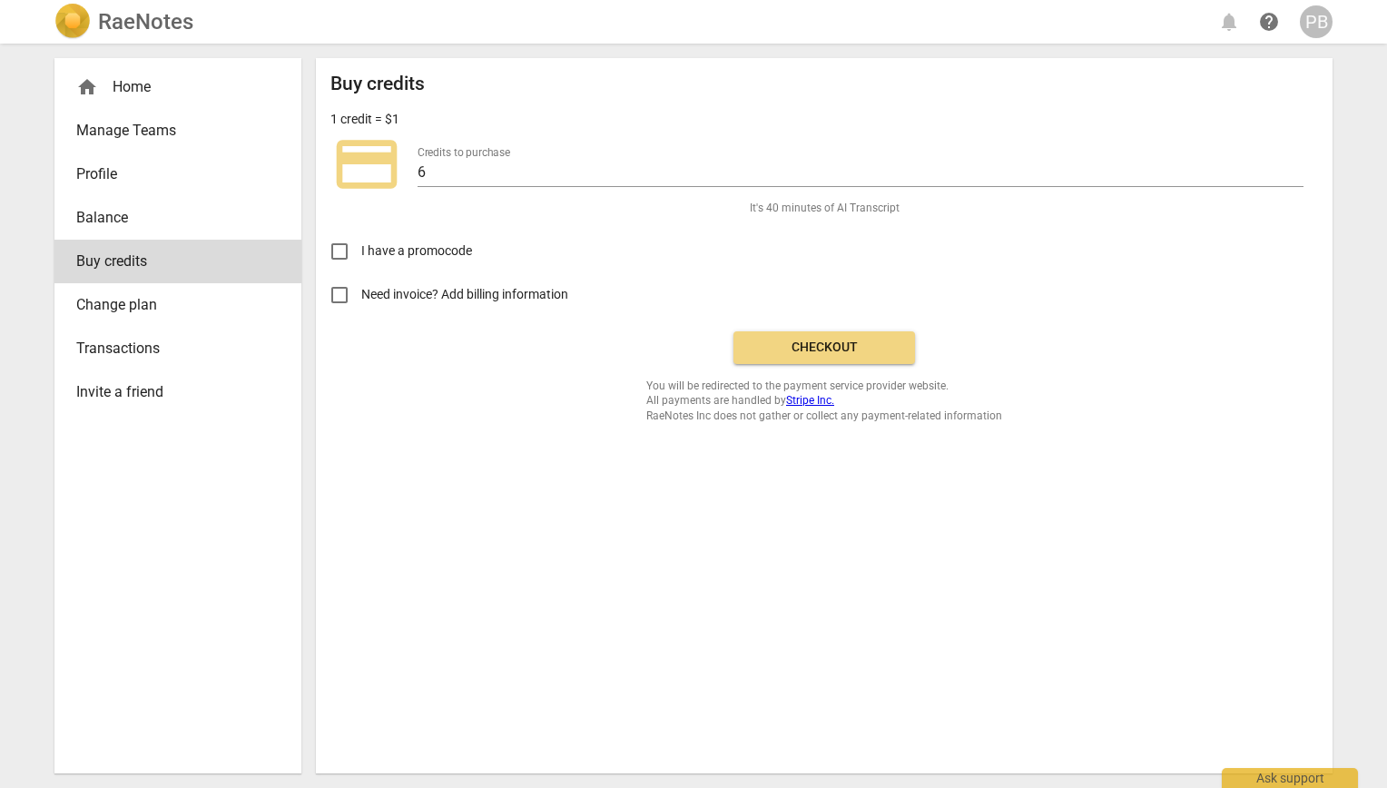
click at [153, 309] on span "Change plan" at bounding box center [170, 305] width 189 height 22
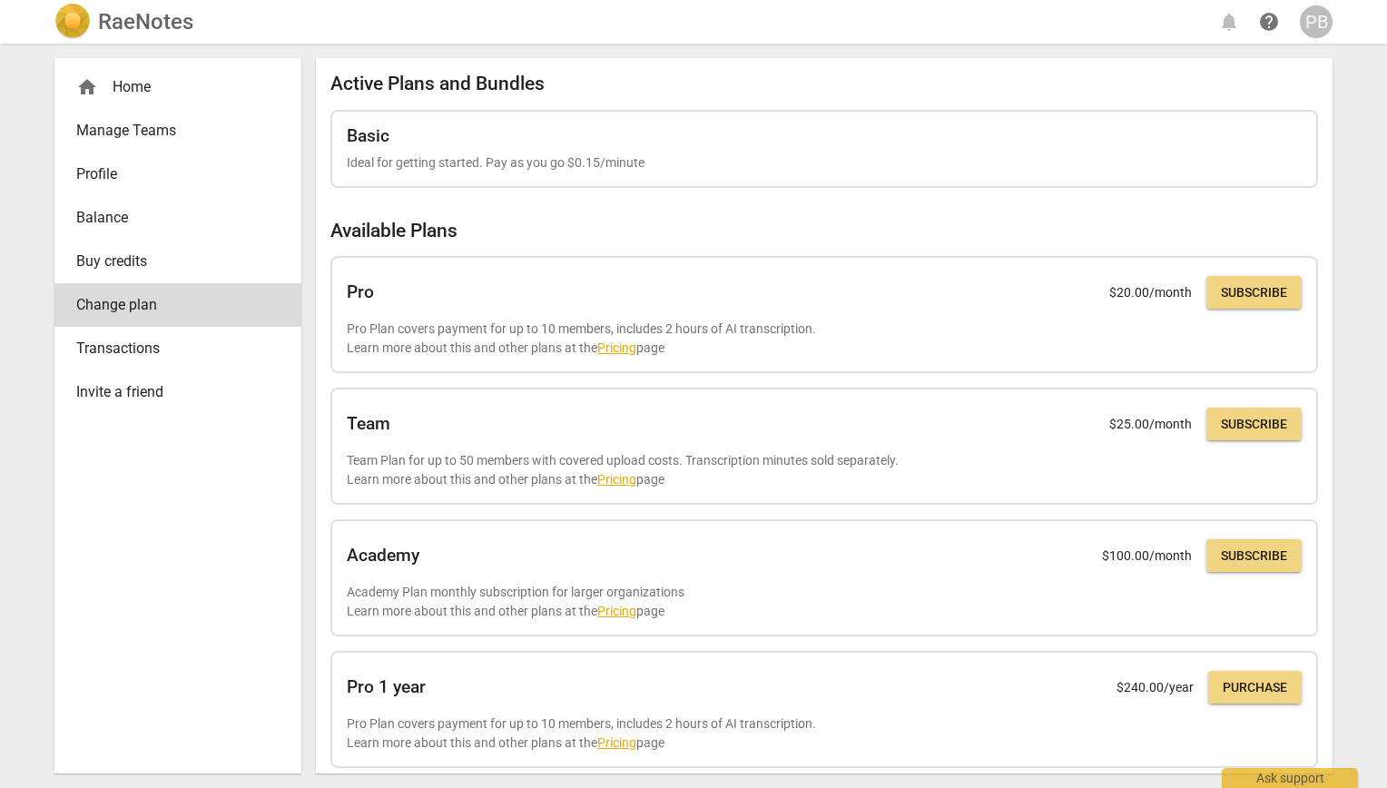
click at [130, 90] on div "home Home" at bounding box center [170, 87] width 189 height 22
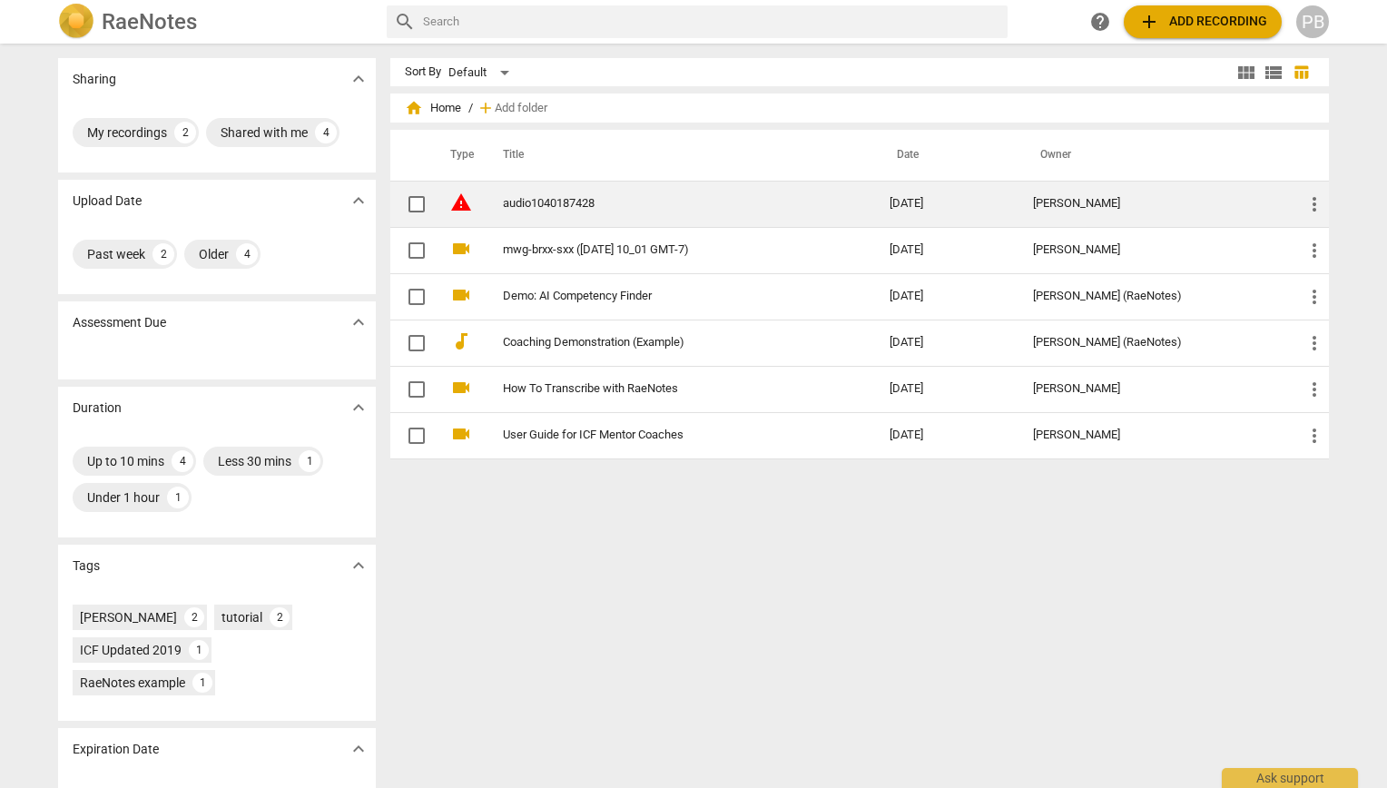
click at [539, 199] on link "audio1040187428" at bounding box center [663, 204] width 321 height 14
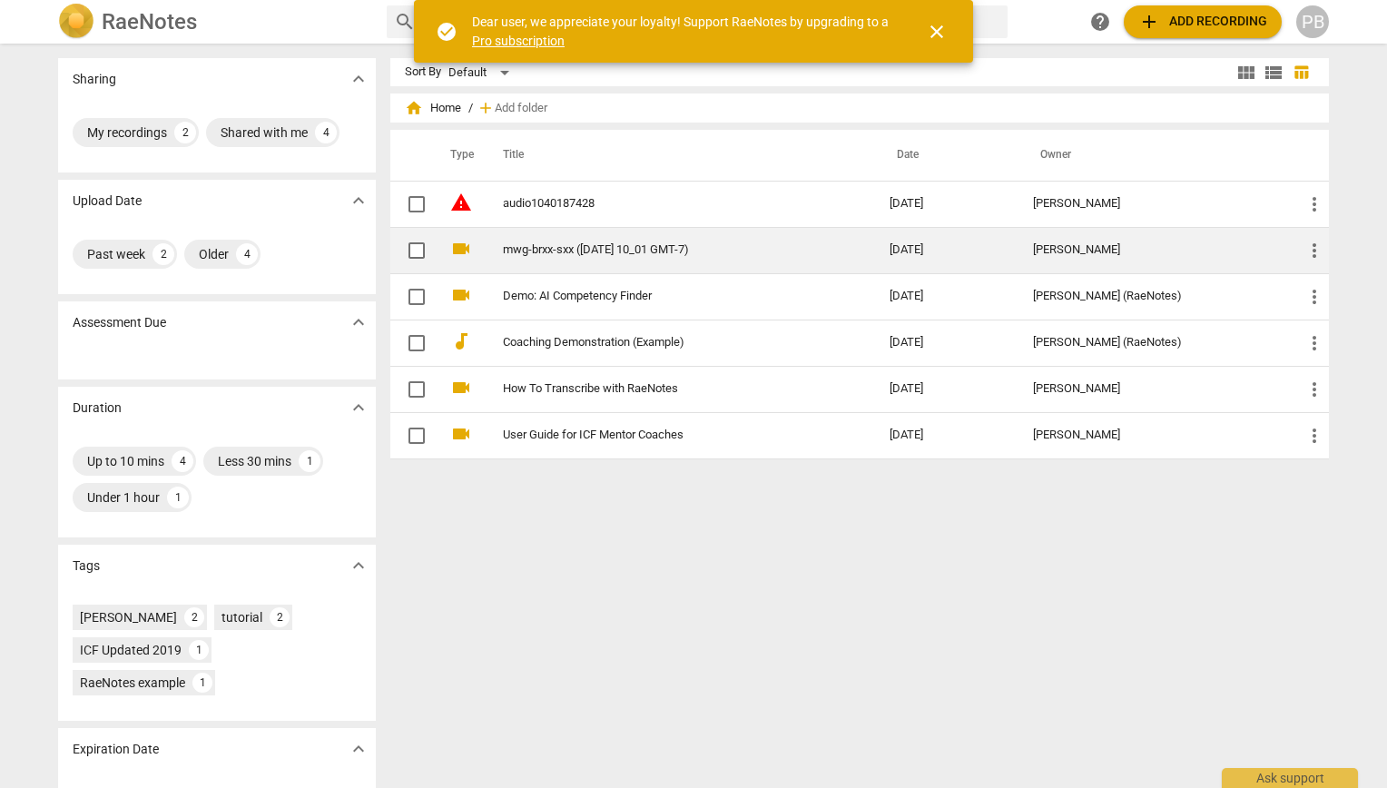
click at [592, 254] on link "mwg-brxx-sxx ([DATE] 10_01 GMT-7)" at bounding box center [663, 250] width 321 height 14
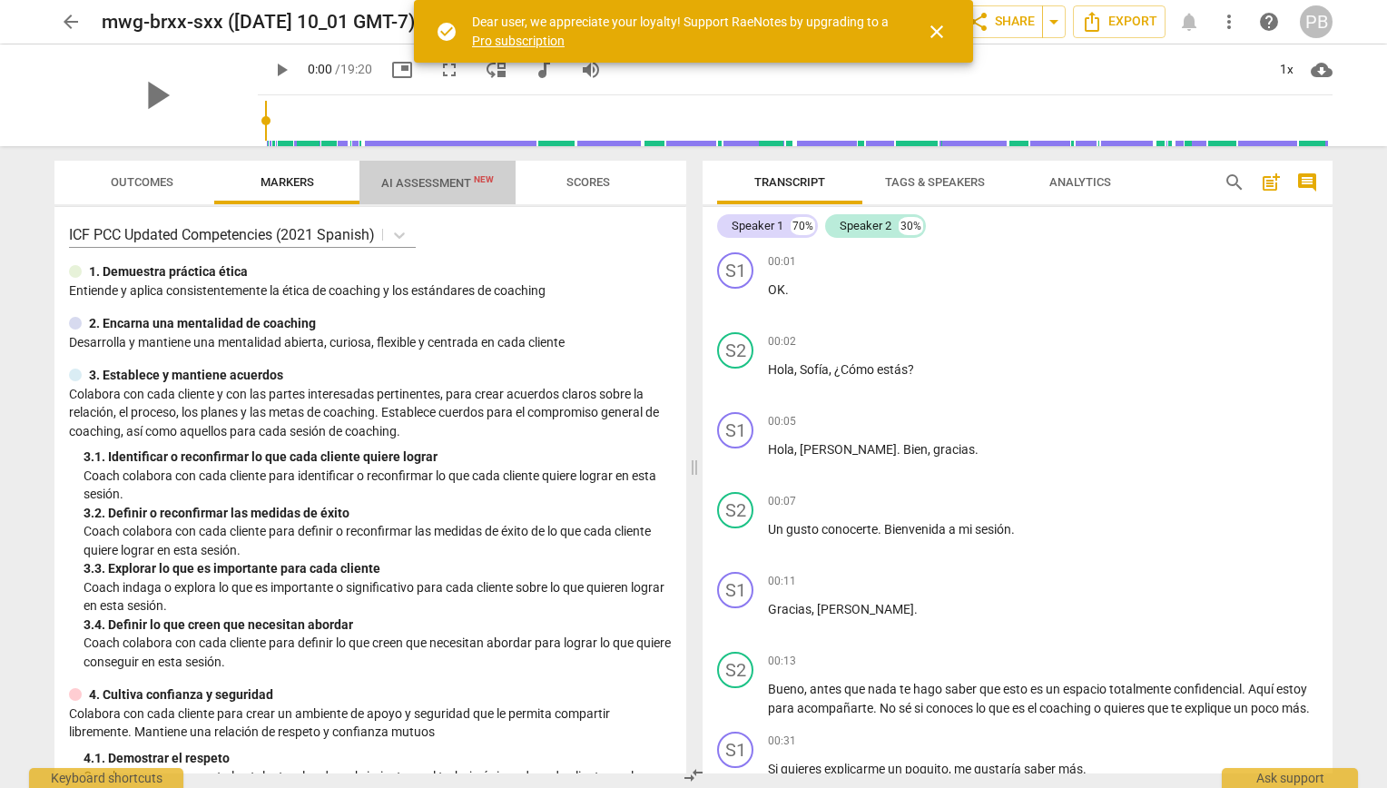
click at [469, 183] on span "AI Assessment New" at bounding box center [437, 183] width 113 height 14
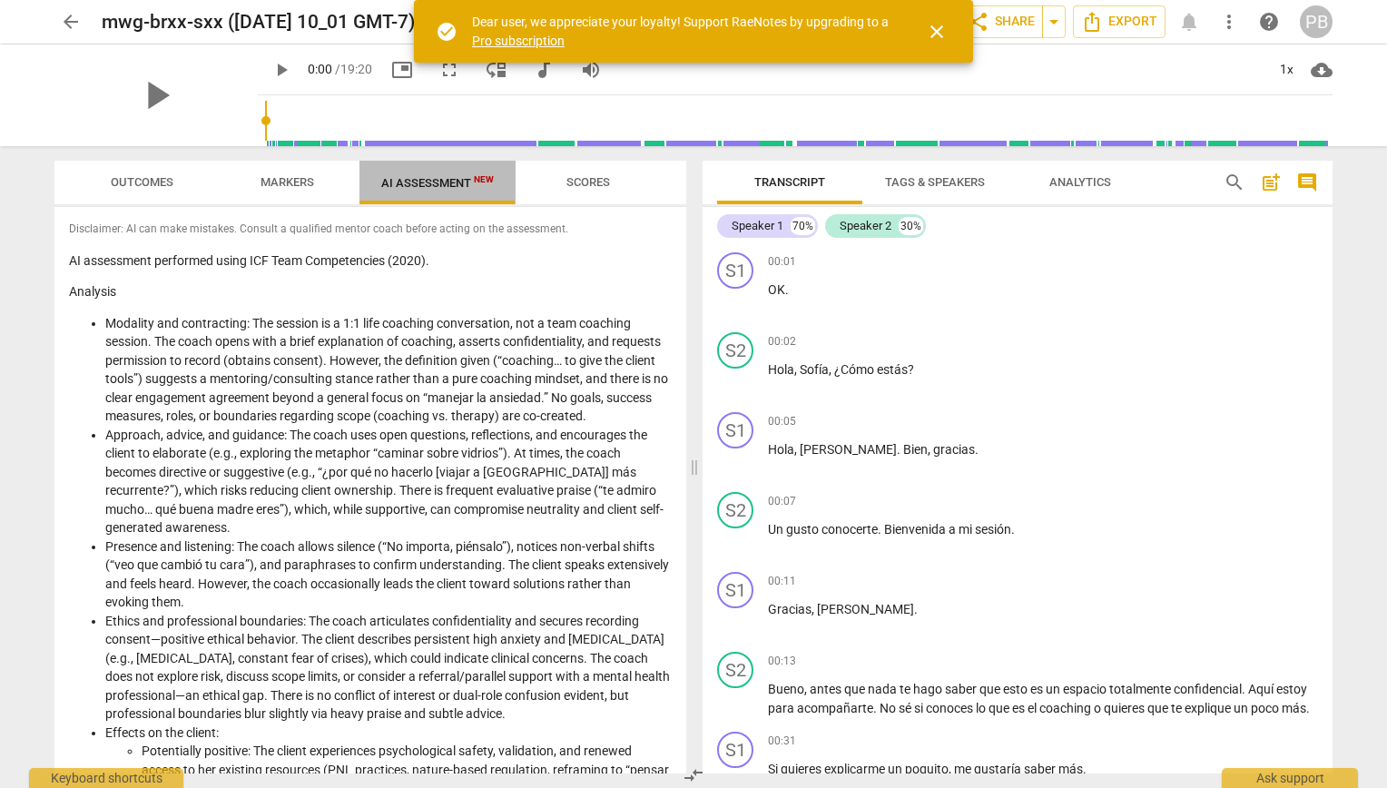
click at [478, 184] on span "New" at bounding box center [484, 179] width 20 height 10
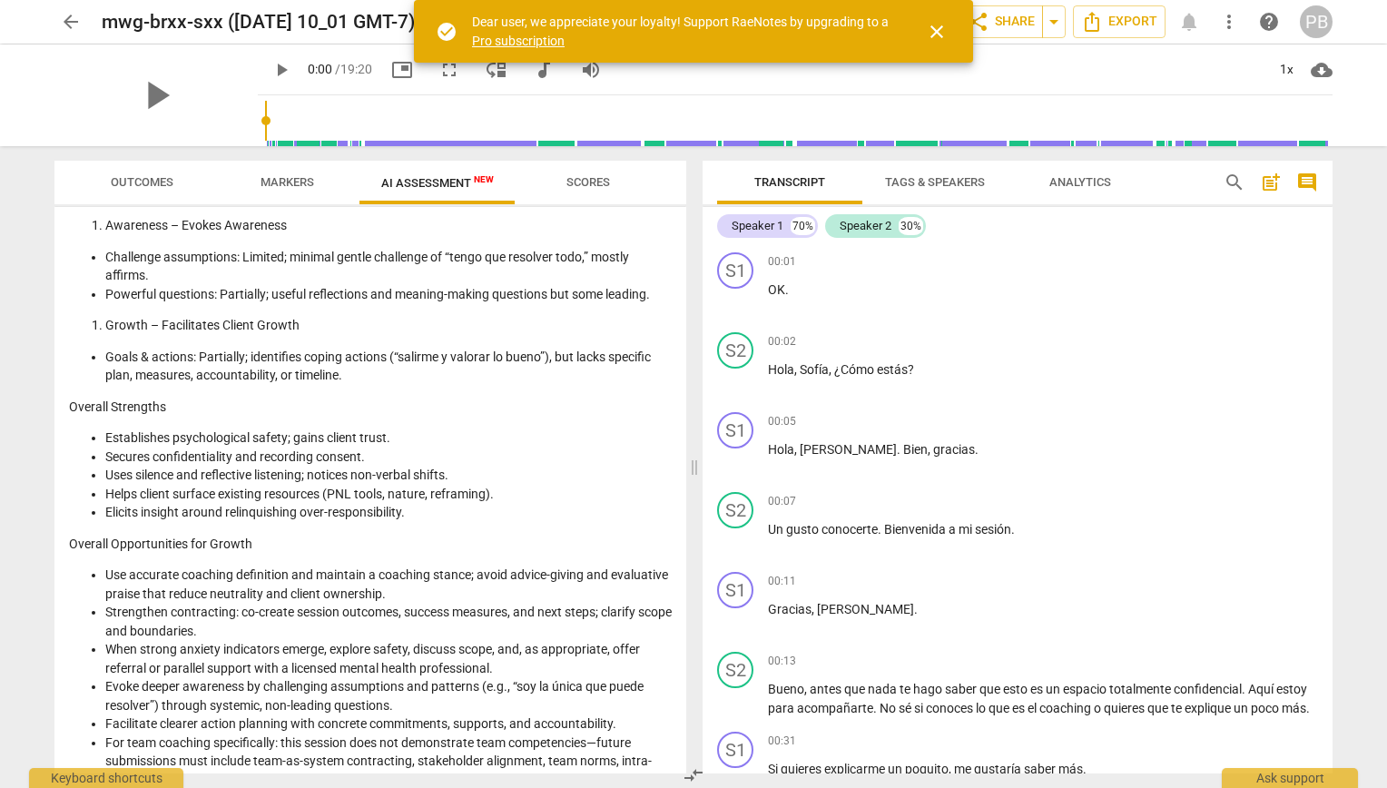
scroll to position [1733, 0]
